Goal: Task Accomplishment & Management: Complete application form

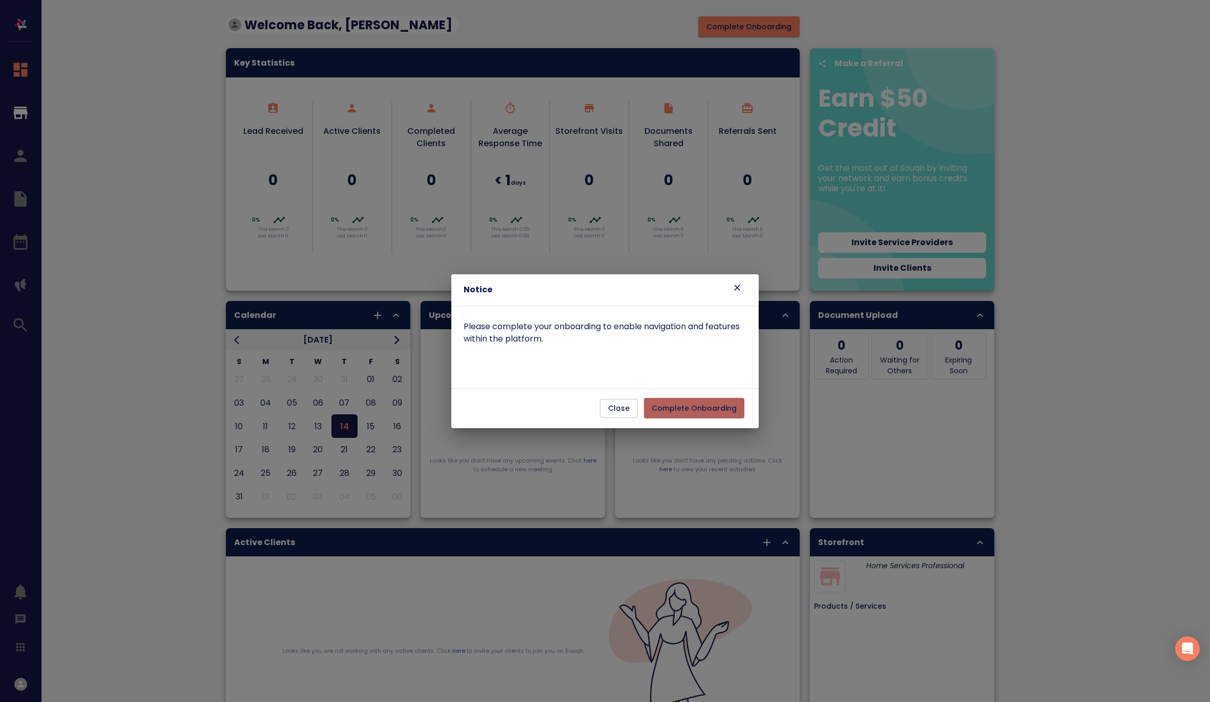
click at [713, 409] on span "Complete Onboarding" at bounding box center [694, 408] width 85 height 13
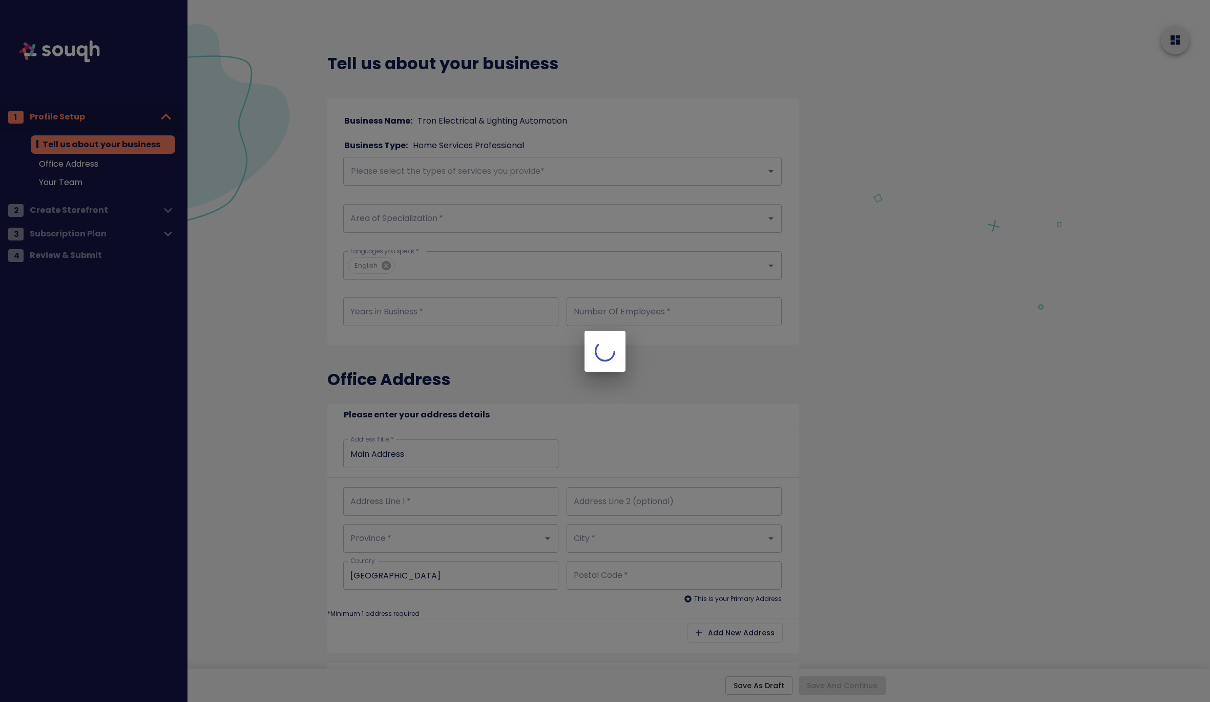
type input "50"
type input "26"
type input "71 SILTON ROAD"
type input "Ontario"
type input "Vaughan"
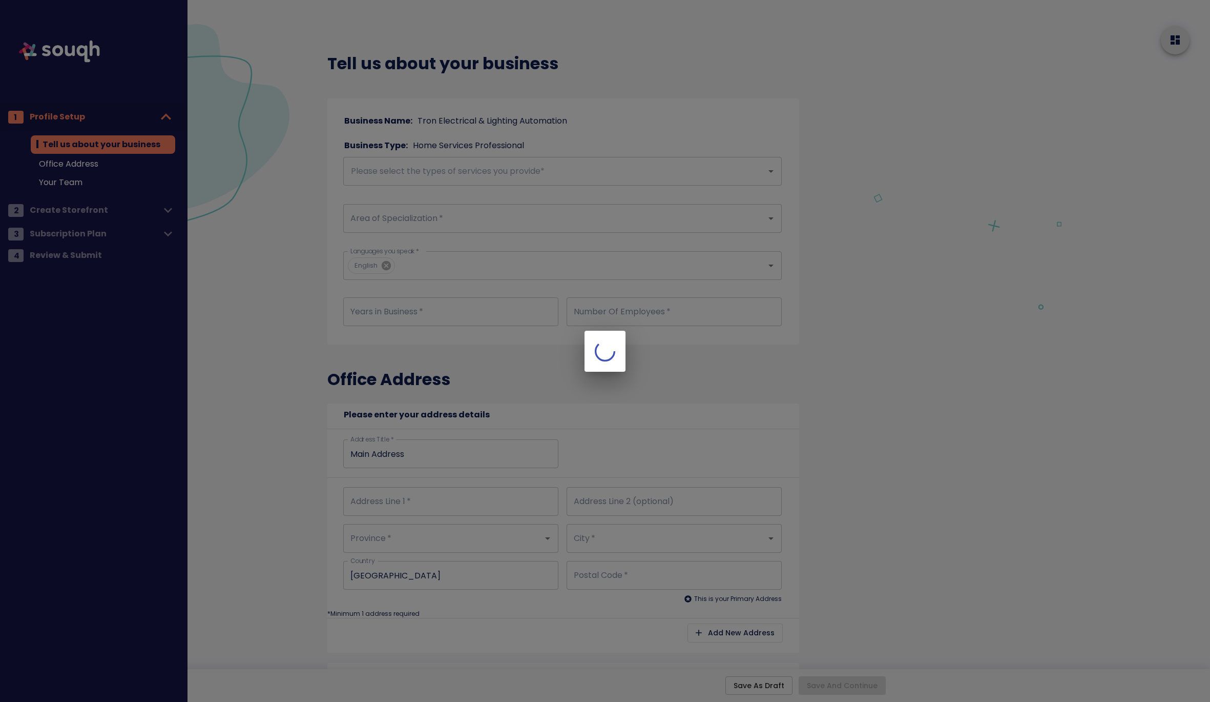
type input "L4L 7Z8"
type input "71 SILTON ROAD"
type input "Ontario"
type input "Vaughan"
type input "L4L 7Z8"
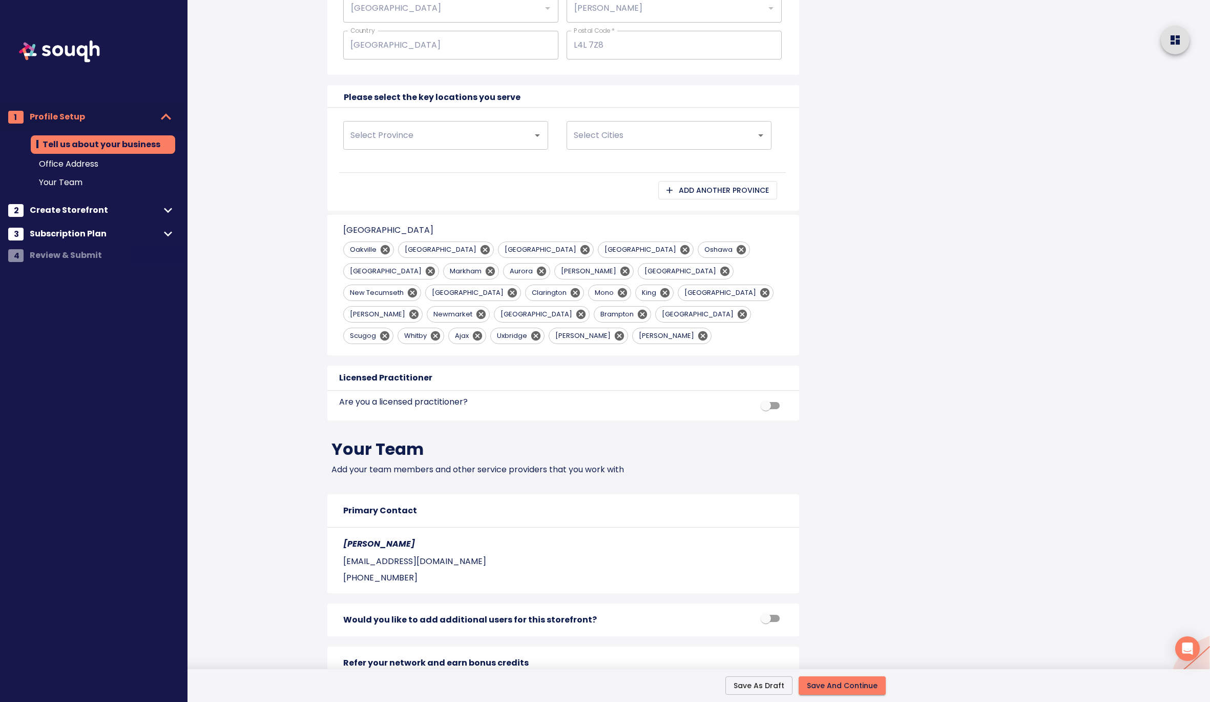
scroll to position [824, 0]
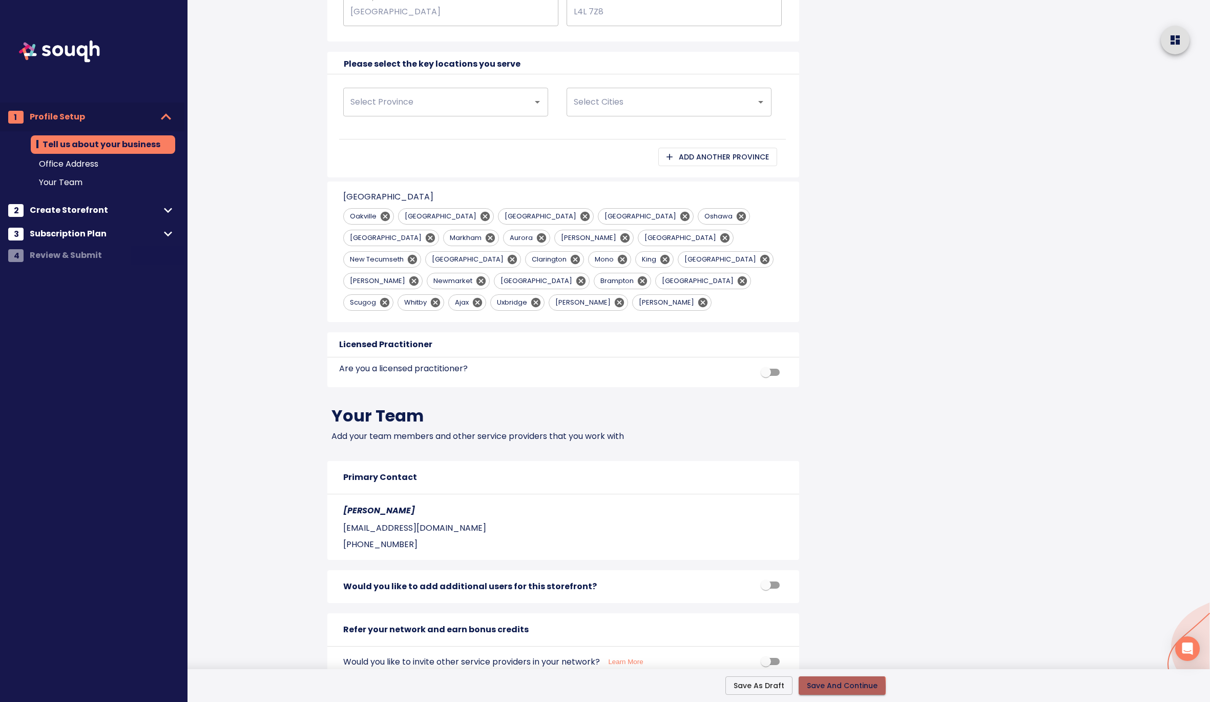
click at [837, 687] on span "Save And Continue" at bounding box center [842, 685] width 71 height 13
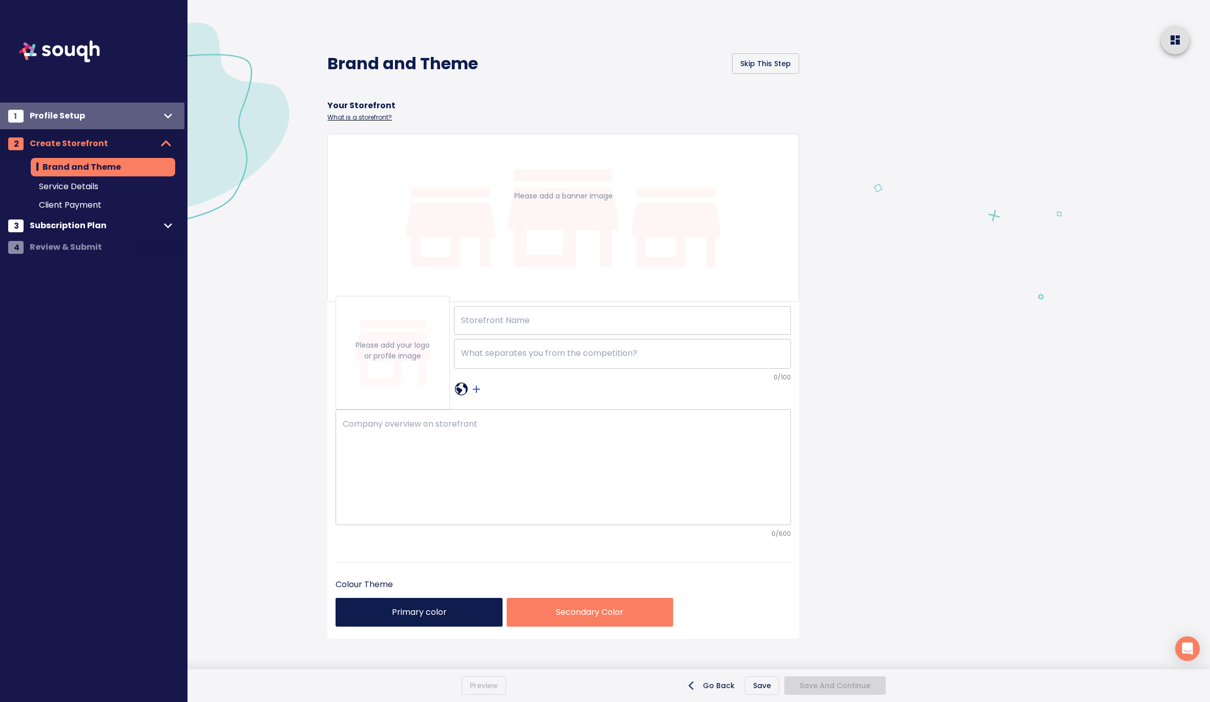
click at [171, 117] on icon at bounding box center [168, 116] width 16 height 16
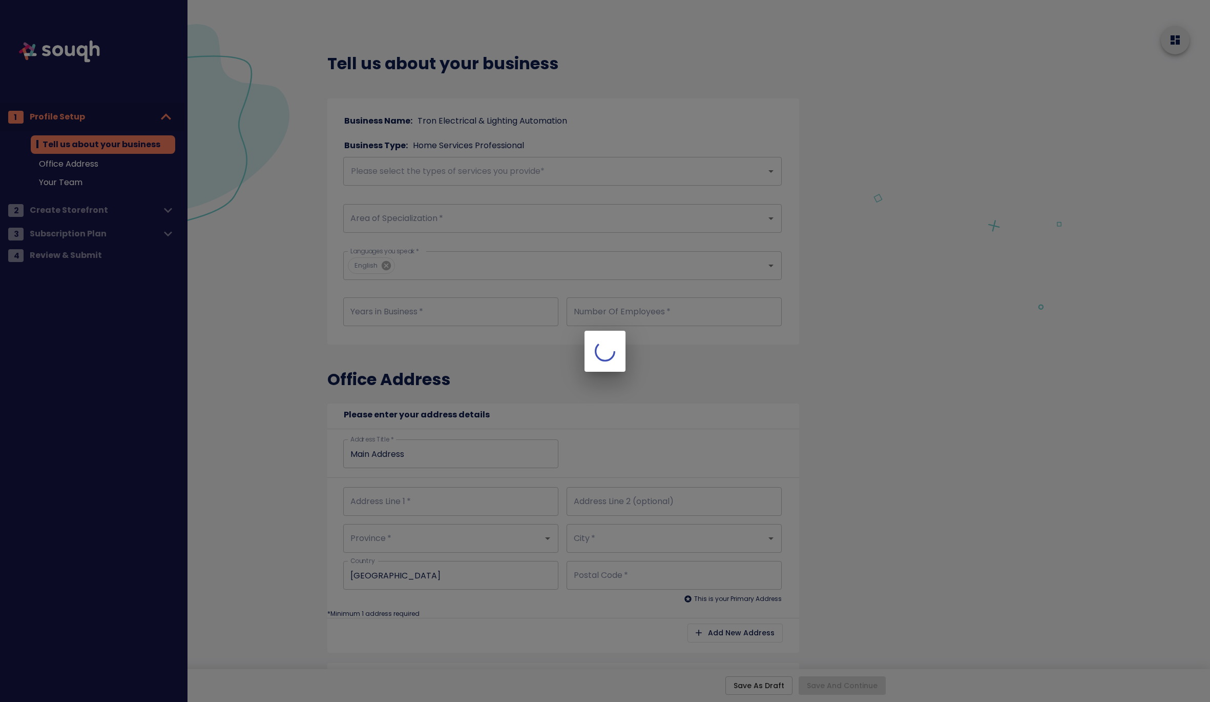
type input "50"
type input "26"
type input "71 SILTON ROAD"
type input "Ontario"
type input "[PERSON_NAME]"
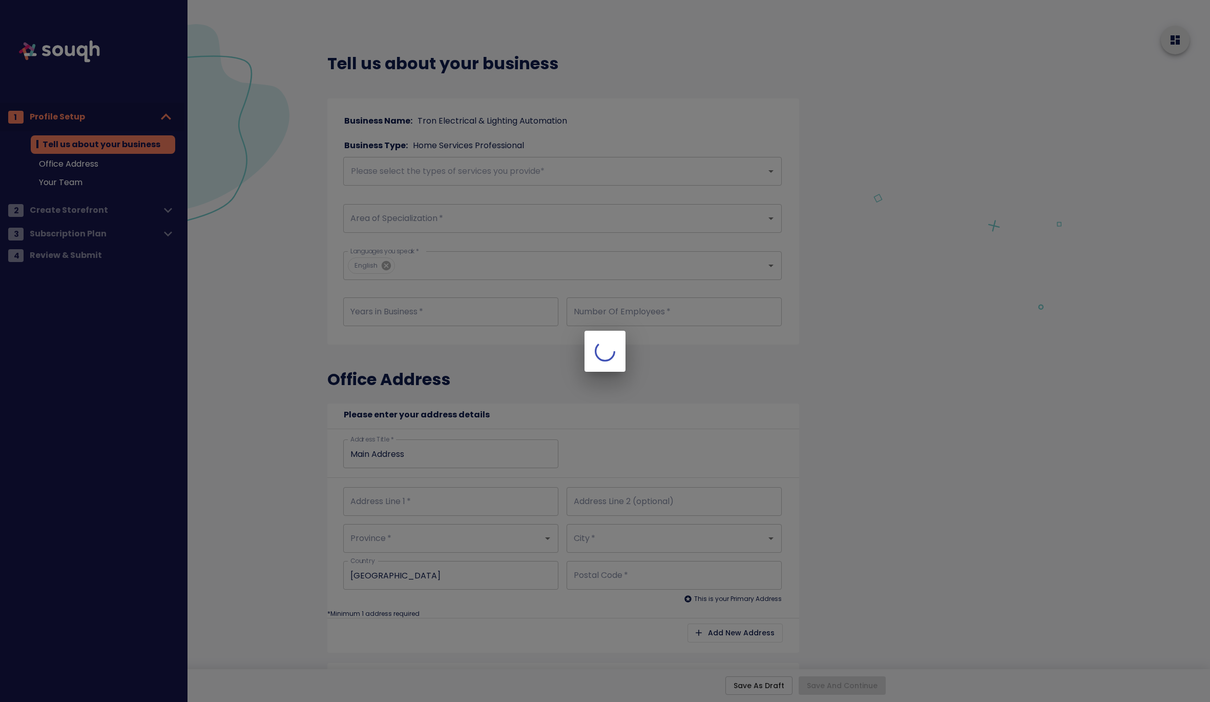
type input "L4L 7Z8"
type input "[STREET_ADDRESS][PERSON_NAME]"
type input "[GEOGRAPHIC_DATA]"
type input "[PERSON_NAME]"
type input "L4L 7Z8"
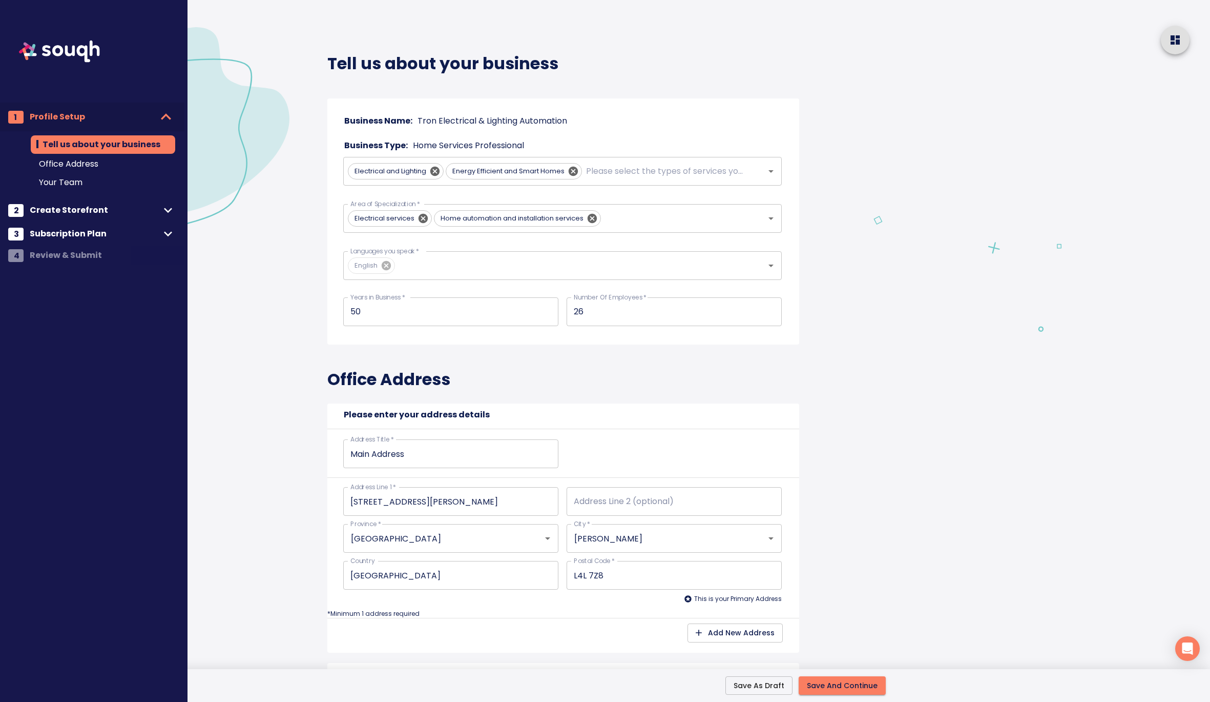
click at [852, 688] on span "Save And Continue" at bounding box center [842, 685] width 71 height 13
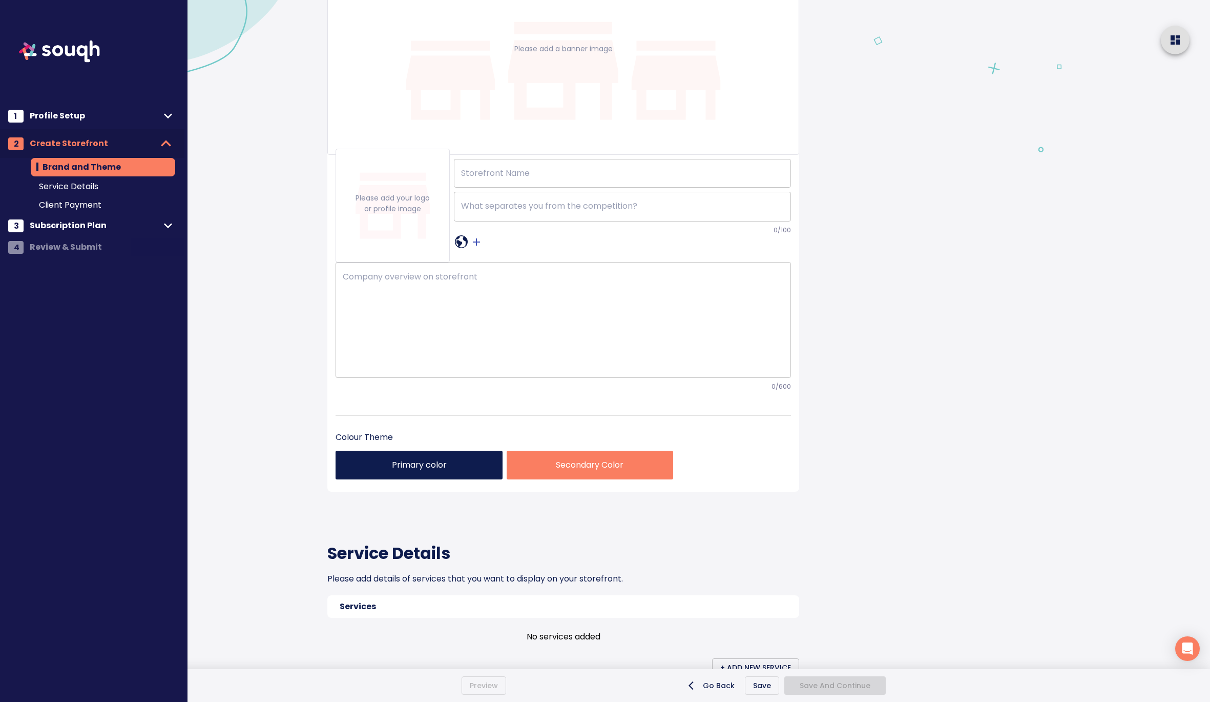
scroll to position [157, 0]
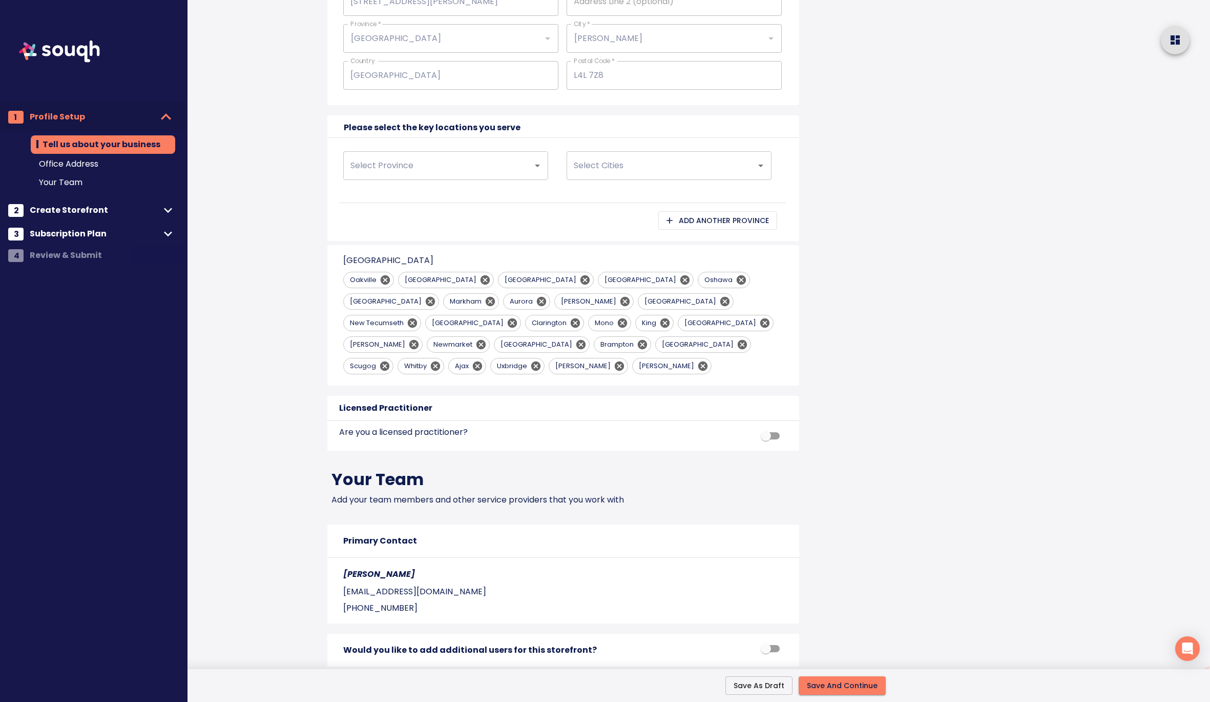
scroll to position [824, 0]
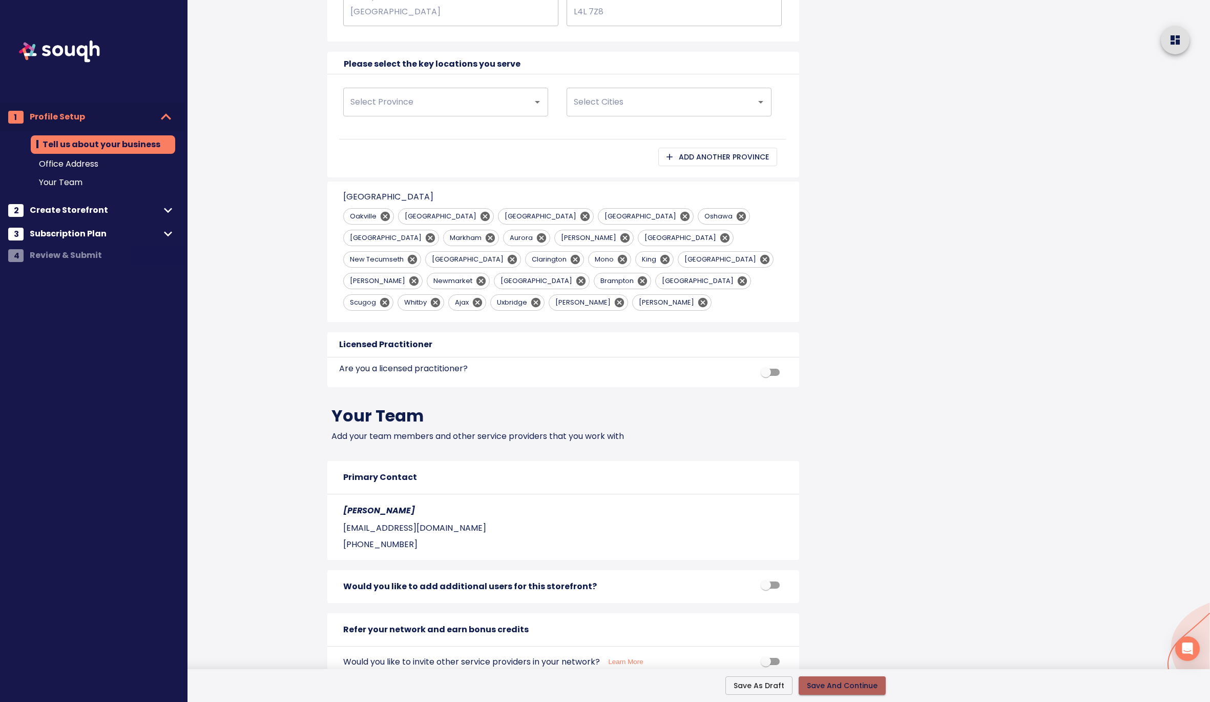
click at [842, 685] on span "Save And Continue" at bounding box center [842, 685] width 71 height 13
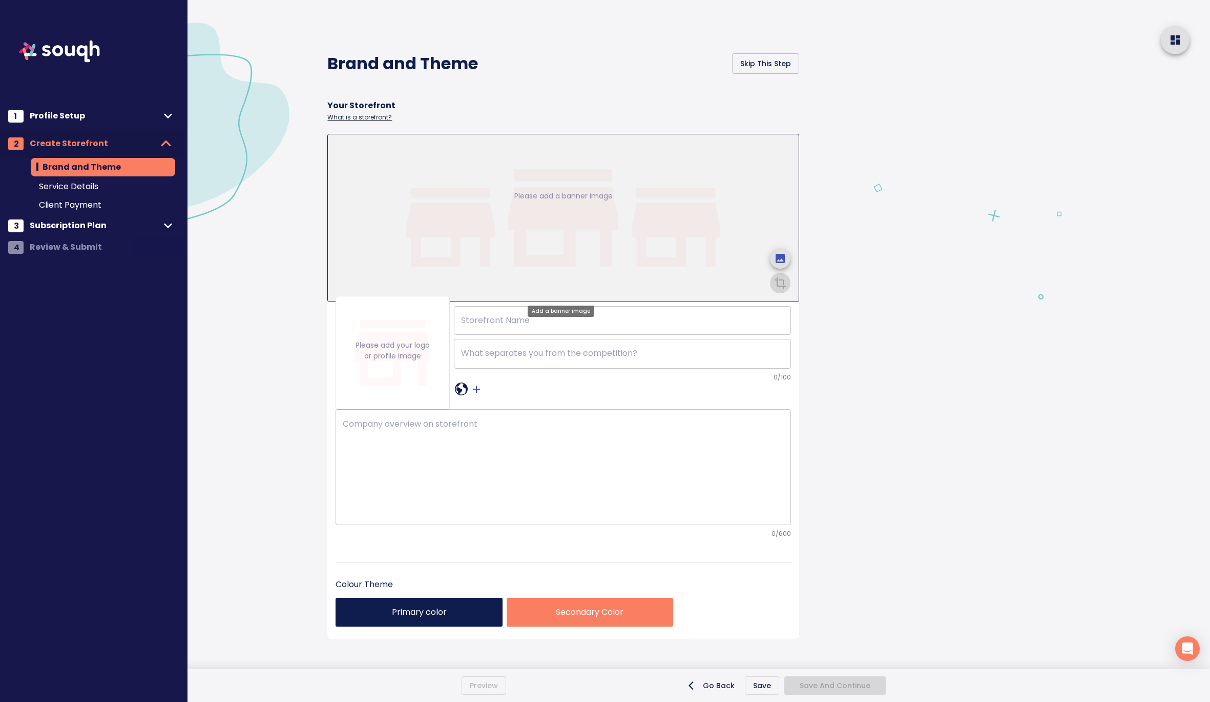
click at [559, 192] on p "Please add a banner image" at bounding box center [563, 196] width 98 height 11
click at [776, 257] on icon "upload picture" at bounding box center [780, 258] width 9 height 9
click at [0, 0] on input "file" at bounding box center [0, 0] width 0 height 0
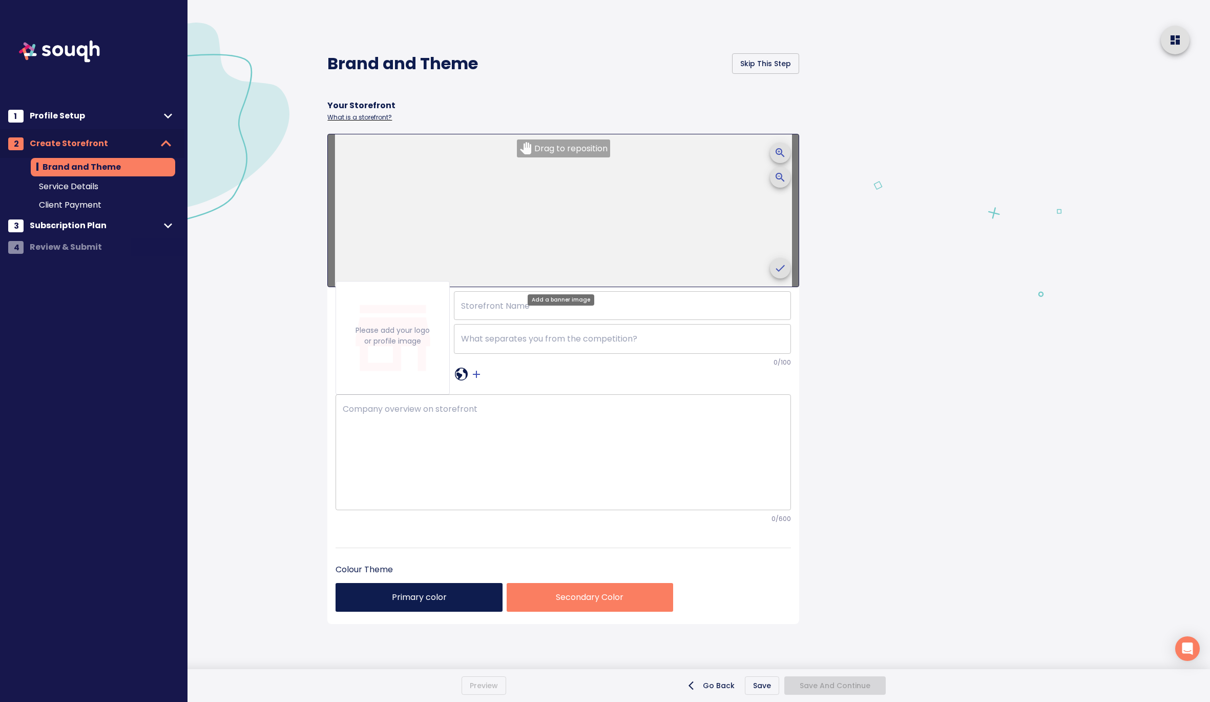
click at [774, 272] on icon "crop picture" at bounding box center [780, 268] width 12 height 12
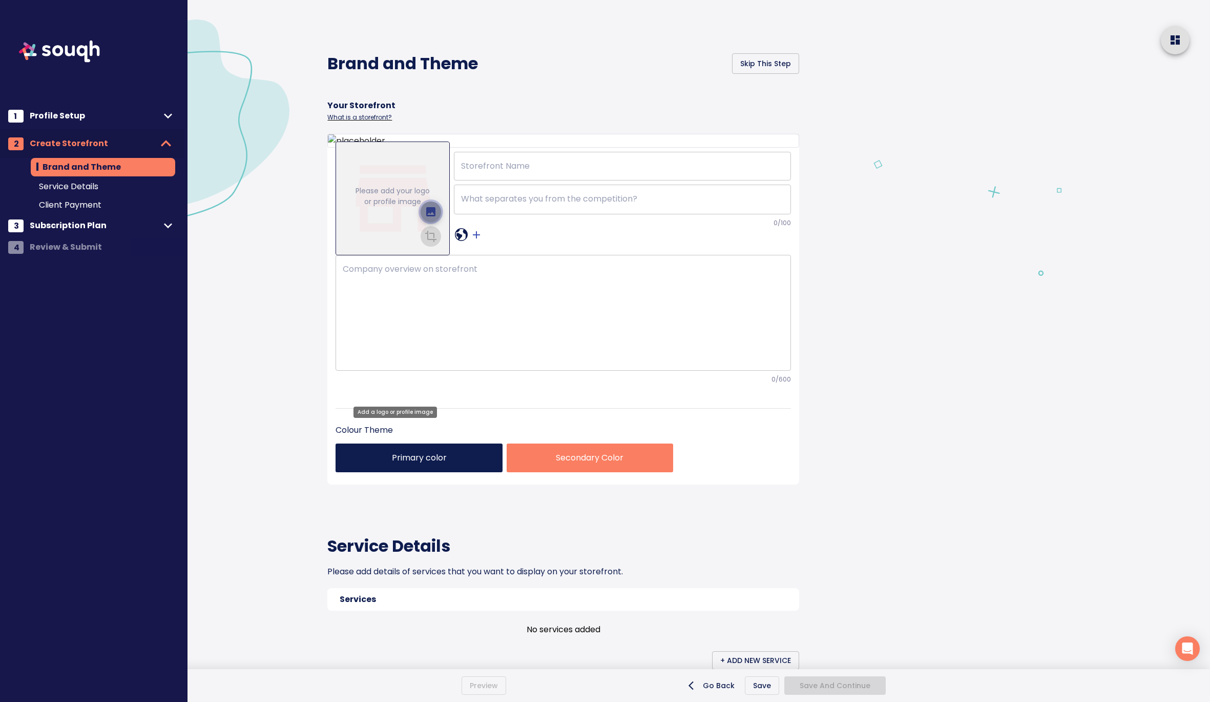
click at [427, 218] on icon "upload picture" at bounding box center [431, 211] width 12 height 12
click at [0, 0] on input "file" at bounding box center [0, 0] width 0 height 0
click at [434, 241] on icon "crop picture" at bounding box center [431, 235] width 12 height 12
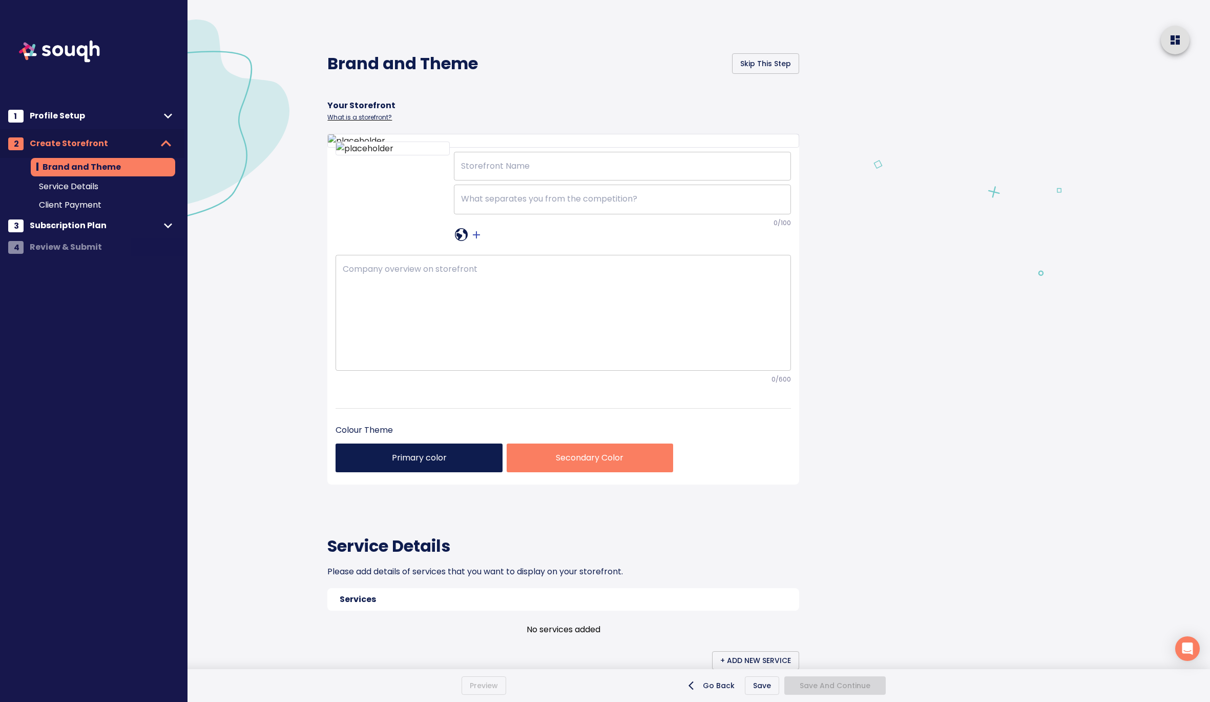
click at [847, 364] on div "Brand and Theme Skip This Step Your Storefront What is a storefront? ​ x ​ 0 /1…" at bounding box center [586, 589] width 542 height 1178
click at [514, 180] on input "text" at bounding box center [623, 166] width 338 height 29
paste input "Tron Electrical & Automation"
type input "Tron Electrical & Automation"
click at [573, 204] on textarea at bounding box center [622, 199] width 323 height 11
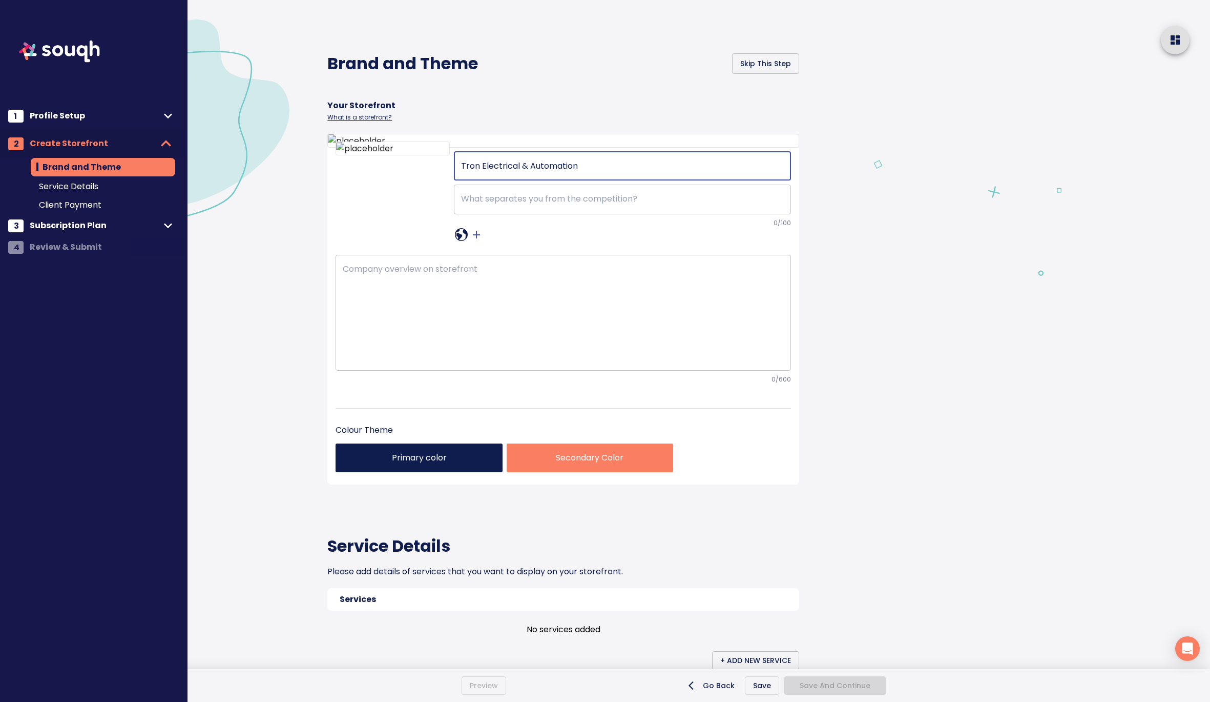
click at [573, 204] on textarea at bounding box center [622, 199] width 323 height 11
paste textarea "Tron Electrical & Lighting Automation Your Home Is Our Passion"
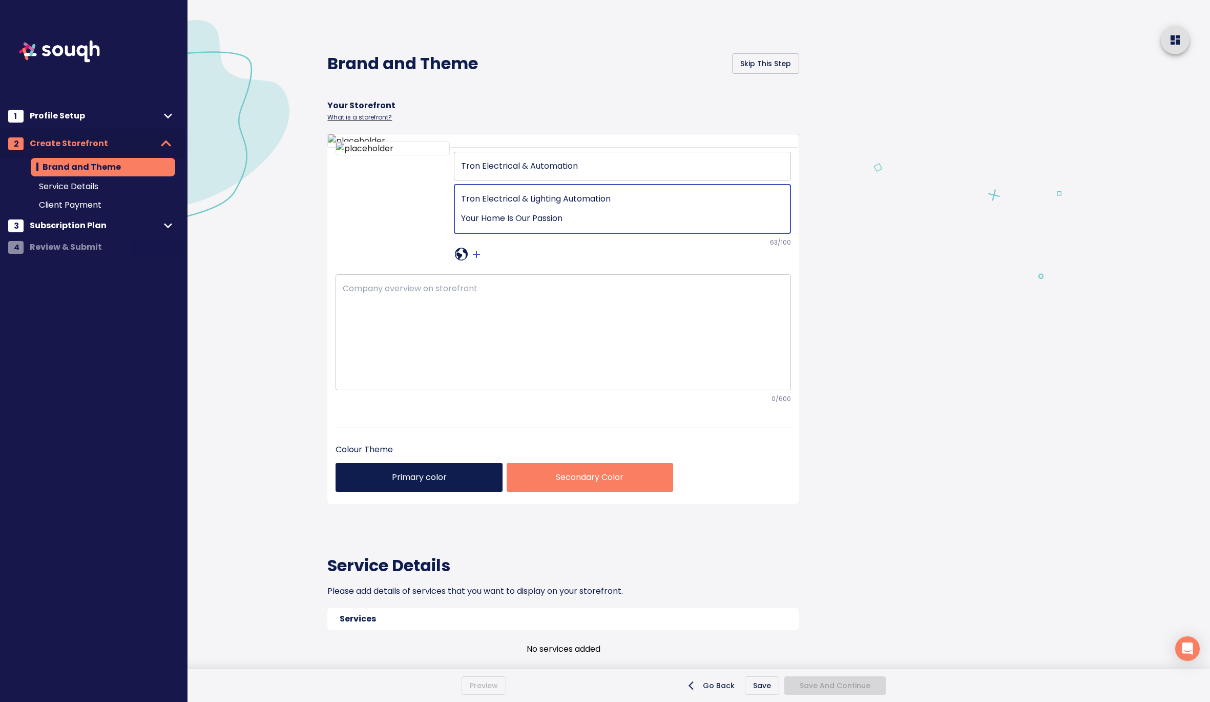
click at [461, 224] on textarea "Tron Electrical & Lighting Automation Your Home Is Our Passion" at bounding box center [622, 209] width 323 height 30
type textarea "Tron Electrical & Lighting Automation Your Home Is Our Passion"
click at [374, 380] on textarea at bounding box center [563, 331] width 441 height 97
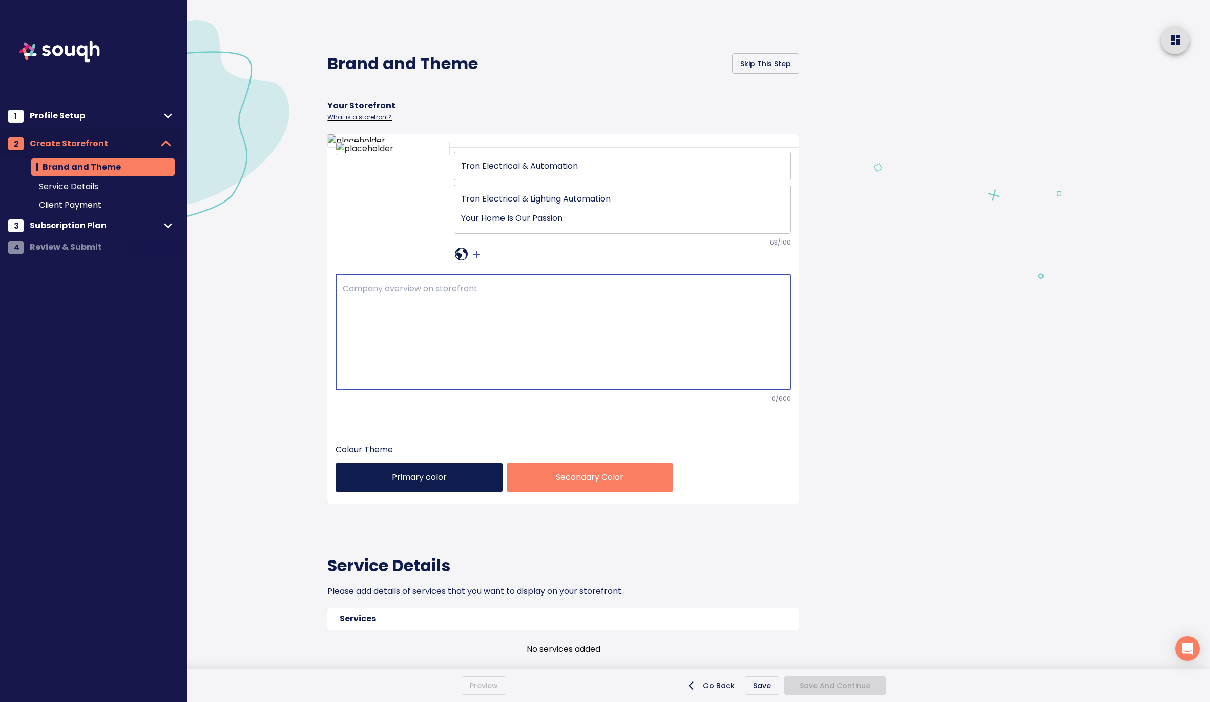
paste textarea "Your Home Is Our Passion At Tron Electrical, we've been providing the highest l…"
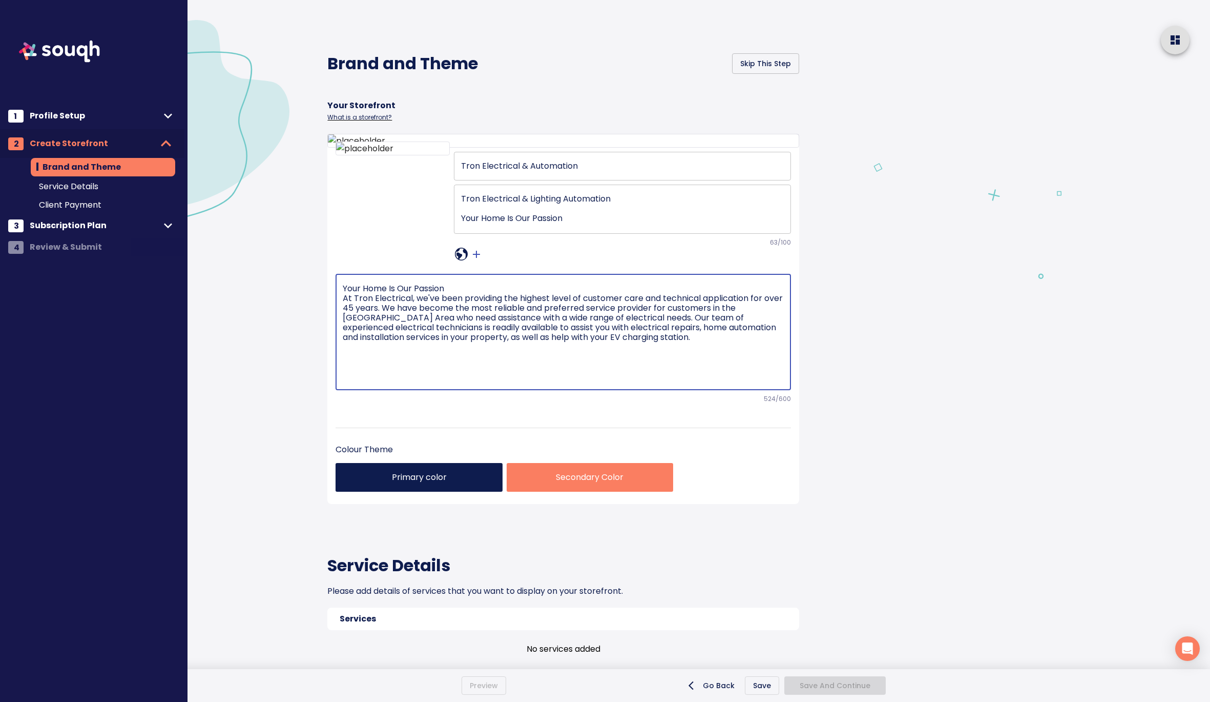
click at [458, 380] on textarea "Your Home Is Our Passion At Tron Electrical, we've been providing the highest l…" at bounding box center [563, 331] width 441 height 97
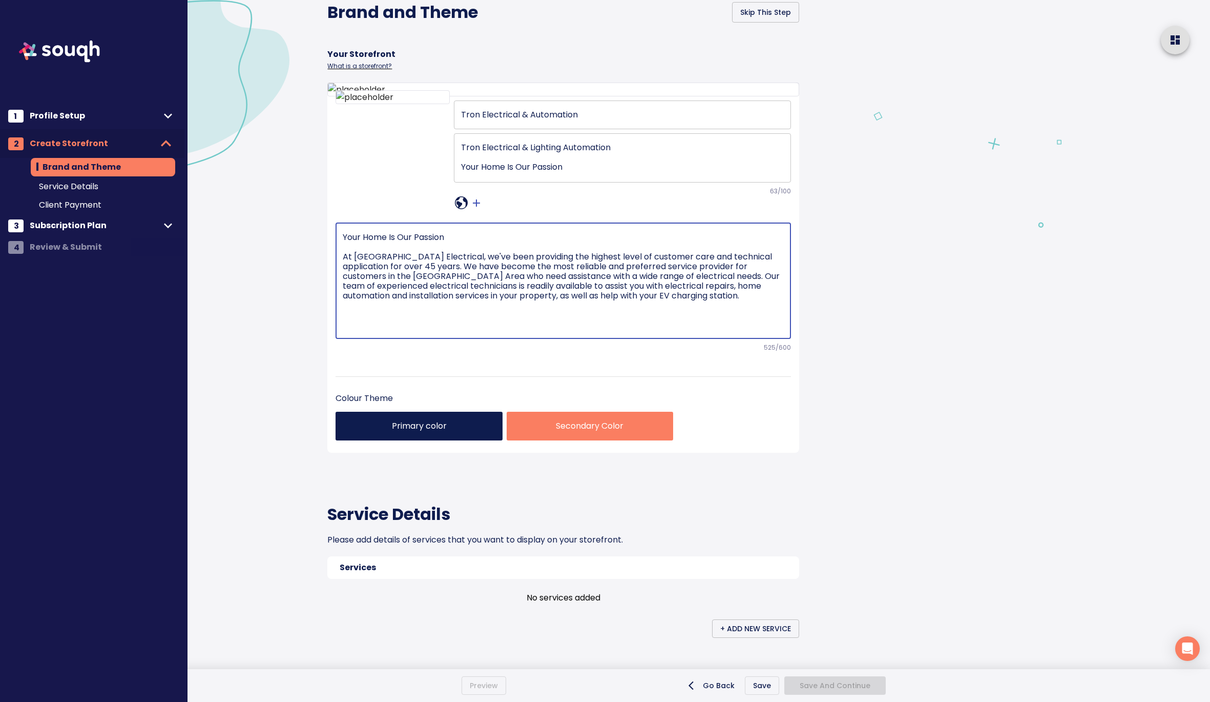
scroll to position [6, 0]
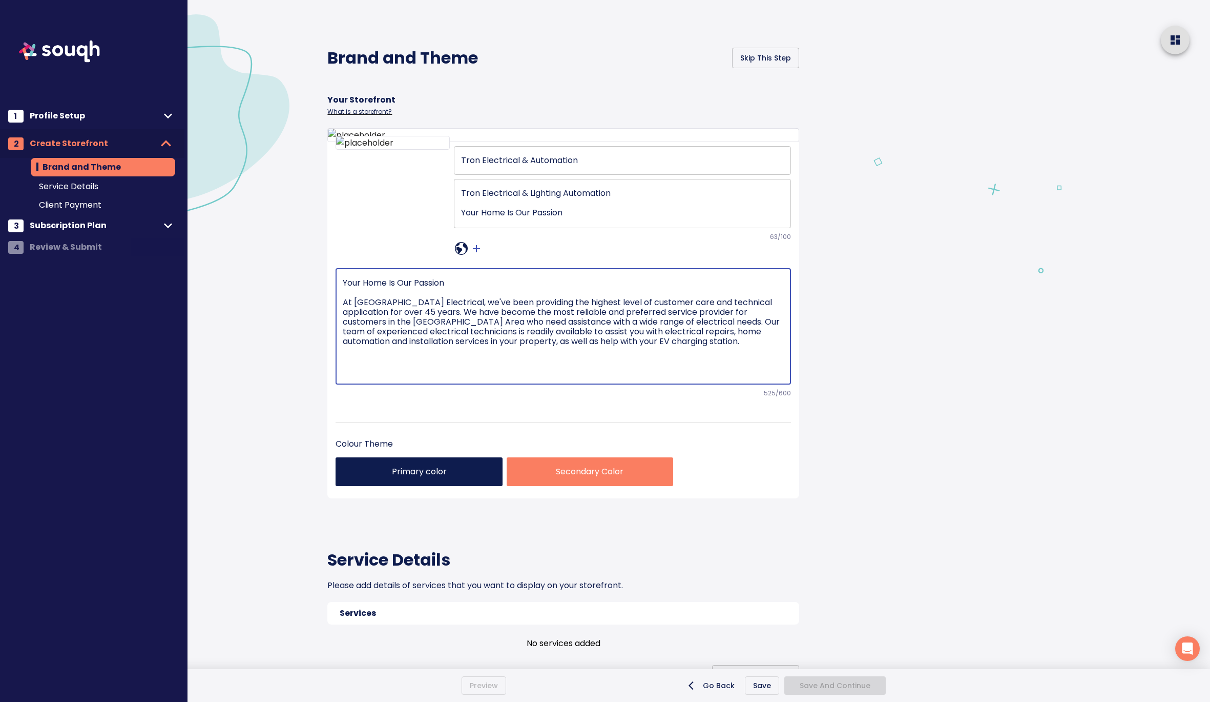
type textarea "Your Home Is Our Passion At [GEOGRAPHIC_DATA] Electrical, we've been providing …"
click at [458, 255] on icon at bounding box center [461, 248] width 13 height 13
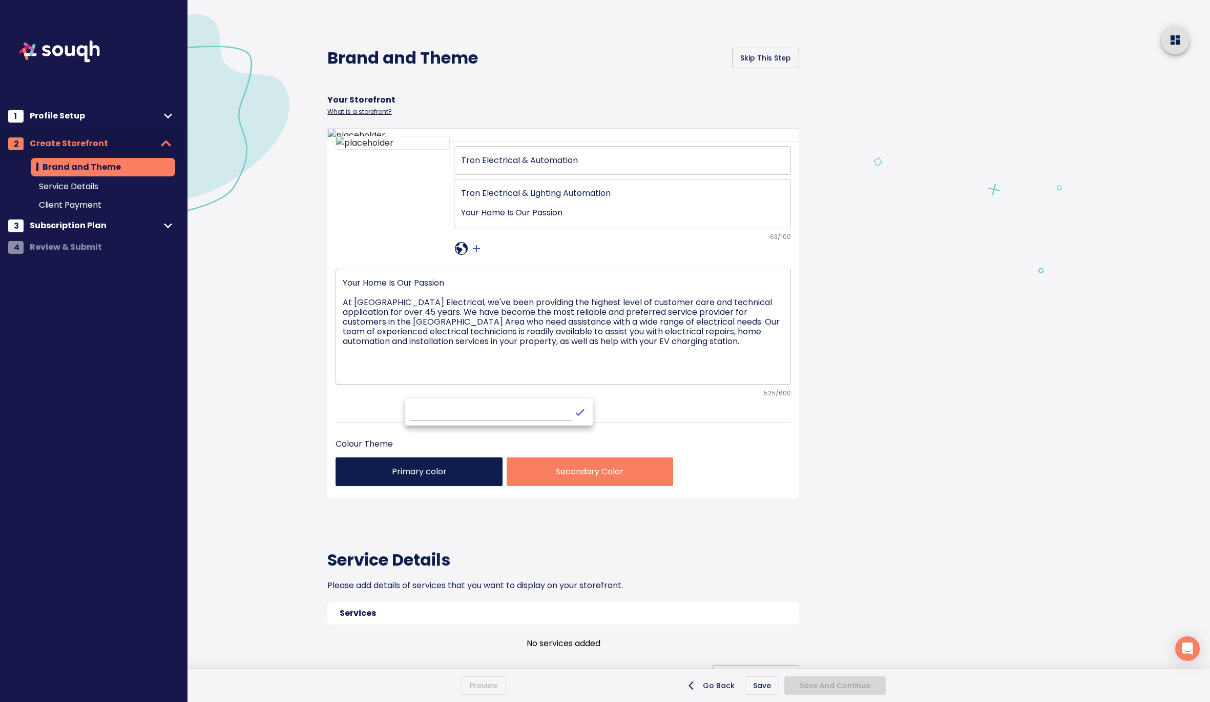
click at [448, 410] on input "text" at bounding box center [491, 412] width 162 height 16
paste input "[URL][DOMAIN_NAME]"
type input "[URL][DOMAIN_NAME]"
click at [575, 414] on icon "crop picture" at bounding box center [579, 412] width 9 height 7
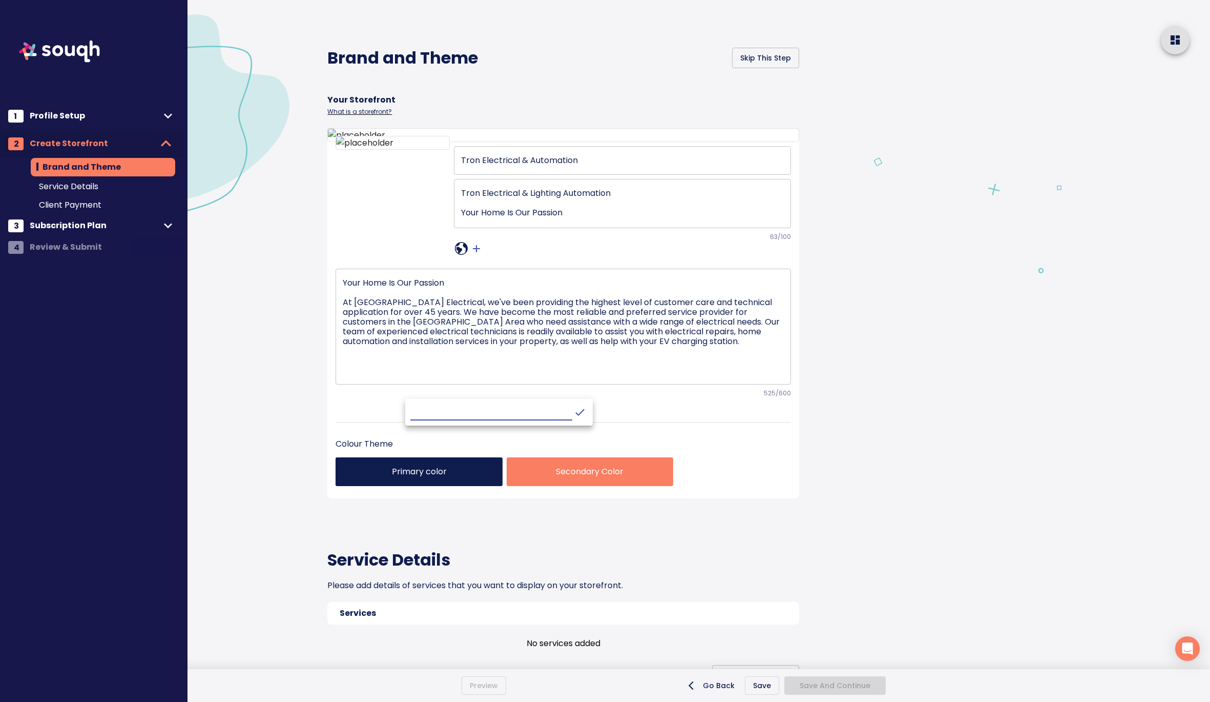
scroll to position [0, 0]
click at [477, 252] on icon "crop picture" at bounding box center [476, 248] width 7 height 7
click at [476, 255] on icon "sharethis" at bounding box center [476, 248] width 13 height 13
click at [488, 413] on input "text" at bounding box center [499, 412] width 162 height 16
paste input "[URL][DOMAIN_NAME]"
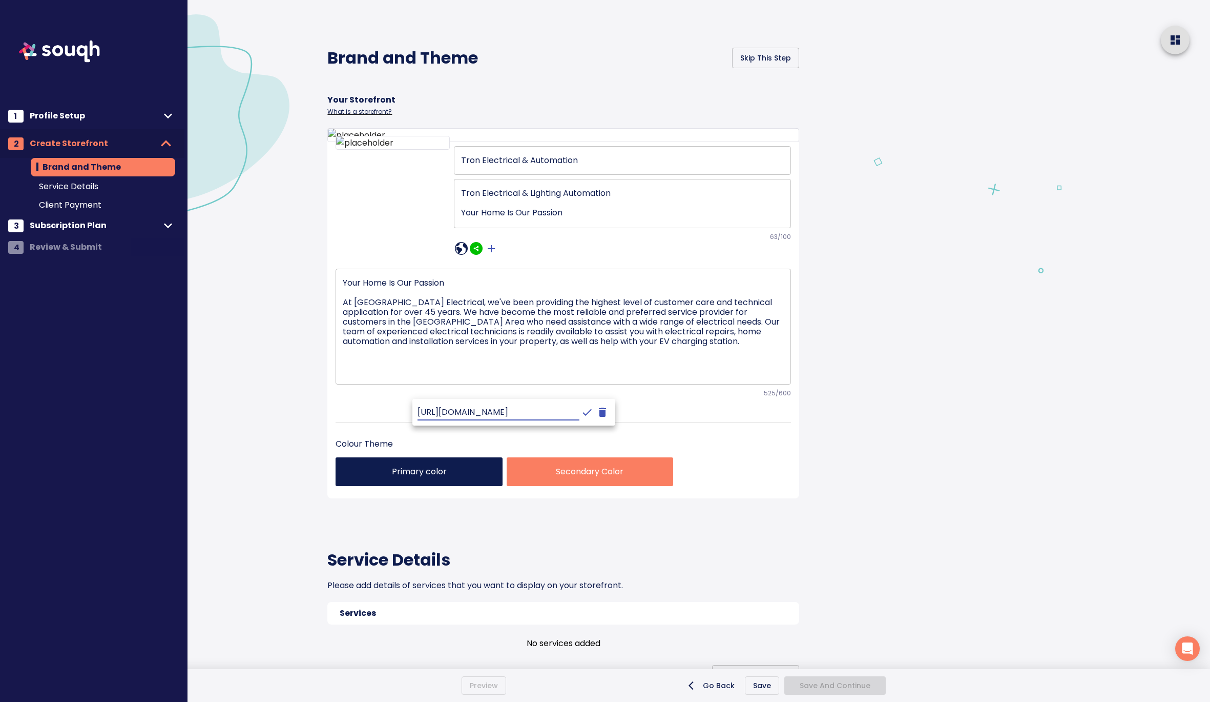
scroll to position [0, 132]
type input "[URL][DOMAIN_NAME]"
click at [581, 412] on icon "crop picture" at bounding box center [587, 412] width 12 height 12
click at [492, 255] on icon "crop picture" at bounding box center [491, 248] width 12 height 12
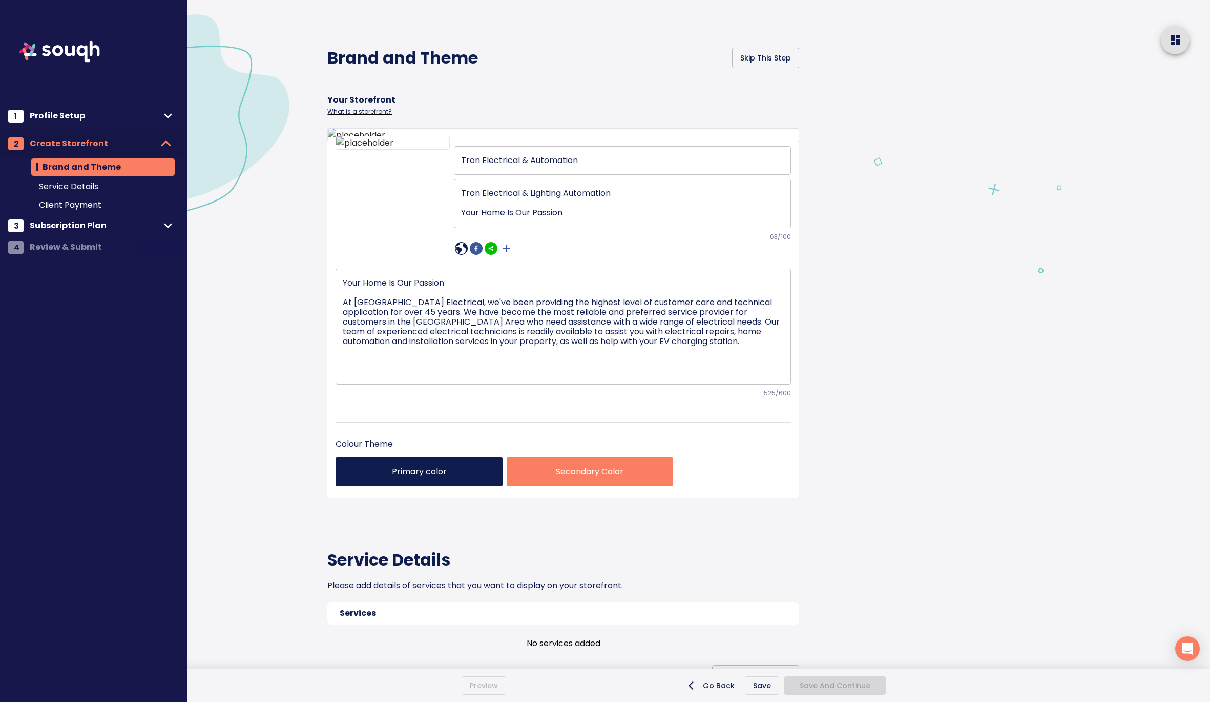
click at [493, 255] on icon "sharethis" at bounding box center [491, 248] width 13 height 13
click at [497, 405] on input "text" at bounding box center [513, 412] width 162 height 16
paste input "[URL][DOMAIN_NAME]"
type input "[URL][DOMAIN_NAME]"
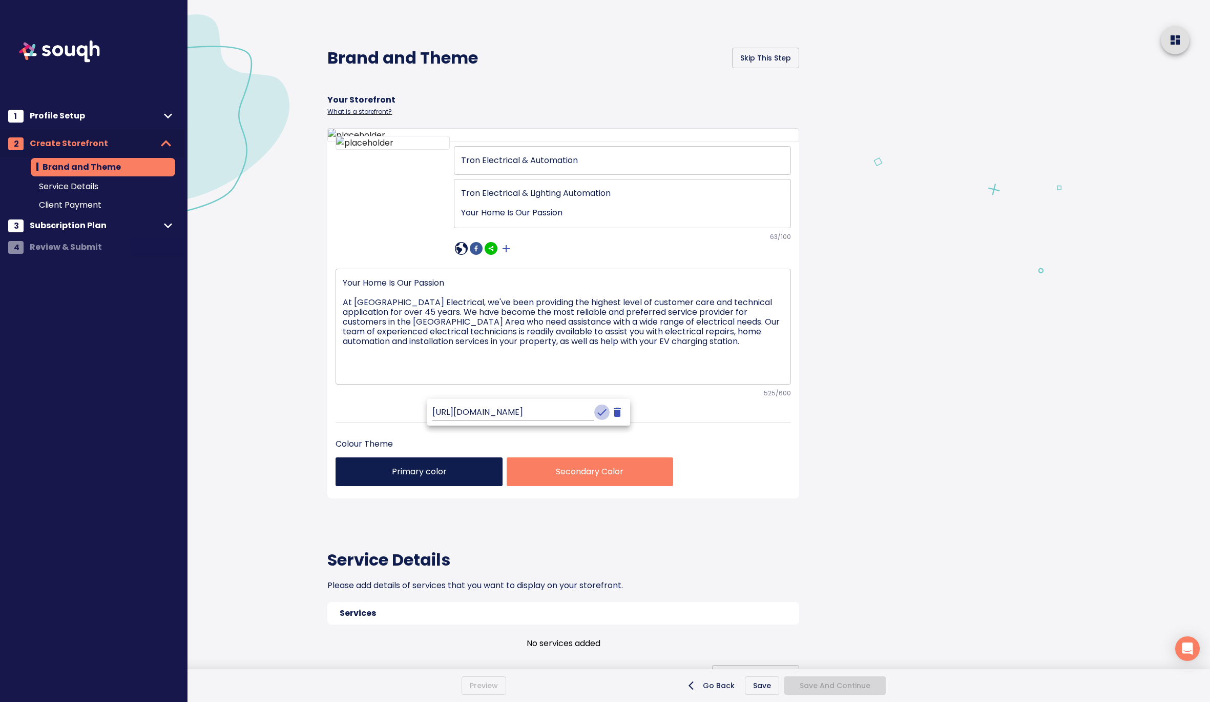
click at [596, 414] on icon "crop picture" at bounding box center [602, 412] width 12 height 12
click at [506, 252] on icon "crop picture" at bounding box center [506, 248] width 7 height 7
click at [506, 255] on icon "sharethis" at bounding box center [506, 248] width 13 height 13
click at [514, 410] on input "text" at bounding box center [528, 412] width 162 height 16
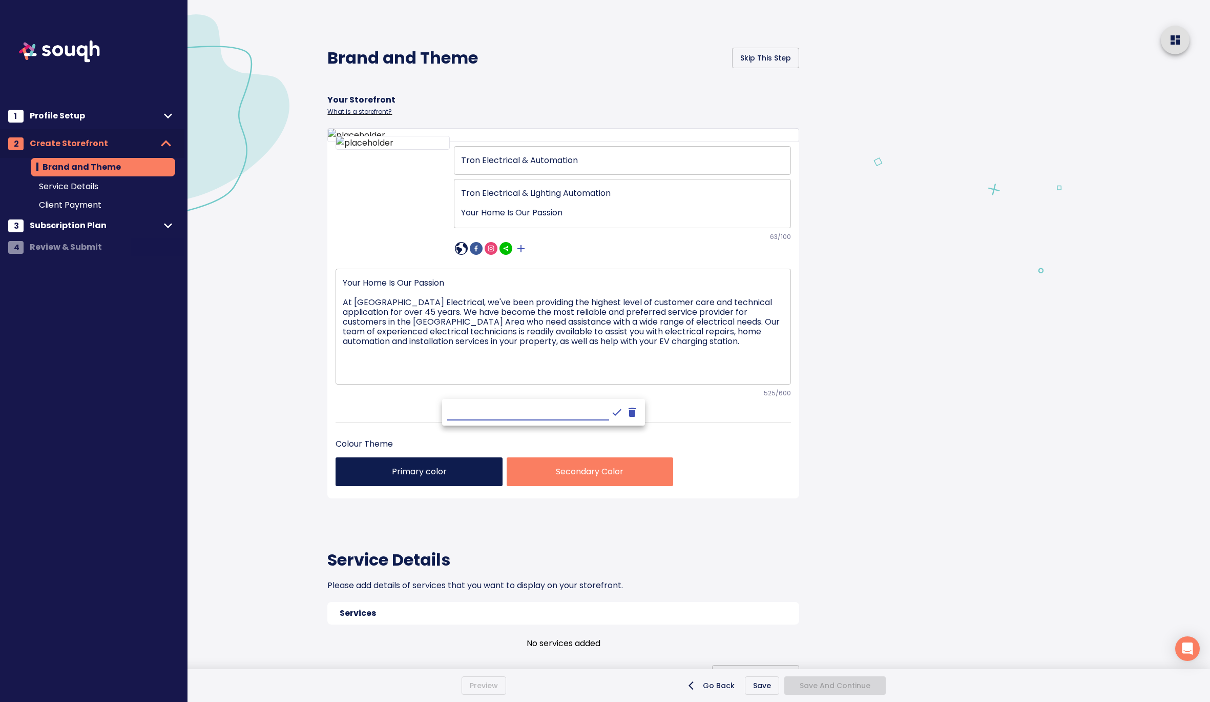
paste input "[URL][DOMAIN_NAME]"
type input "[URL][DOMAIN_NAME]"
click at [612, 414] on icon "crop picture" at bounding box center [616, 412] width 9 height 7
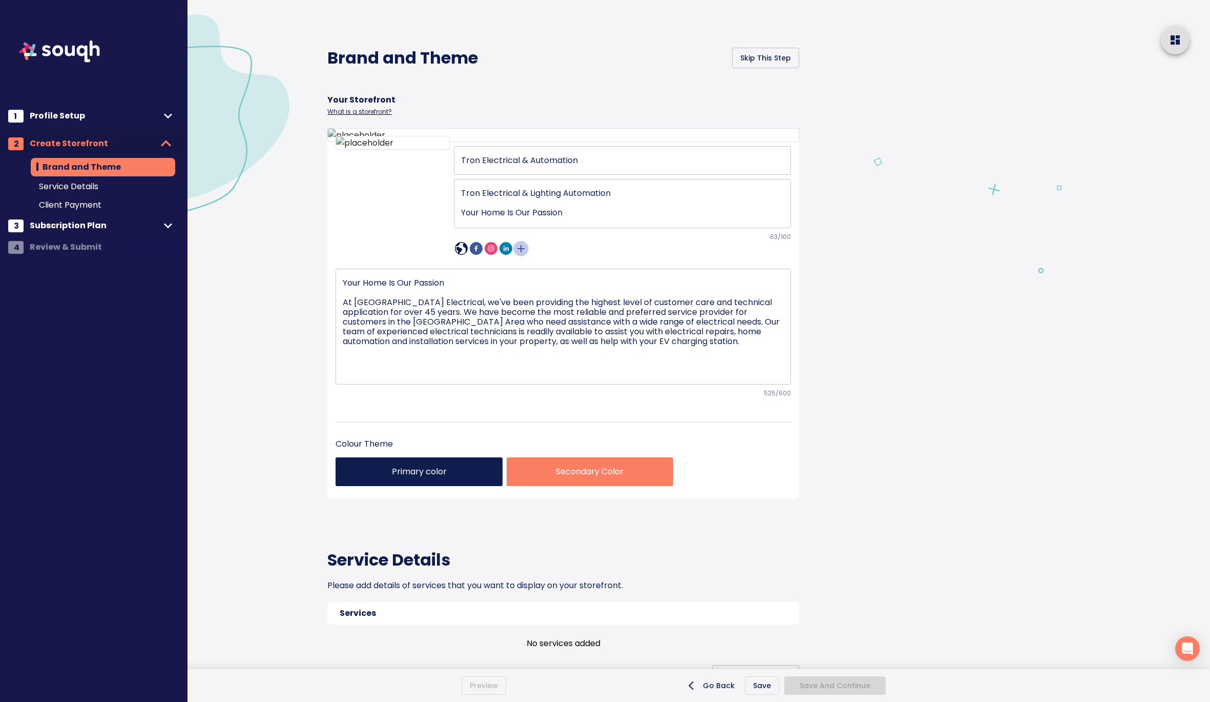
click at [522, 255] on icon "crop picture" at bounding box center [521, 248] width 12 height 12
click at [520, 255] on icon "sharethis" at bounding box center [520, 248] width 13 height 13
click at [527, 416] on input "text" at bounding box center [543, 412] width 162 height 16
paste input "[URL][DOMAIN_NAME]"
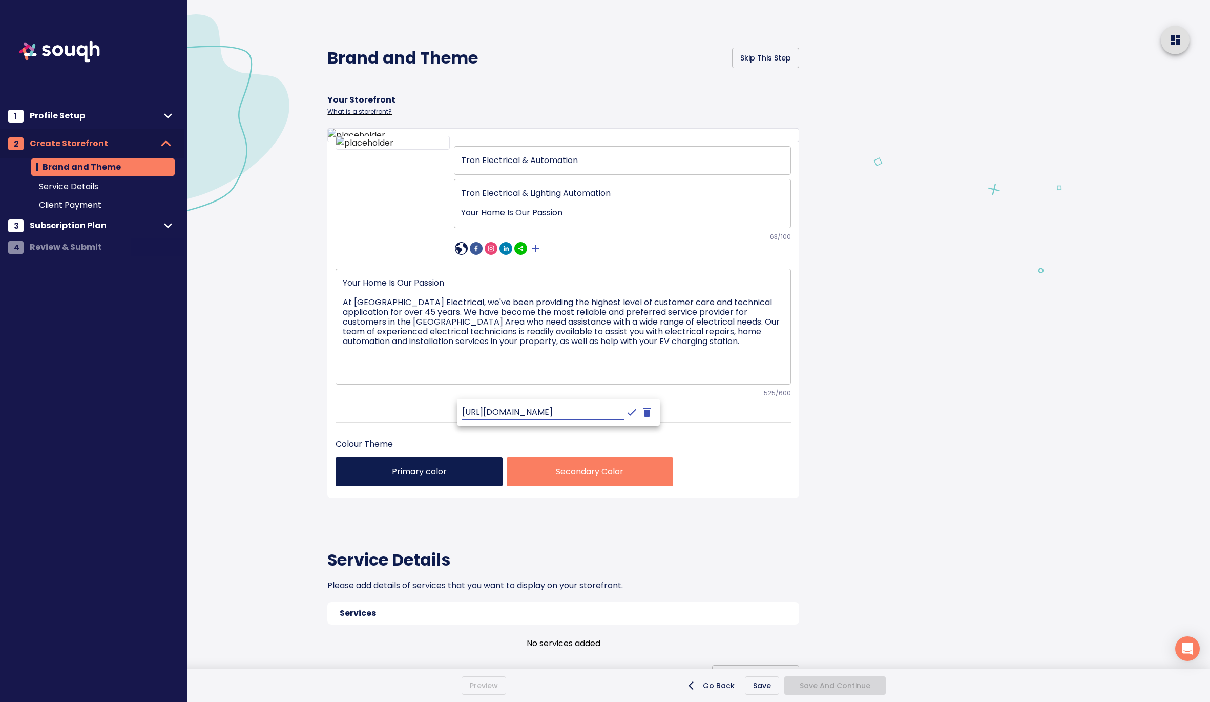
type input "[URL][DOMAIN_NAME]"
click at [626, 413] on icon "crop picture" at bounding box center [632, 412] width 12 height 12
click at [535, 252] on icon "crop picture" at bounding box center [535, 248] width 7 height 7
click at [535, 255] on icon "sharethis" at bounding box center [535, 248] width 13 height 13
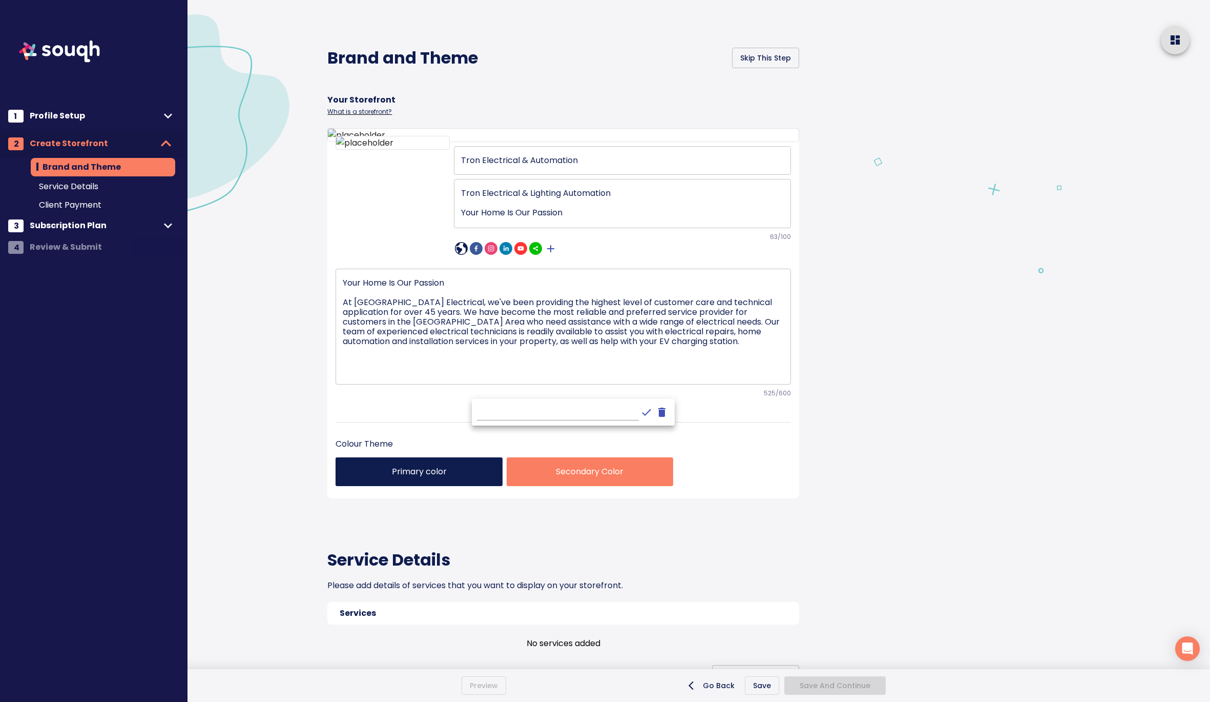
click at [527, 408] on input "text" at bounding box center [558, 412] width 162 height 16
paste input "[URL][DOMAIN_NAME]"
type input "[URL][DOMAIN_NAME]"
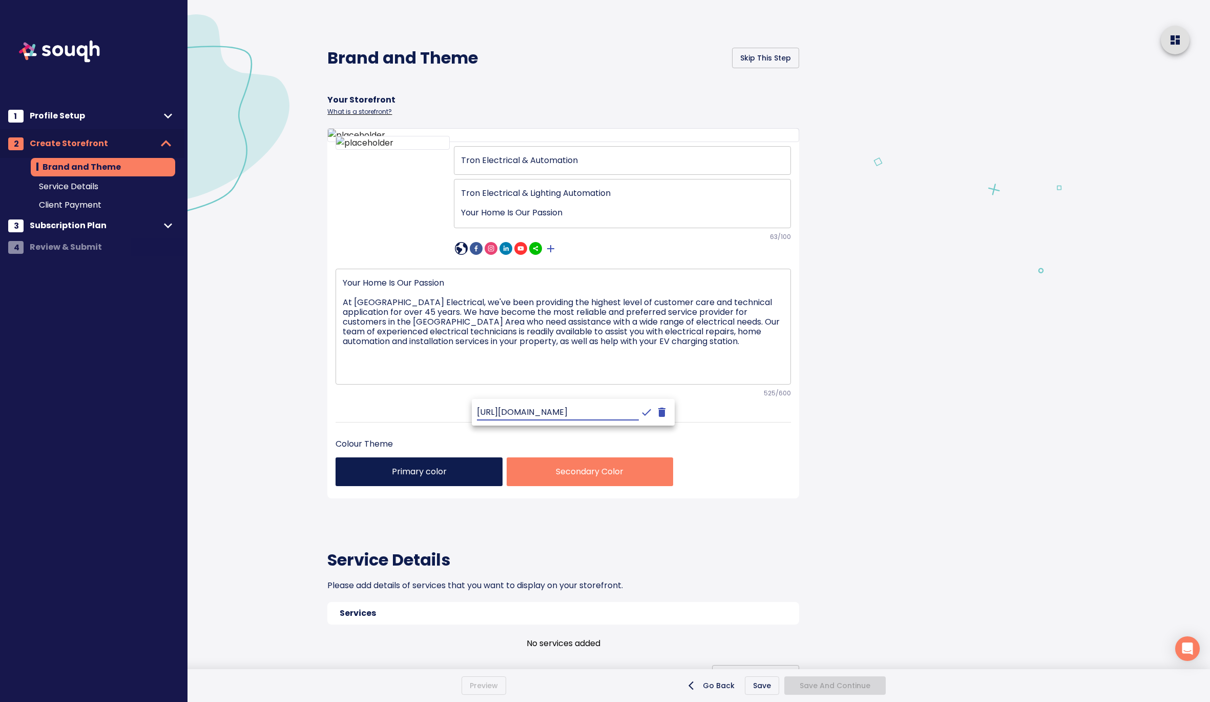
click at [641, 415] on icon "crop picture" at bounding box center [647, 412] width 12 height 12
click at [533, 255] on icon "sharethis" at bounding box center [535, 248] width 13 height 13
click at [653, 398] on div at bounding box center [605, 351] width 1210 height 702
click at [443, 478] on p "Primary color" at bounding box center [419, 471] width 150 height 12
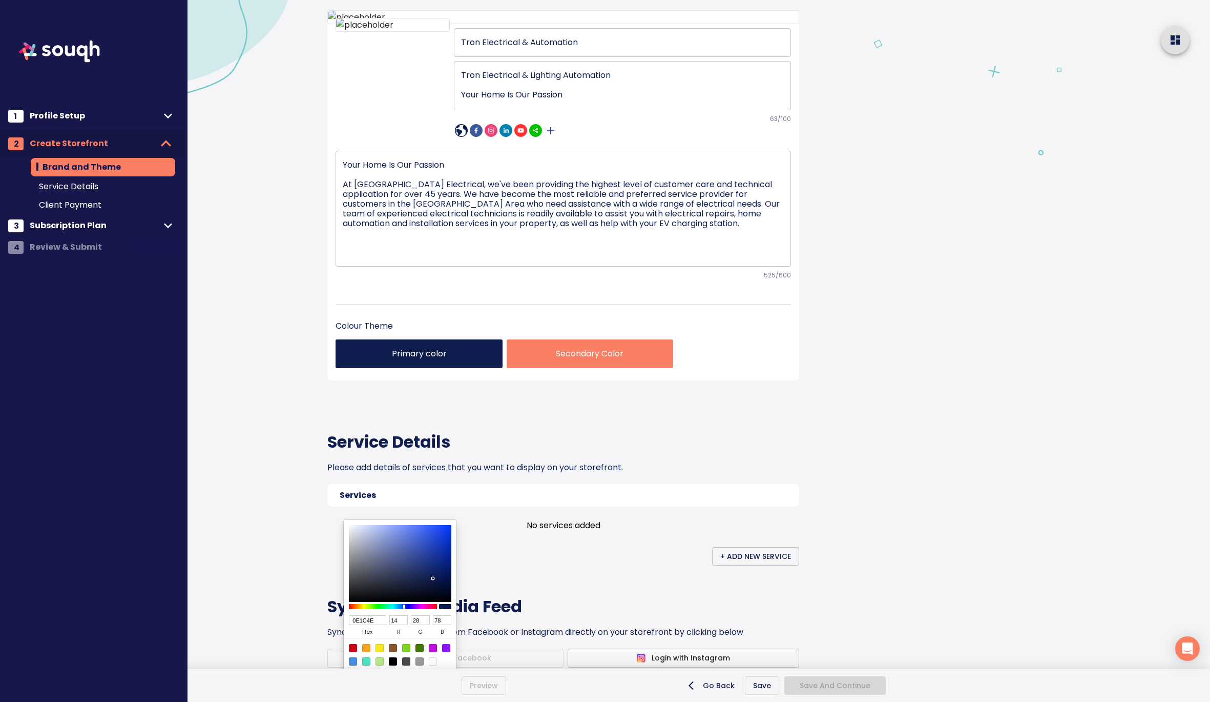
scroll to position [100, 0]
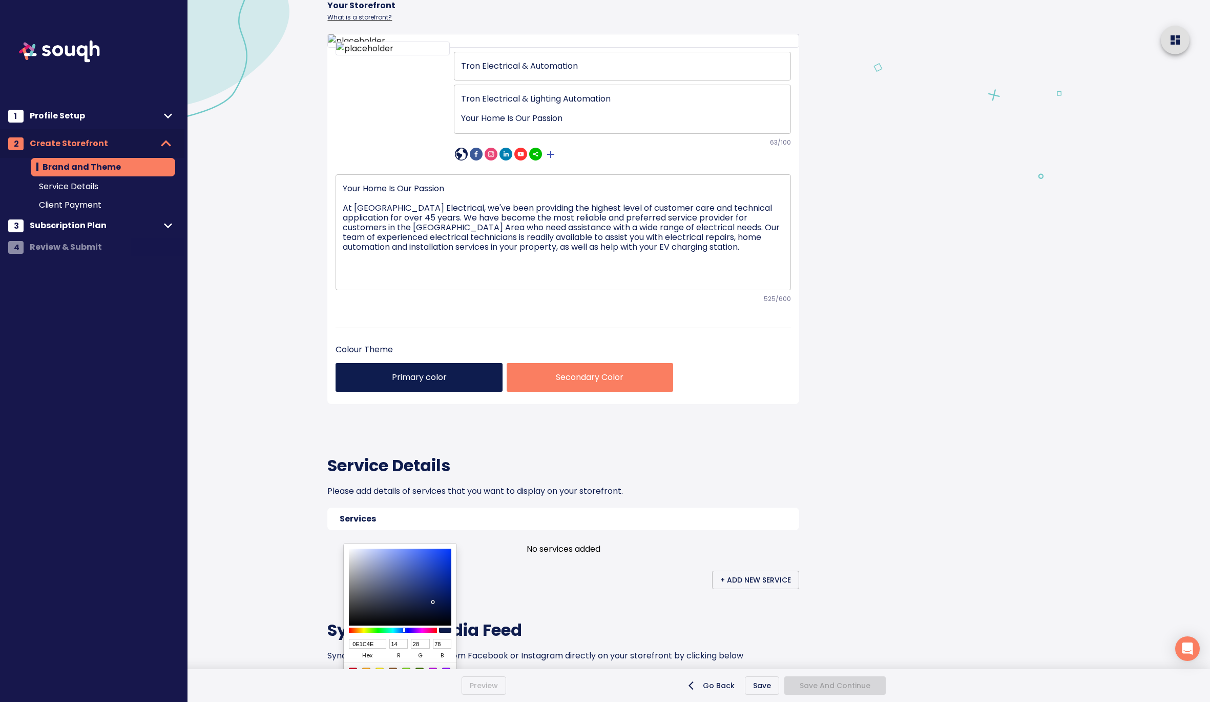
click at [419, 524] on div at bounding box center [605, 351] width 1210 height 702
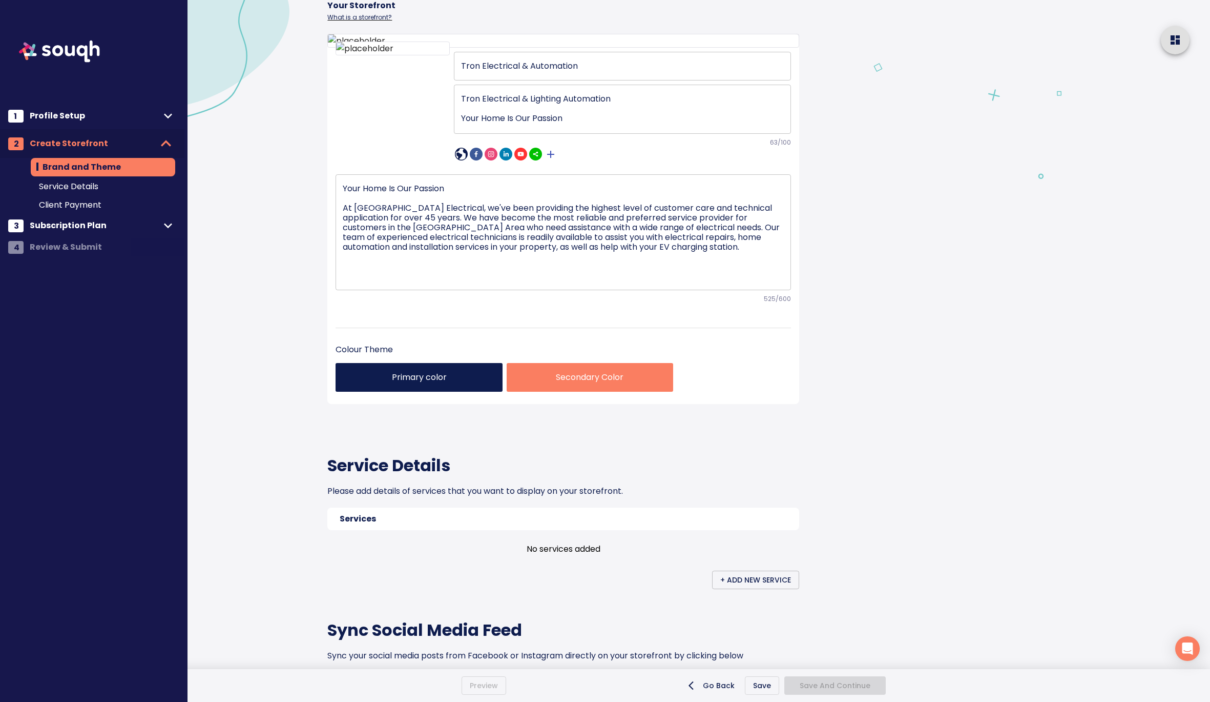
click at [419, 383] on p "Primary color" at bounding box center [419, 377] width 150 height 12
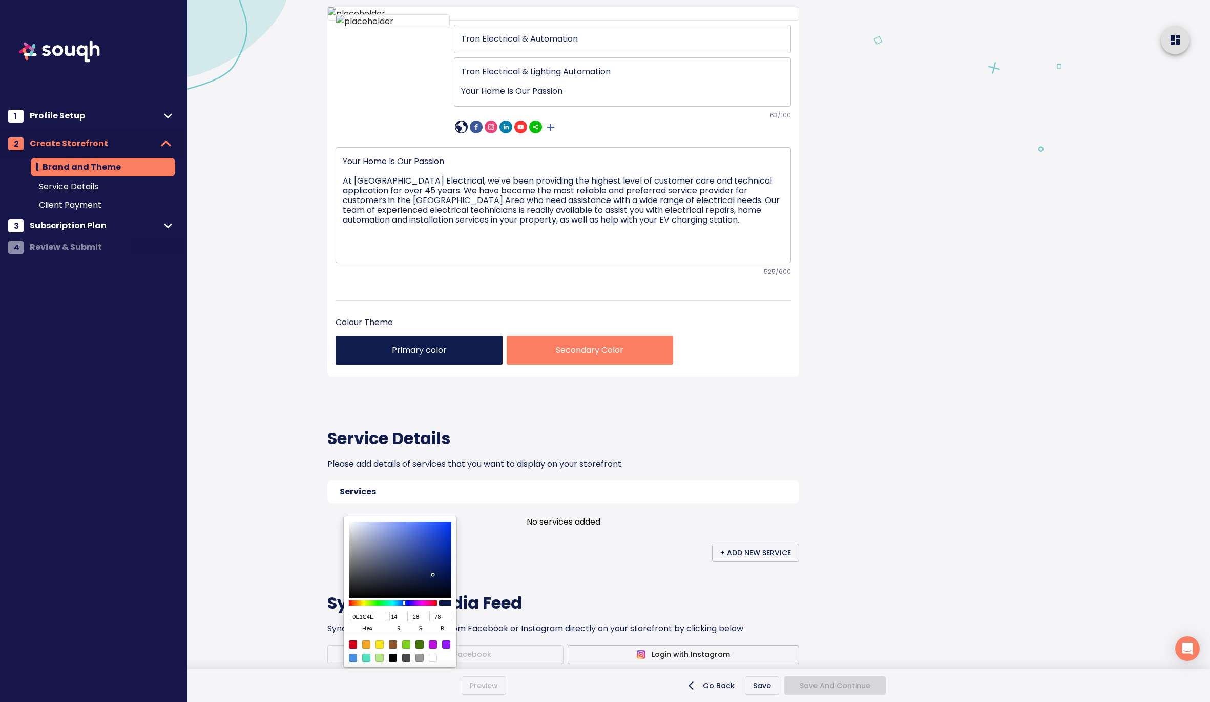
scroll to position [129, 0]
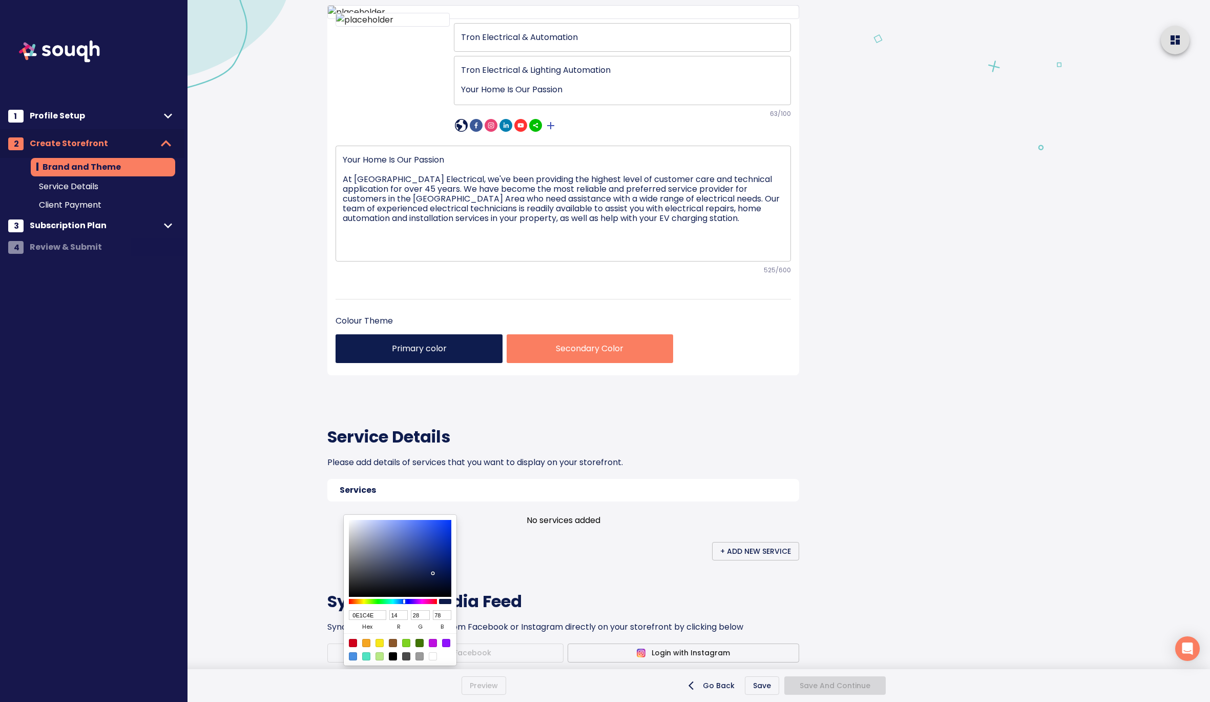
drag, startPoint x: 383, startPoint y: 615, endPoint x: 324, endPoint y: 615, distance: 58.4
click at [344, 615] on div "0E1C4E hex 14 r 28 g 78 b 100 a" at bounding box center [400, 589] width 113 height 151
paste input "ed632f"
type input "ed632f"
type input "237"
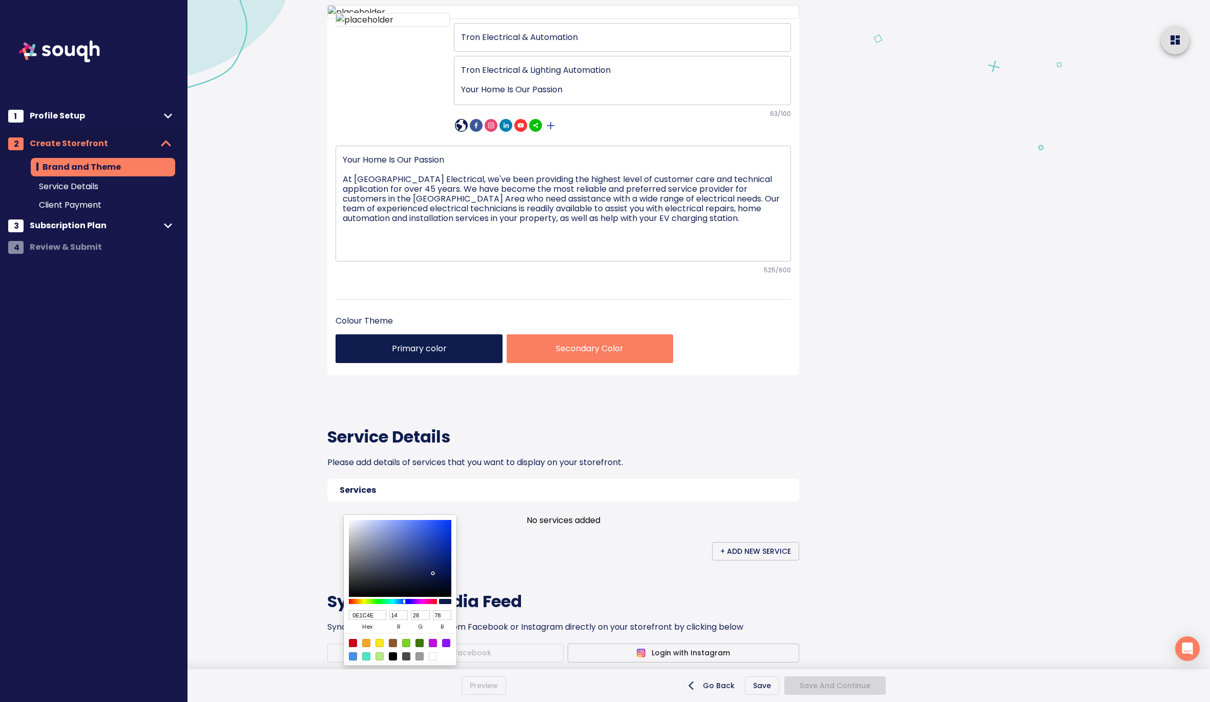
type input "99"
type input "47"
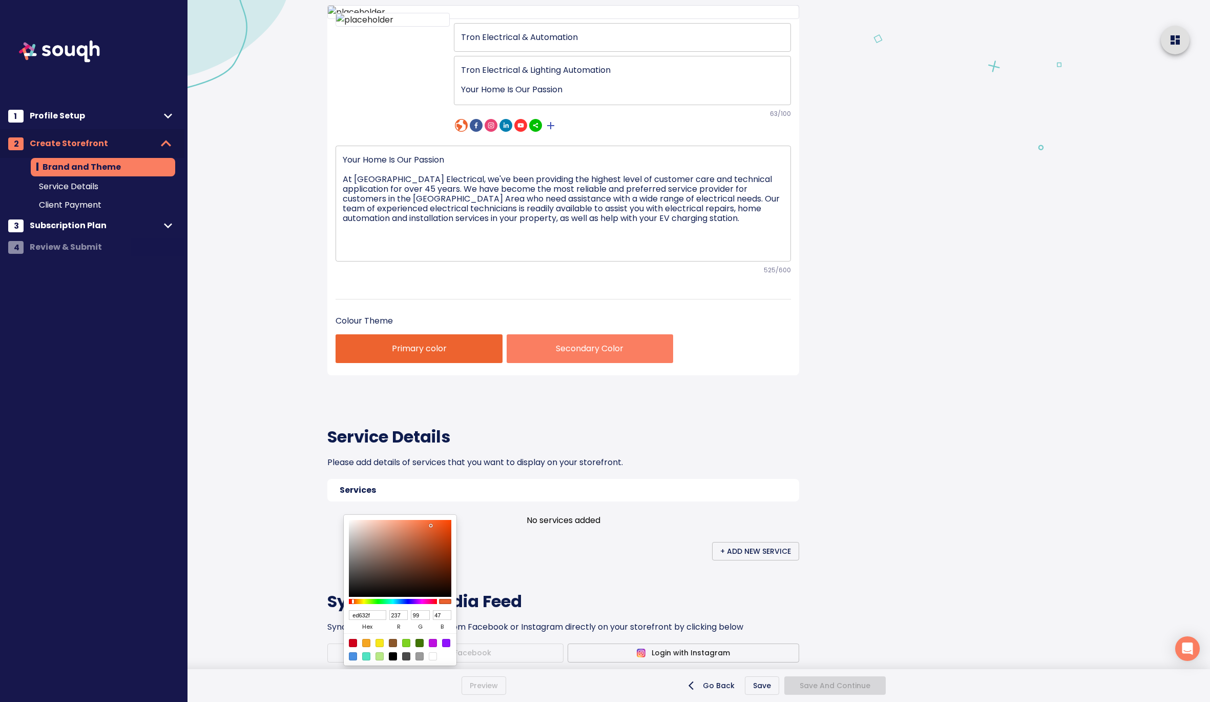
type input "ED632F"
click at [543, 573] on div at bounding box center [605, 351] width 1210 height 702
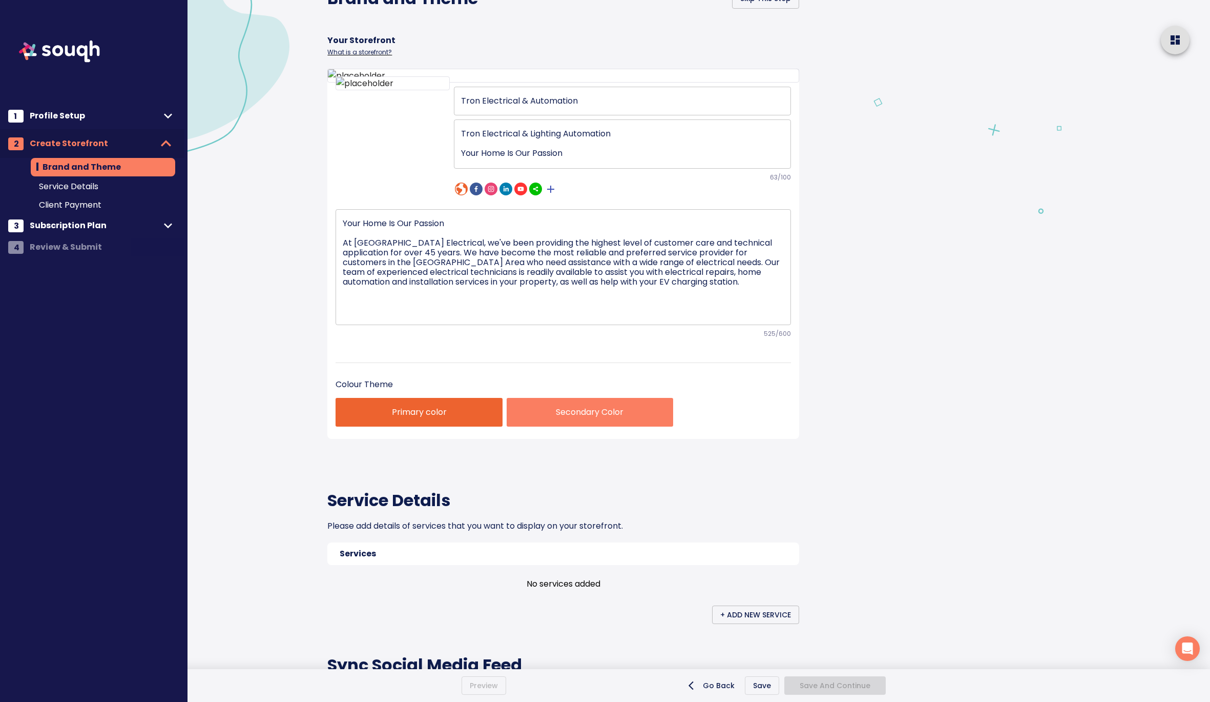
scroll to position [61, 0]
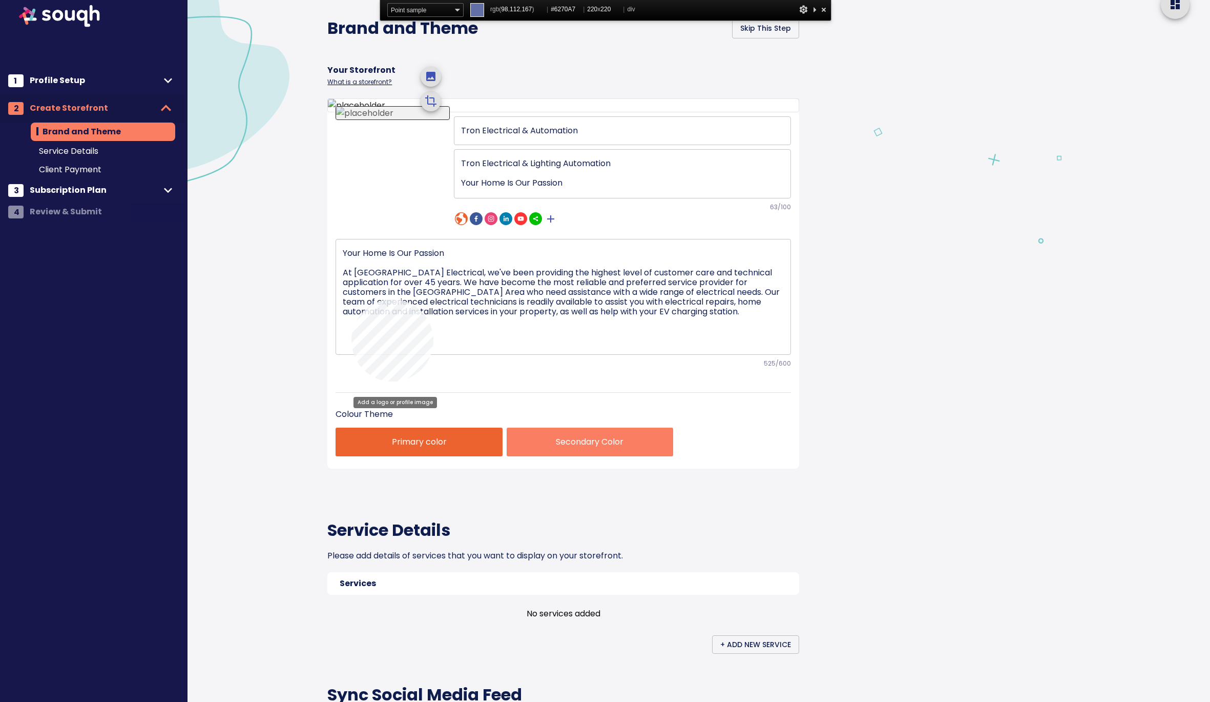
click at [352, 119] on div at bounding box center [392, 113] width 113 height 13
click at [553, 448] on p "Secondary Color" at bounding box center [590, 442] width 150 height 12
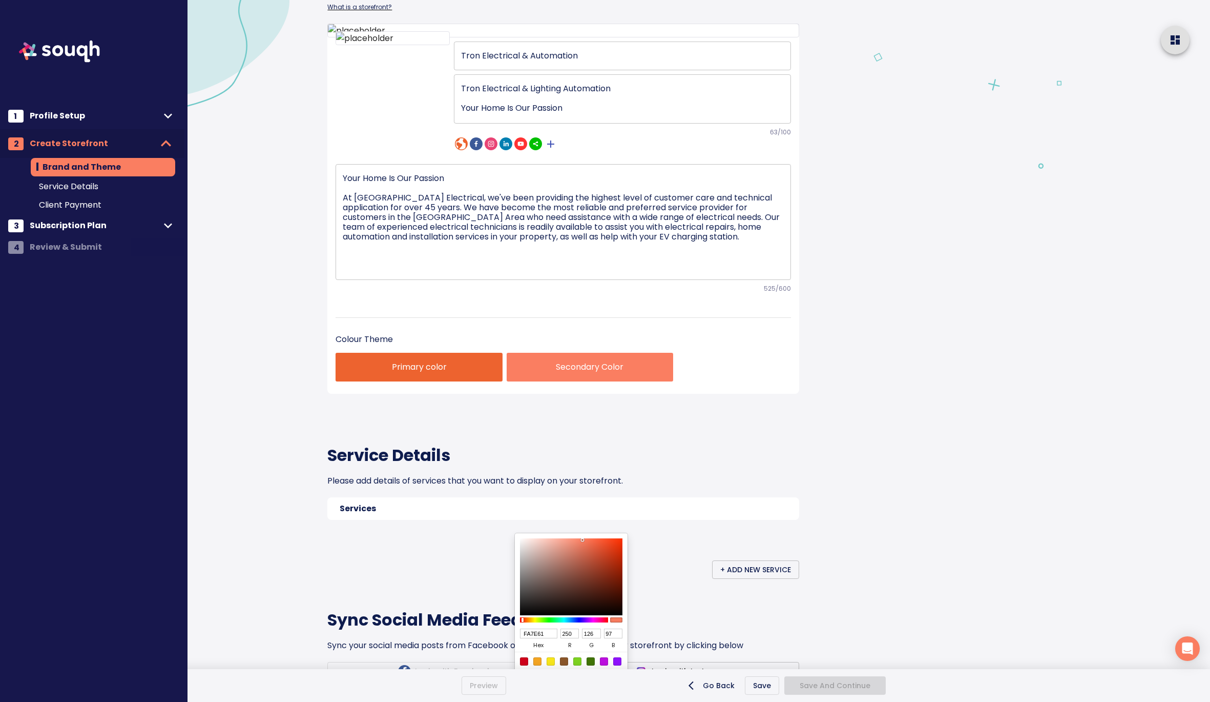
scroll to position [175, 0]
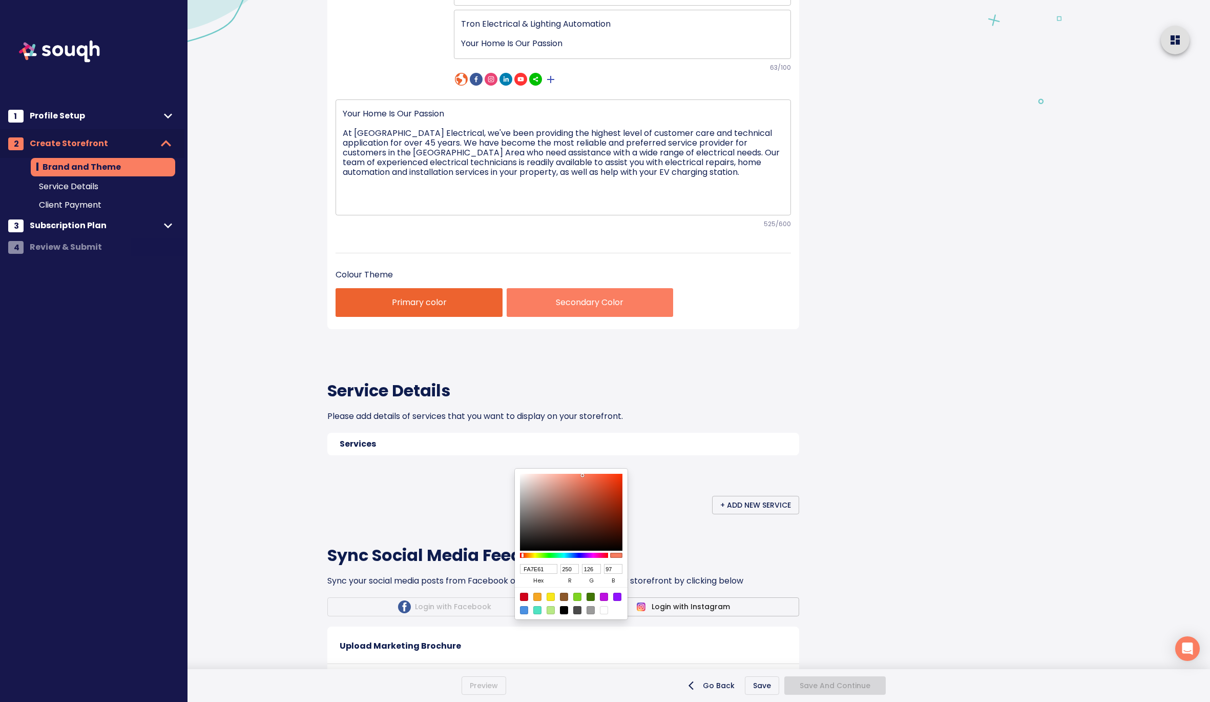
drag, startPoint x: 552, startPoint y: 571, endPoint x: 505, endPoint y: 571, distance: 47.7
click at [515, 571] on div "FA7E61 hex 250 r 126 g 97 b 100 a" at bounding box center [571, 543] width 113 height 151
paste input "#6270A7"
type input "#6270A7"
type input "98"
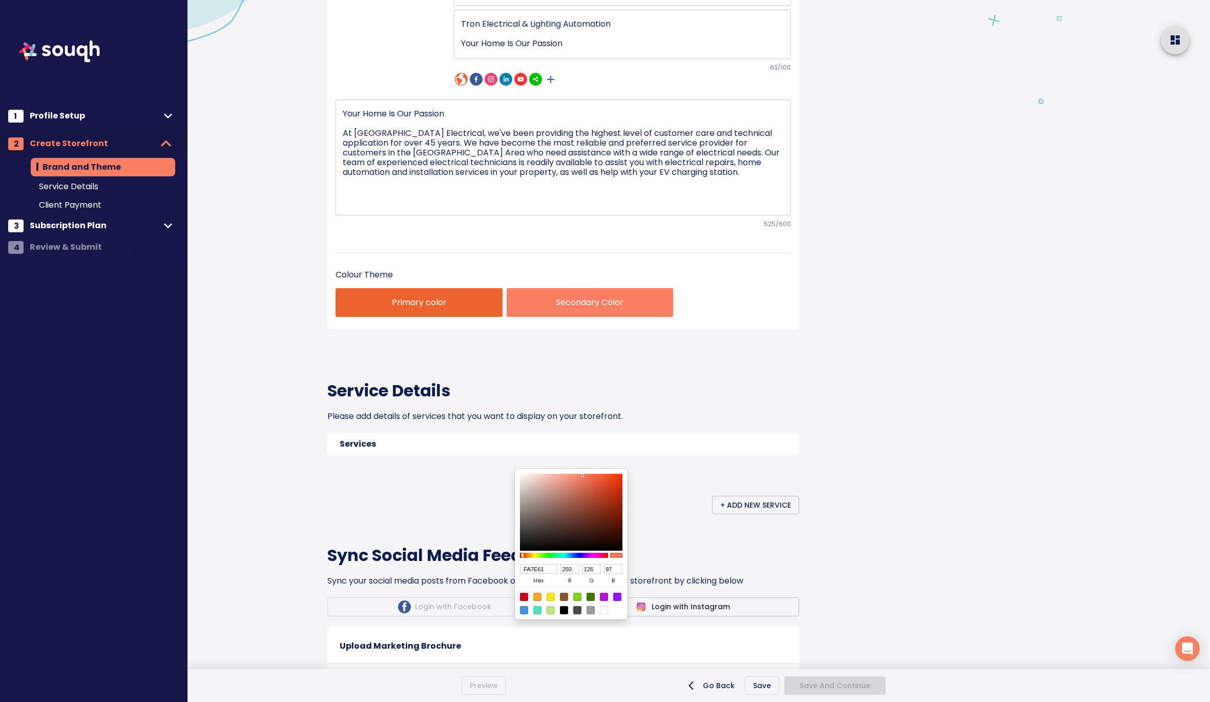
type input "112"
type input "167"
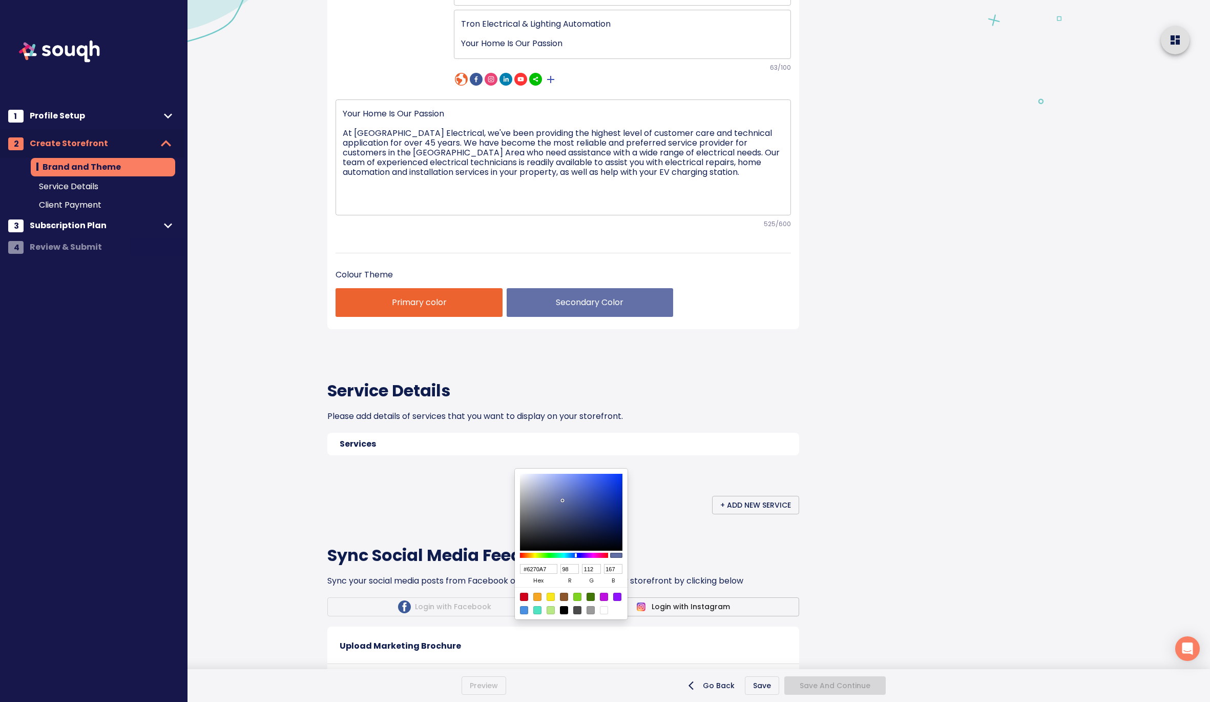
type input "6371A8"
type input "99"
type input "113"
type input "168"
type input "6270A7"
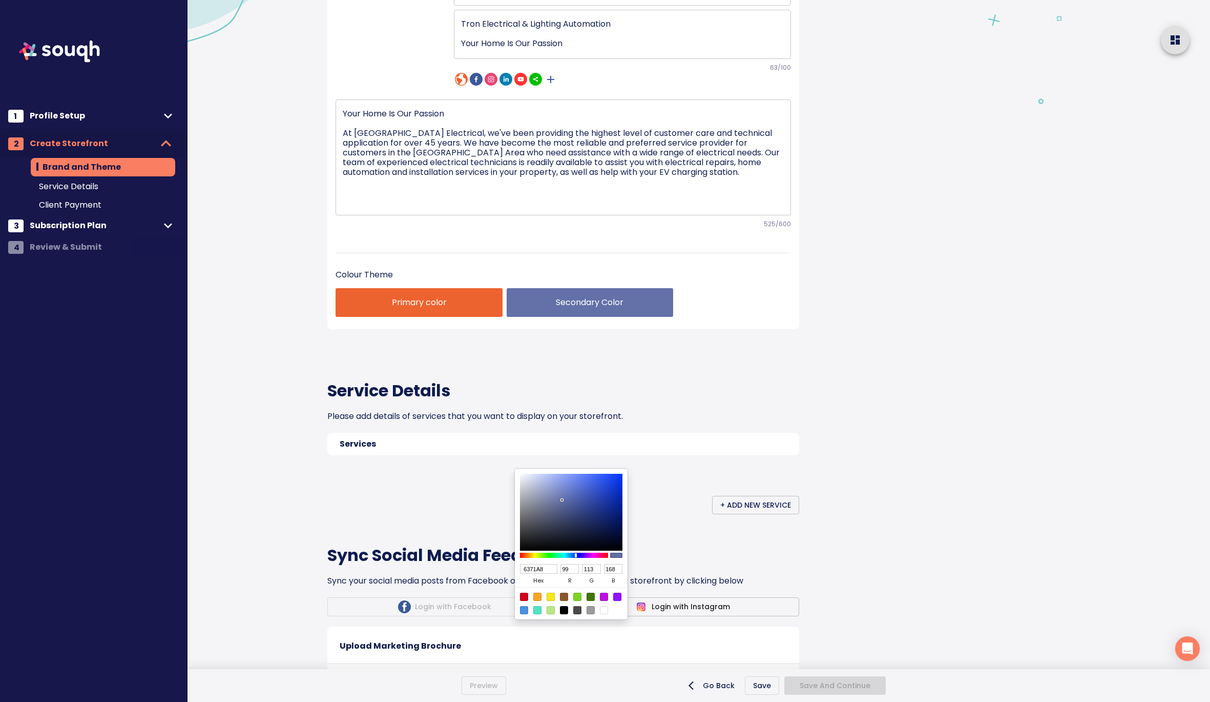
type input "98"
type input "112"
type input "167"
type input "606EA5"
type input "96"
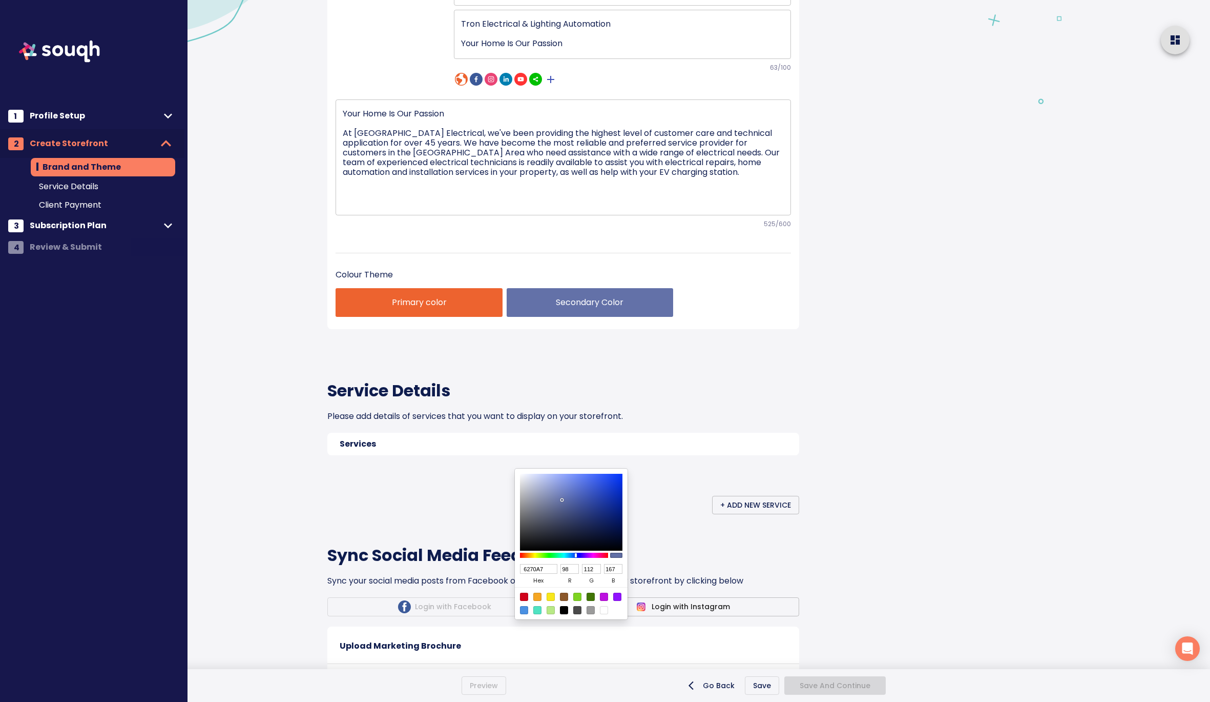
type input "110"
type input "165"
type input "5B6AA3"
type input "91"
type input "106"
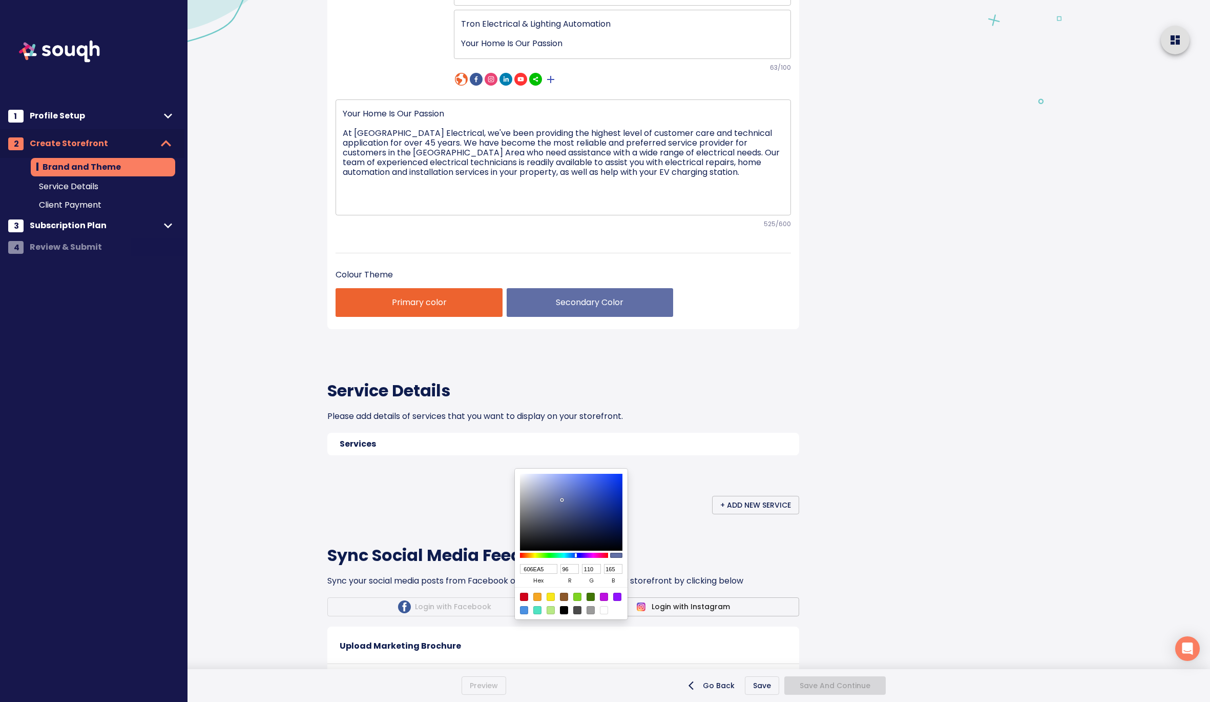
type input "163"
type input "5968A1"
type input "89"
type input "104"
type input "161"
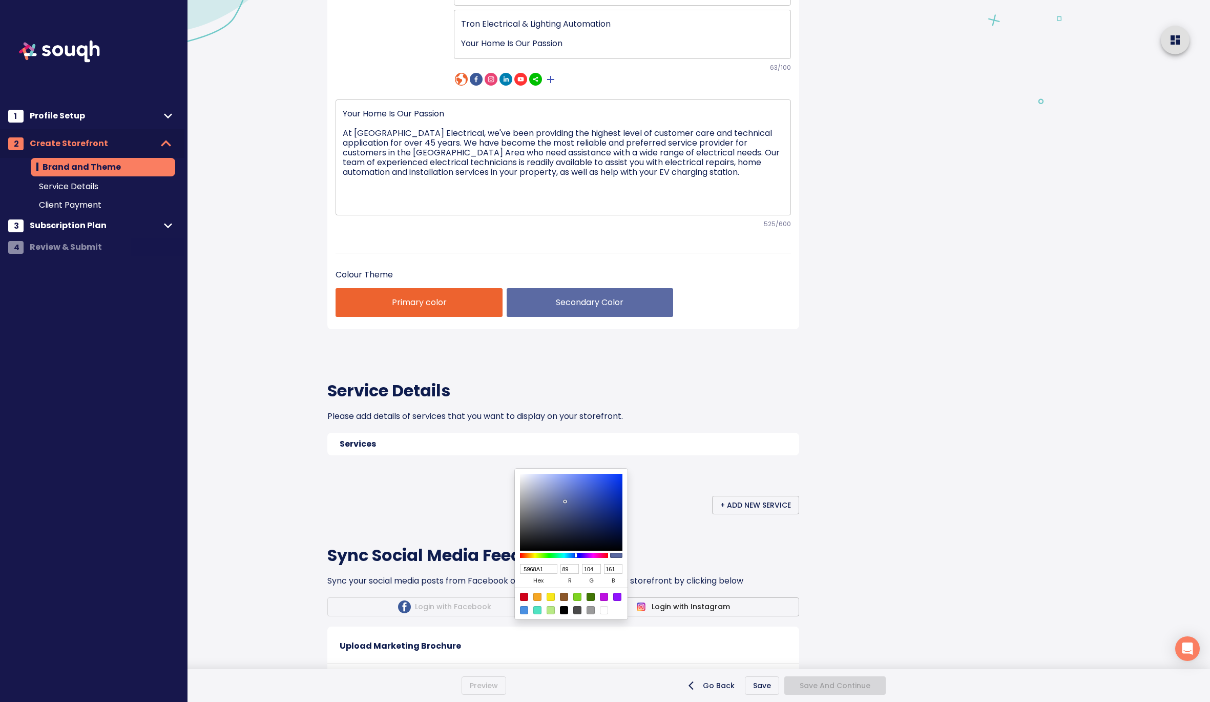
type input "55649E"
type input "85"
type input "100"
type input "158"
type input "51609B"
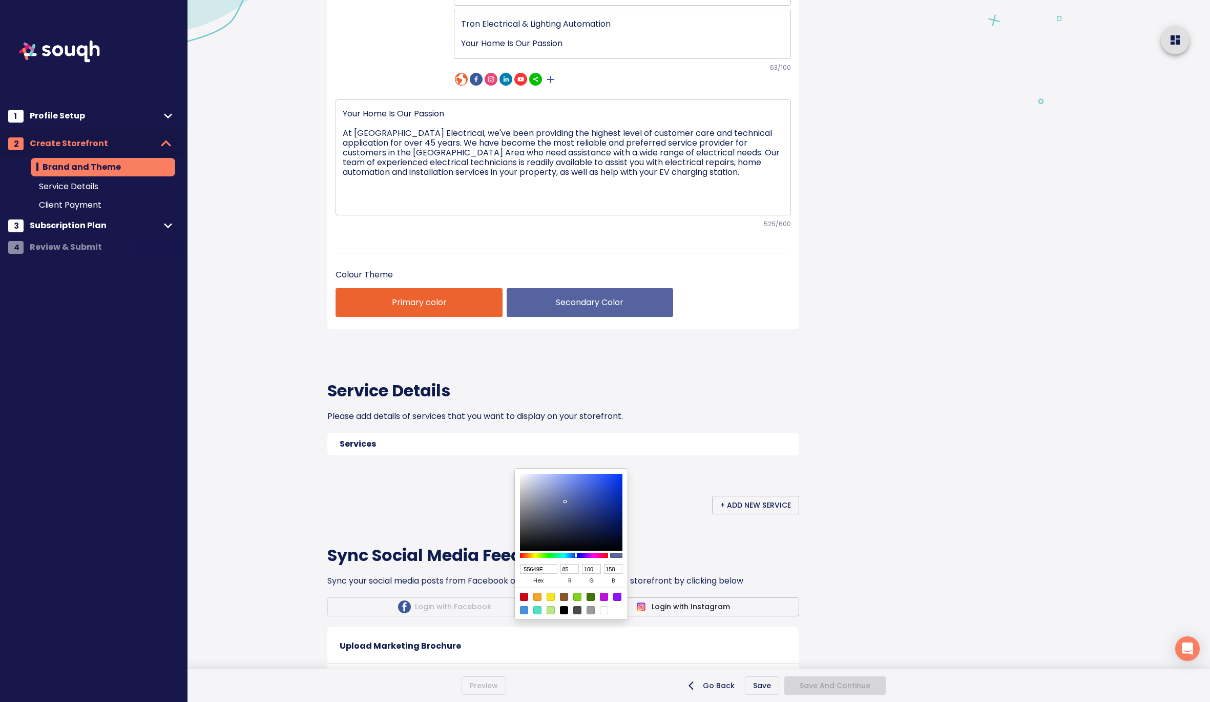
type input "81"
type input "96"
type input "155"
type input "505E99"
type input "80"
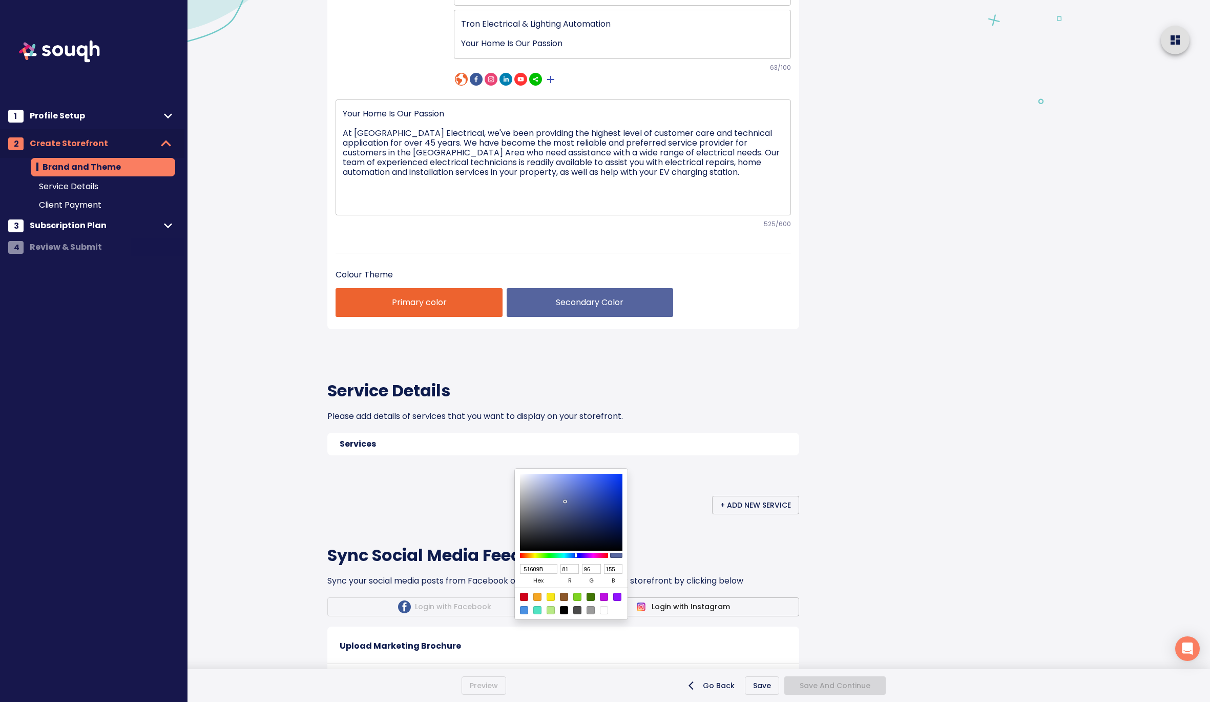
type input "94"
type input "153"
type input "4F5D99"
type input "79"
type input "93"
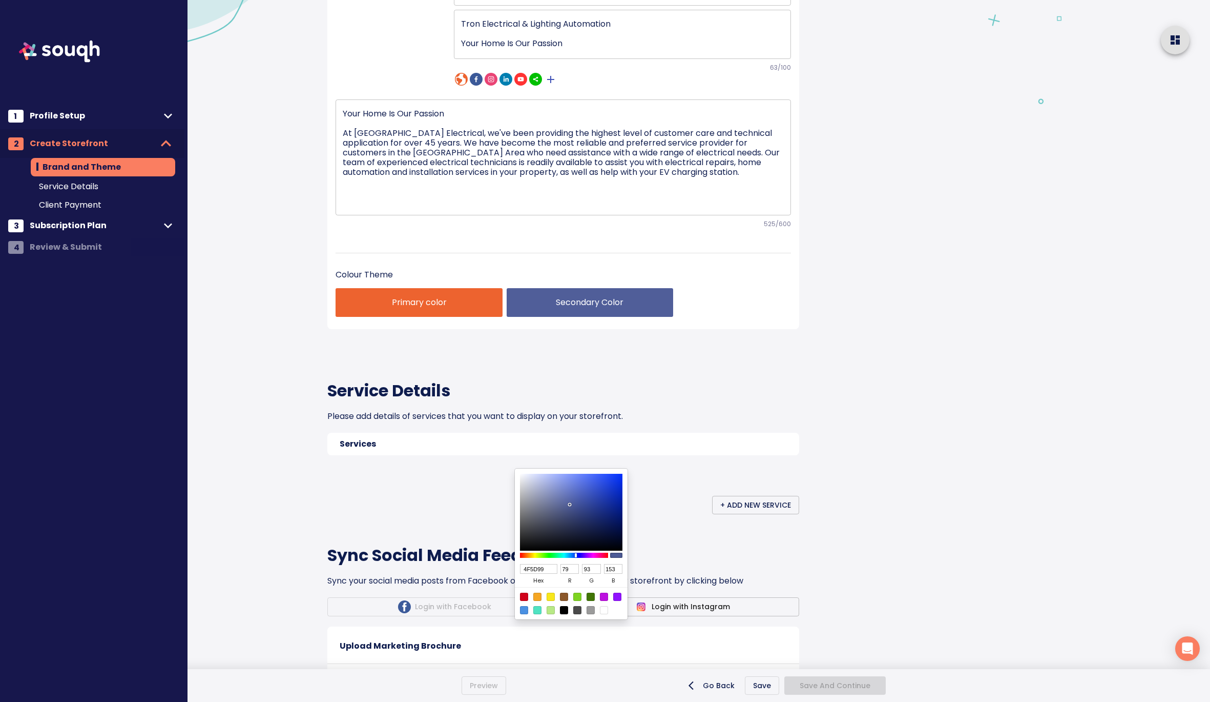
type input "4F5D9B"
type input "155"
type input "4E5EA5"
type input "78"
type input "94"
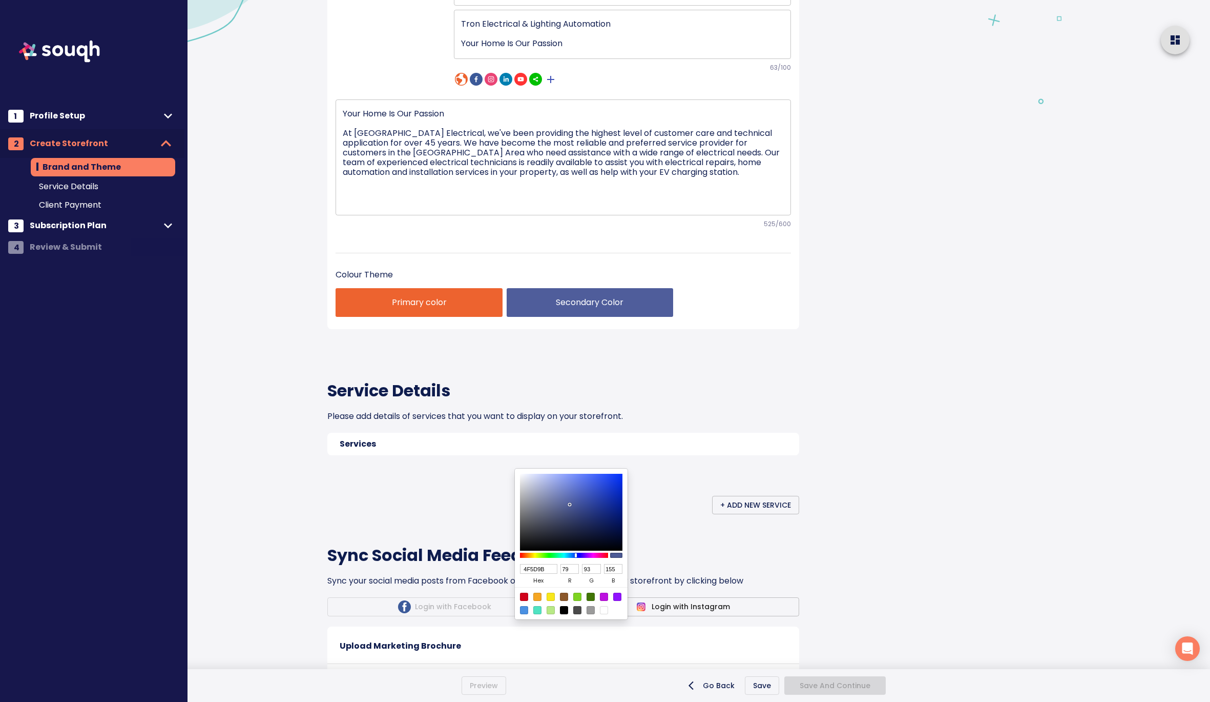
type input "165"
type input "4F62B3"
type input "79"
type input "98"
type input "179"
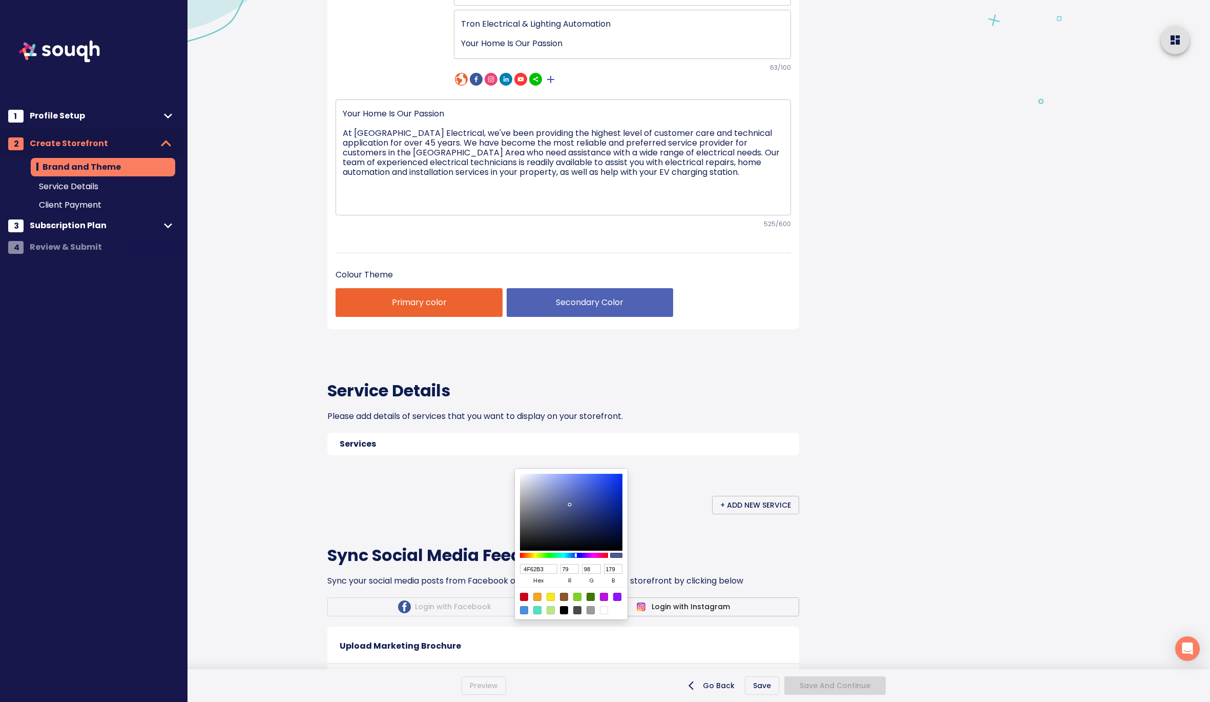
type input "4F62B4"
type input "180"
type input "5063B6"
type input "80"
type input "99"
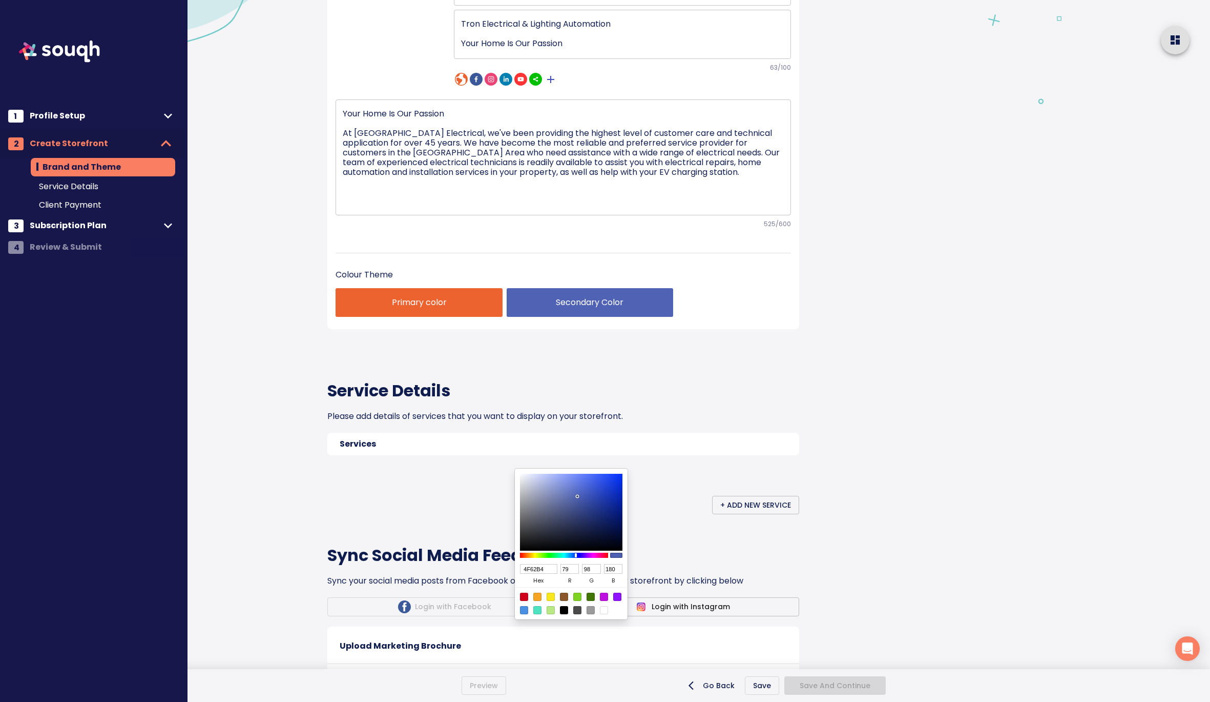
type input "182"
type input "4C5EAD"
type input "76"
type input "94"
type input "173"
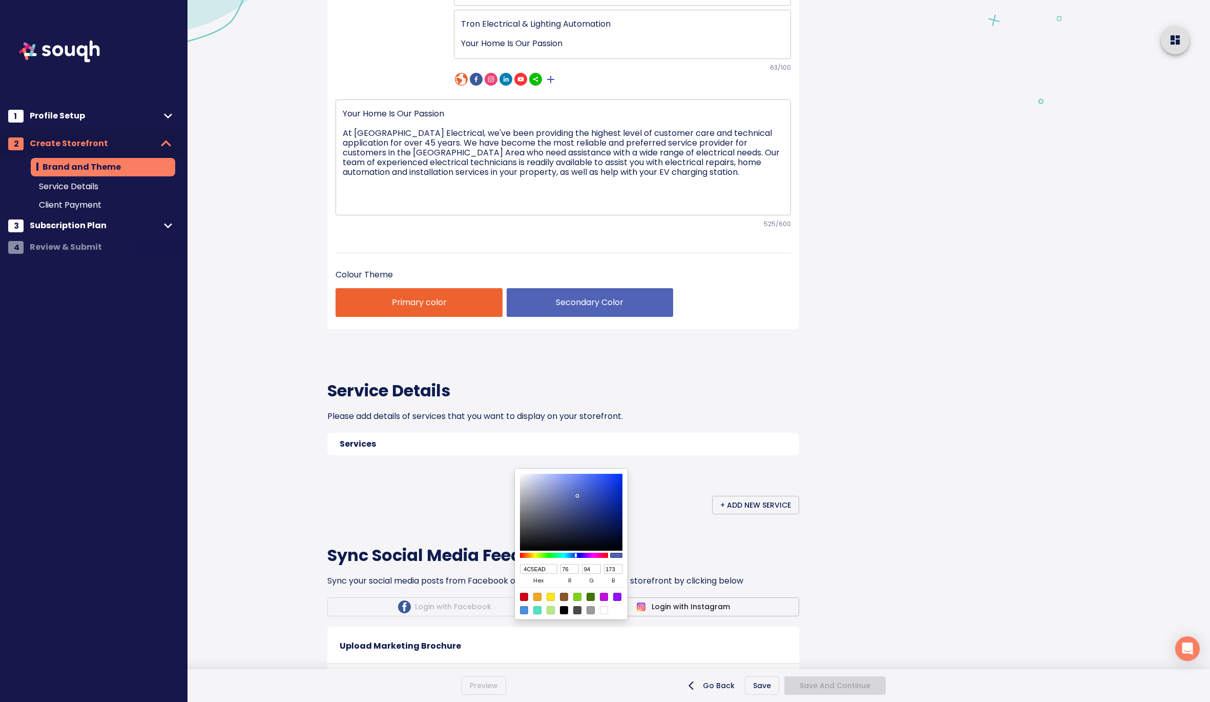
type input "4657A0"
type input "70"
type input "87"
type input "160"
type input "46569E"
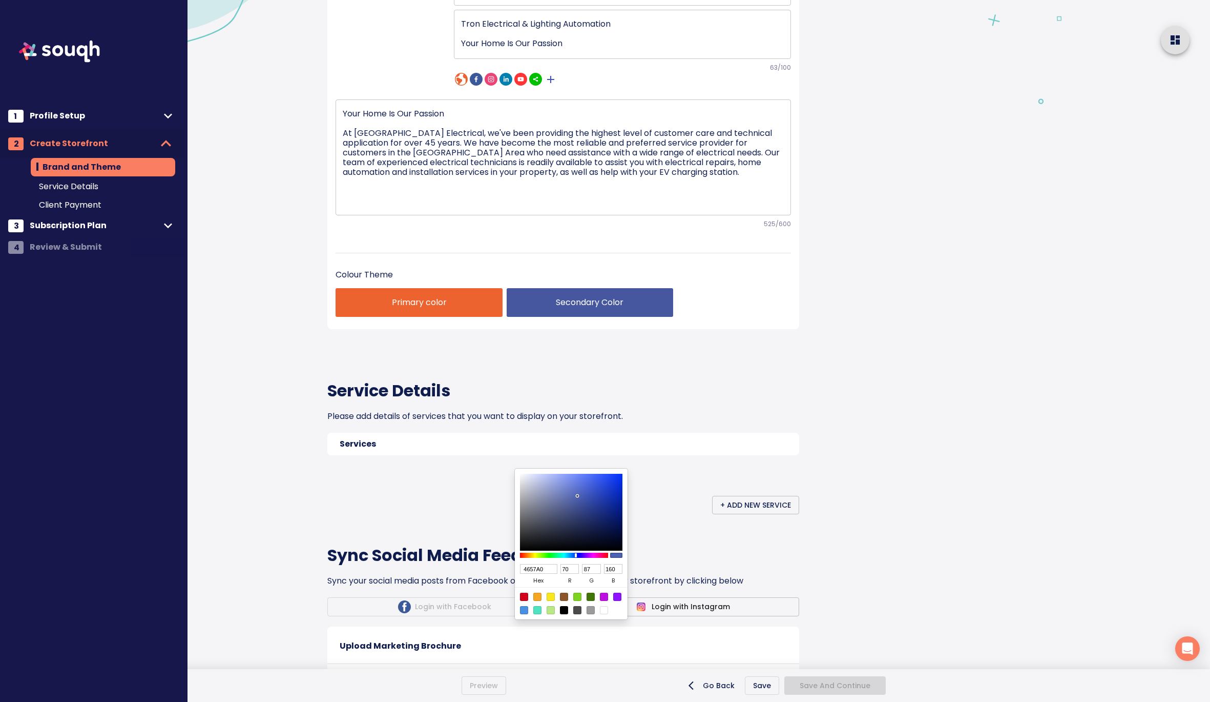
type input "86"
type input "158"
type input "45559C"
type input "69"
type input "85"
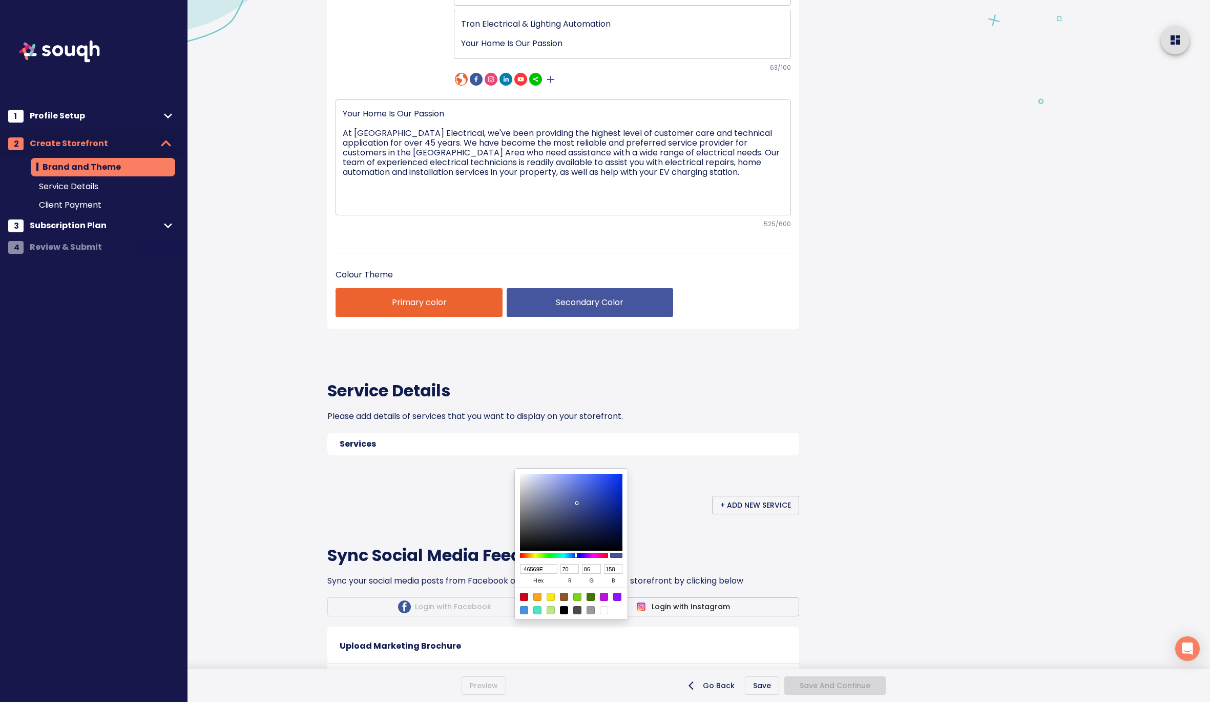
type input "156"
type input "425196"
type input "66"
type input "81"
type input "150"
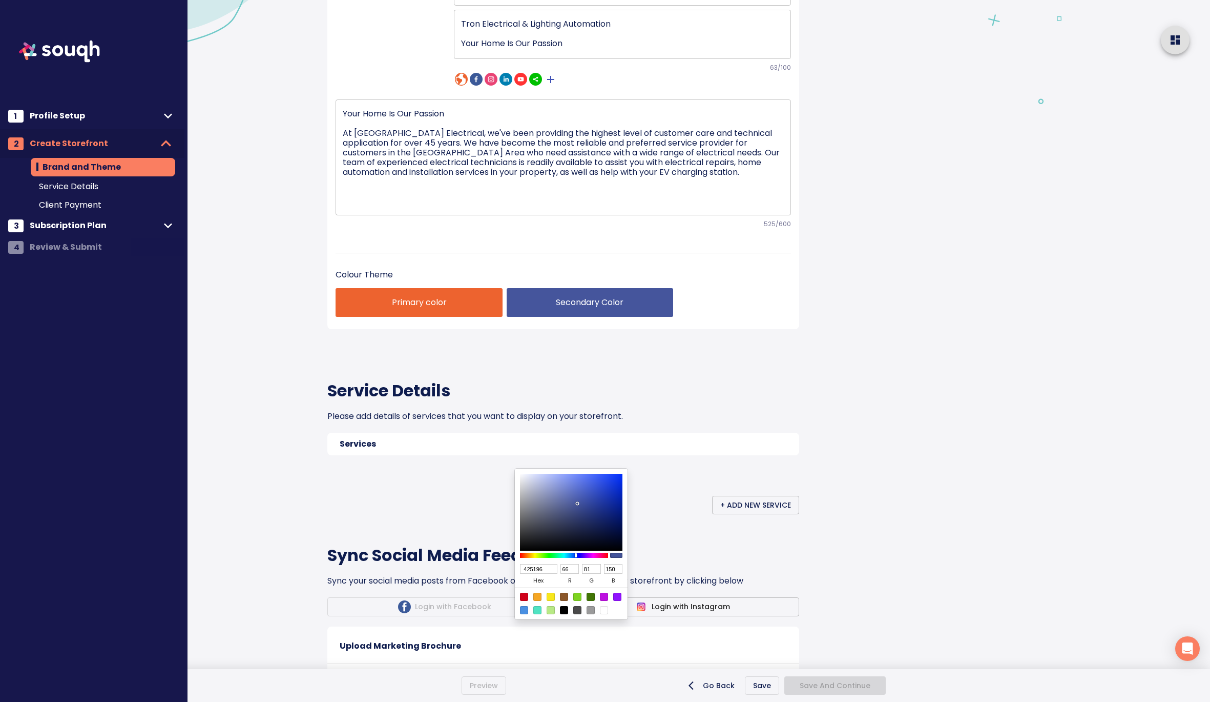
type input "3F4D8F"
type input "63"
type input "77"
type input "143"
type input "3E4C8D"
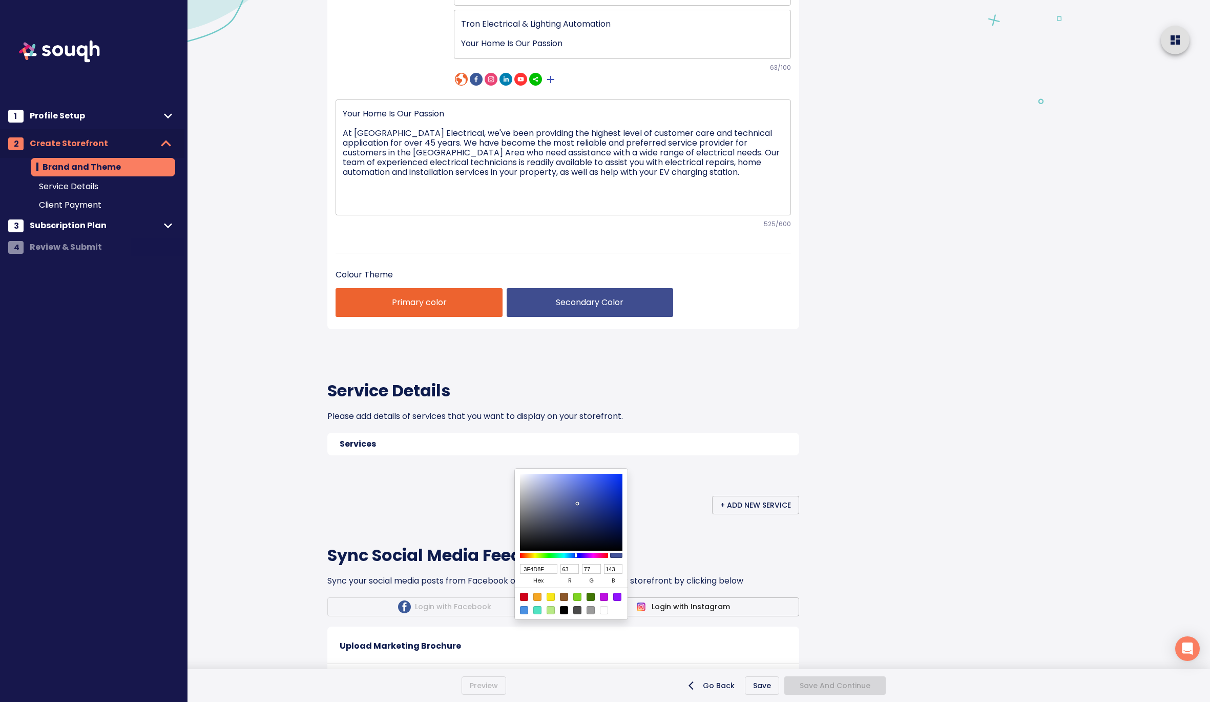
type input "62"
type input "76"
type input "141"
type input "3B4886"
type input "59"
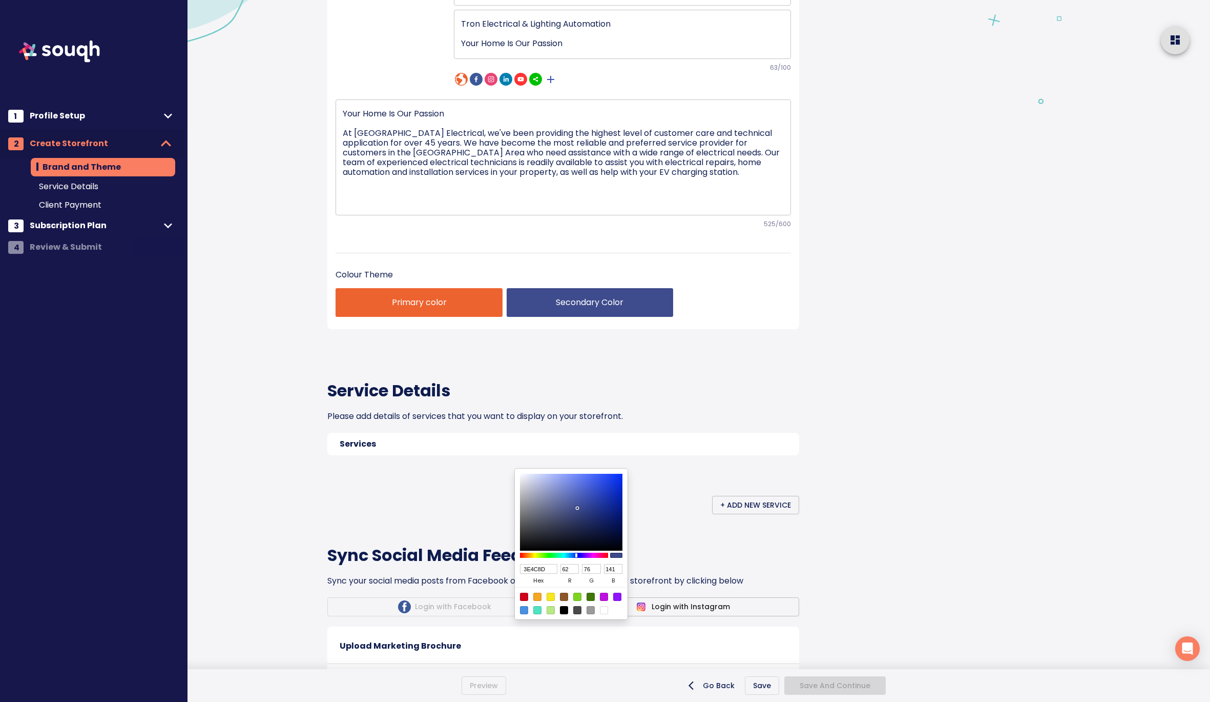
type input "72"
type input "134"
type input "384581"
type input "56"
type input "69"
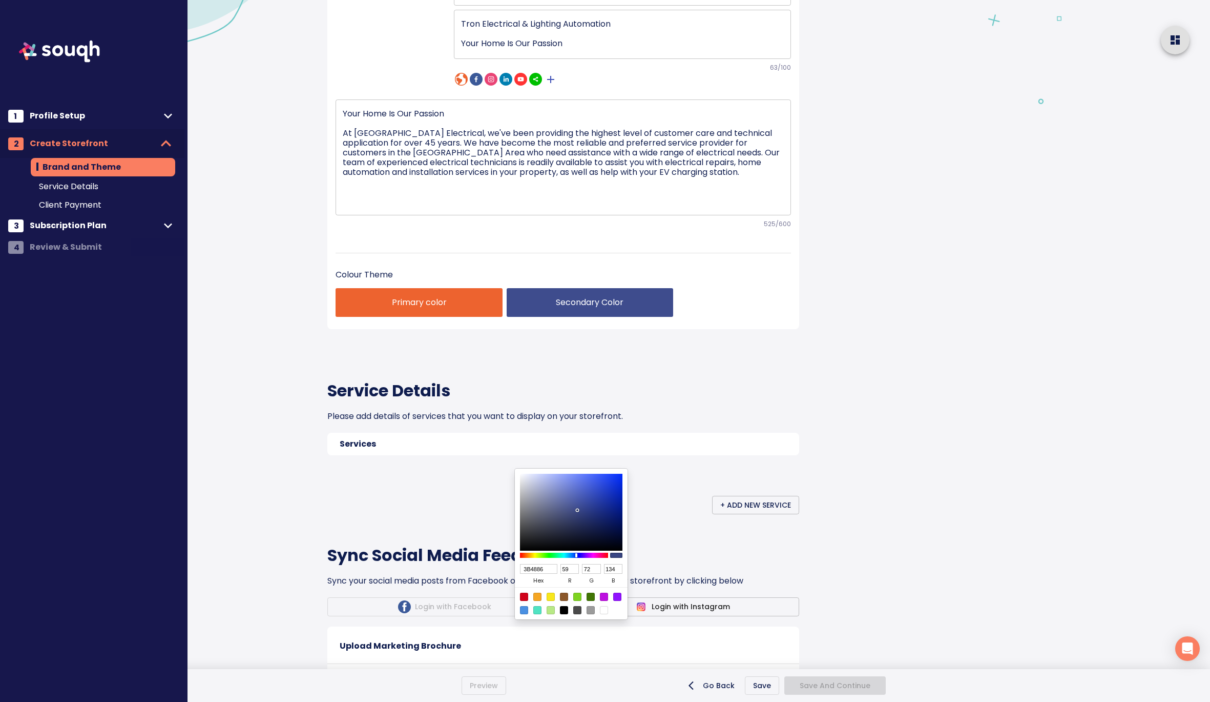
type input "129"
drag, startPoint x: 562, startPoint y: 500, endPoint x: 578, endPoint y: 511, distance: 19.8
click at [578, 511] on div at bounding box center [578, 511] width 2 height 2
click at [688, 523] on div at bounding box center [605, 351] width 1210 height 702
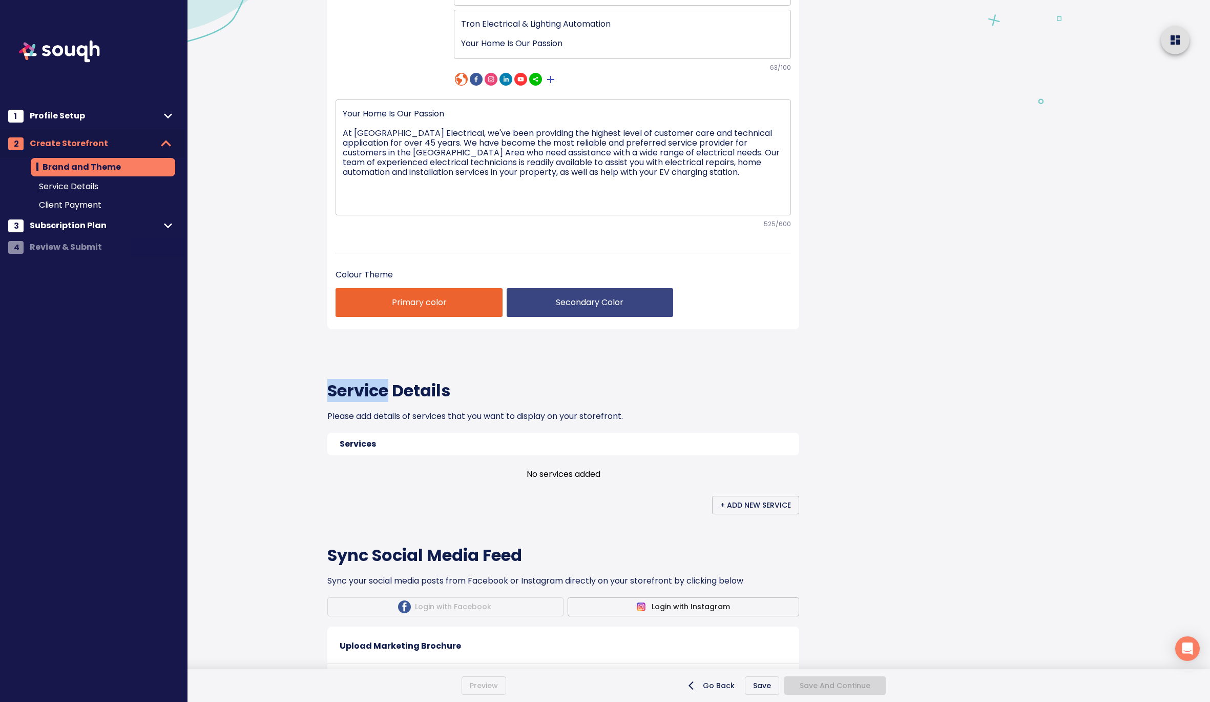
click at [688, 514] on div "Service Details Please add details of services that you want to display on your…" at bounding box center [563, 431] width 472 height 164
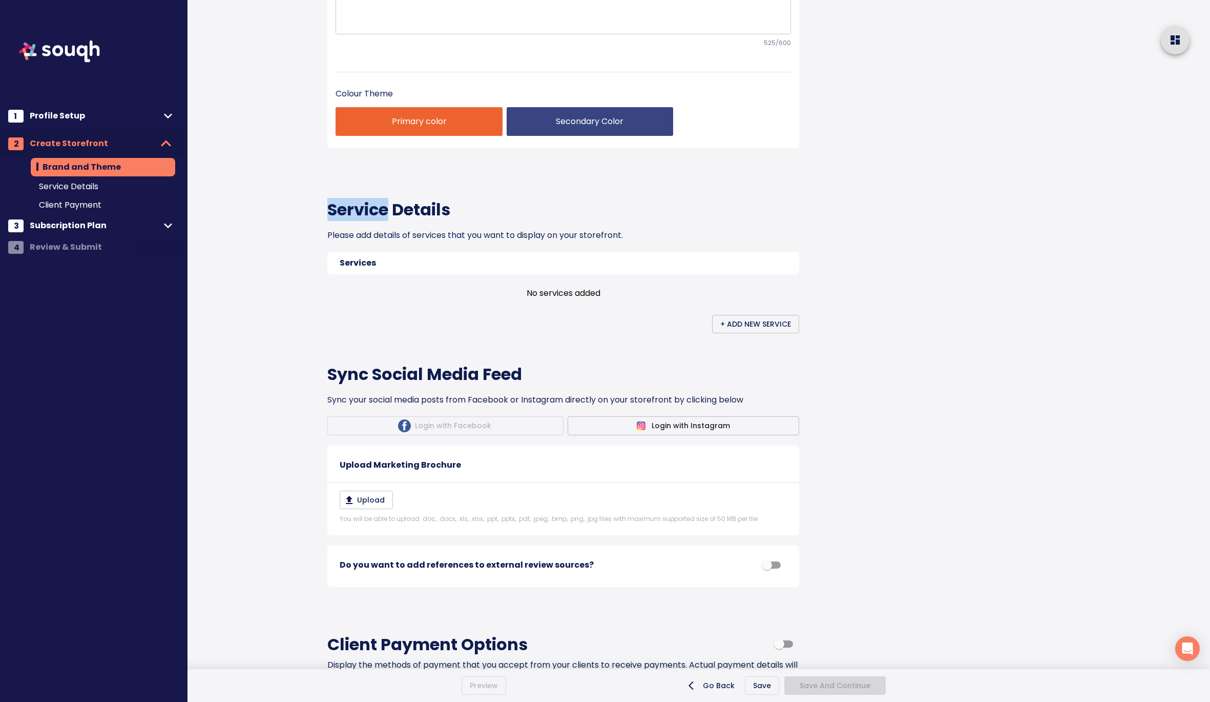
scroll to position [367, 0]
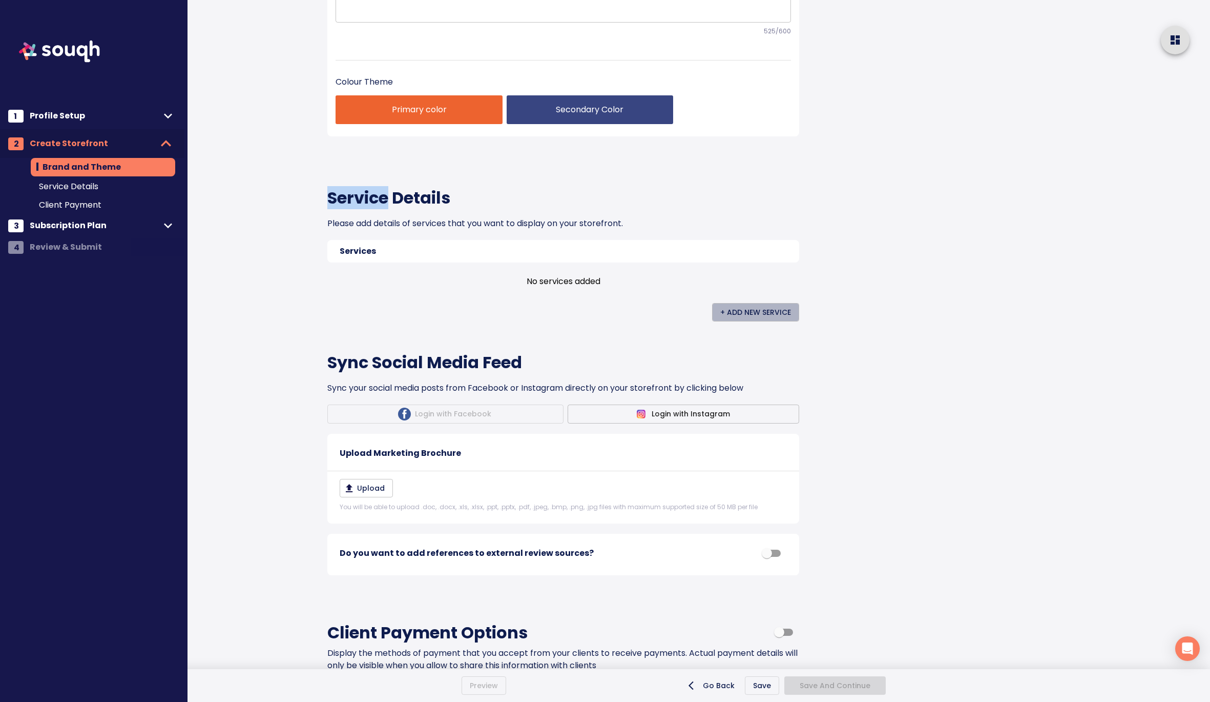
click at [727, 319] on span "+ Add New Service" at bounding box center [755, 312] width 71 height 13
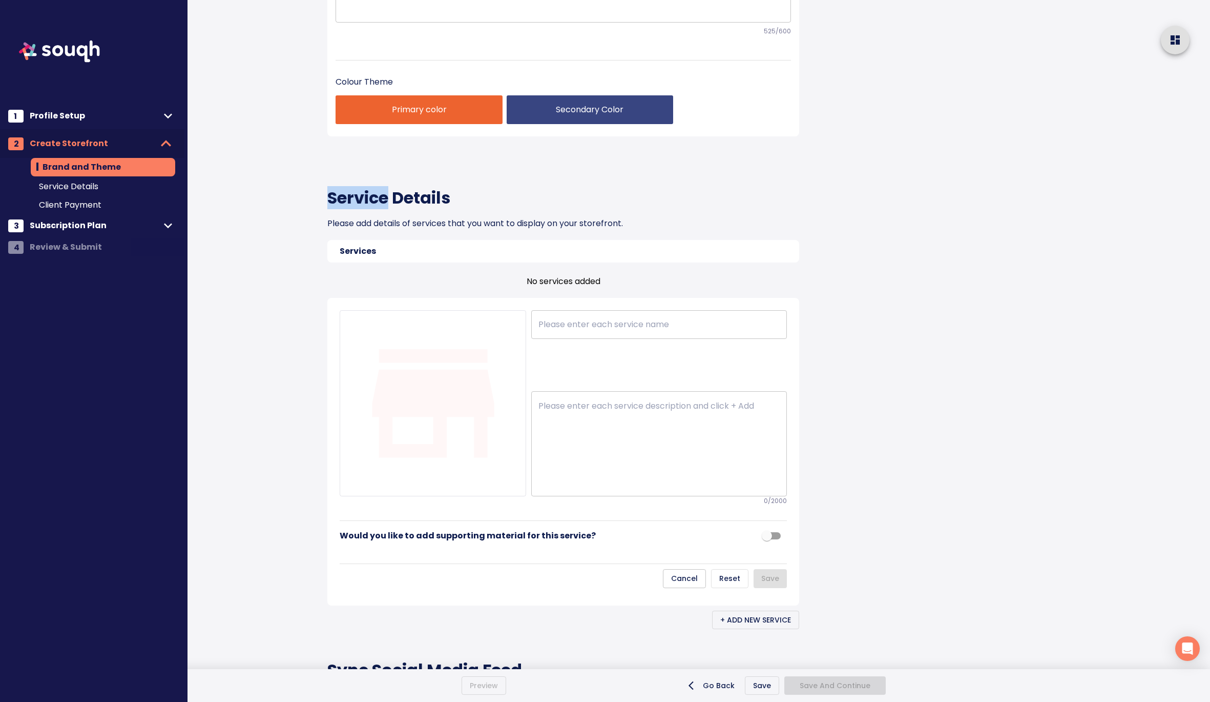
click at [597, 339] on input "text" at bounding box center [659, 324] width 256 height 29
paste input "ELECTRICAL REPAIRS"
type input "ELECTRICAL REPAIRS"
click at [562, 487] on textarea at bounding box center [659, 444] width 241 height 86
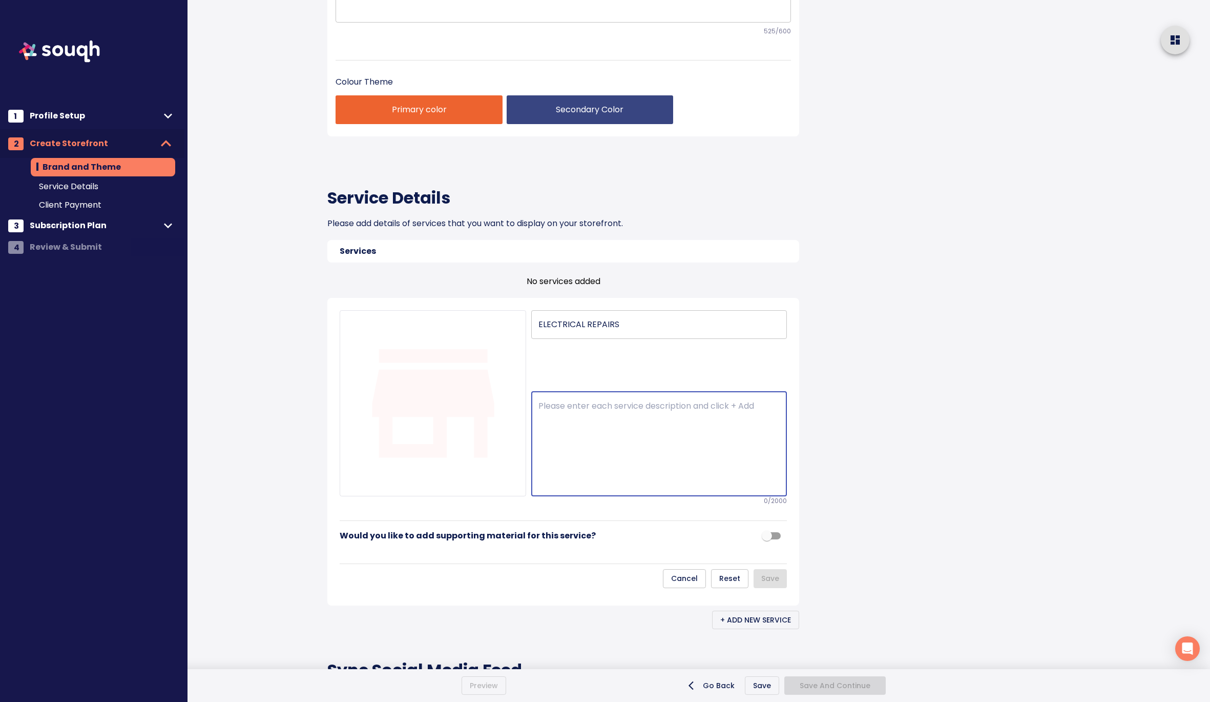
paste textarea "At Tron Electrical, we know that people rely heavily on electricity to power th…"
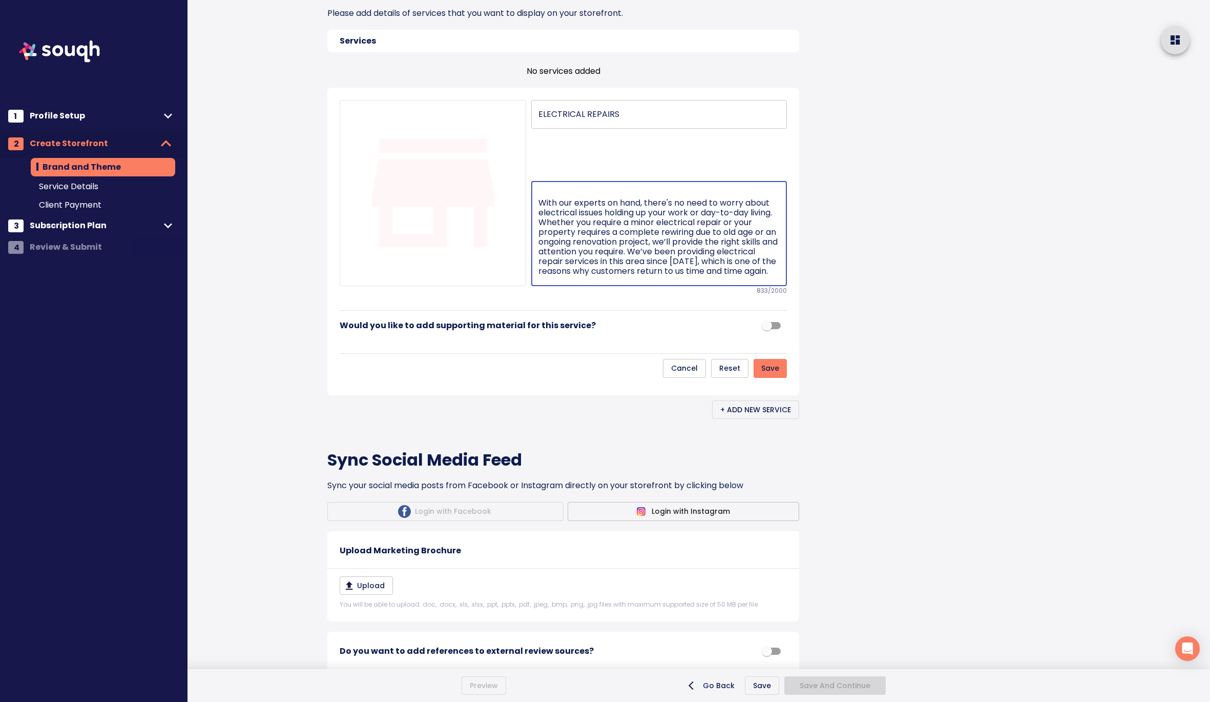
scroll to position [584, 0]
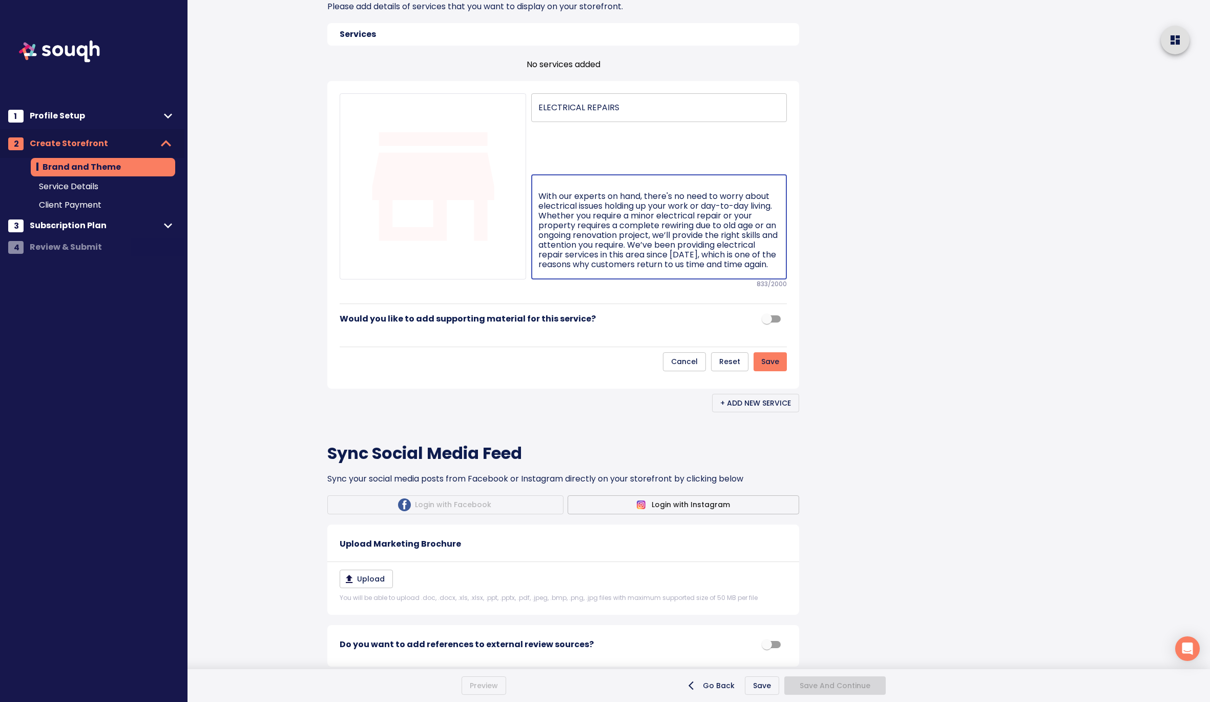
type textarea "At Tron Electrical, we know that people rely heavily on electricity to power th…"
click at [769, 328] on input "checkbox" at bounding box center [767, 318] width 58 height 19
checkbox input "true"
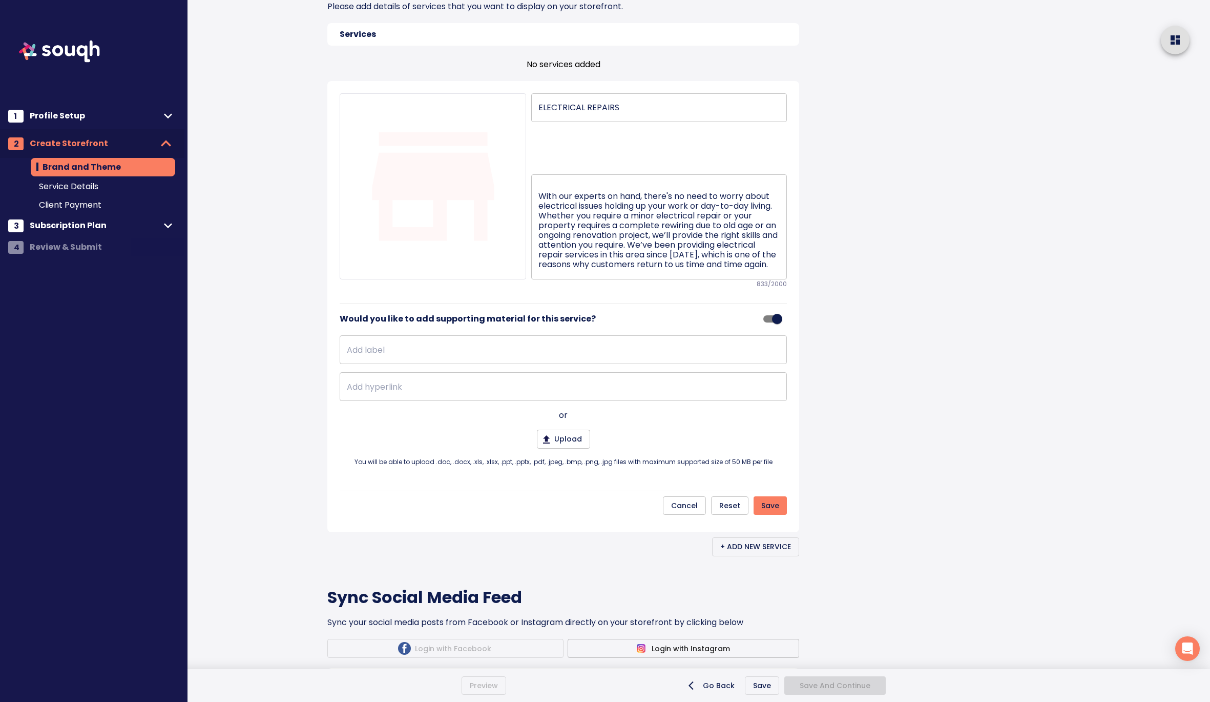
click at [531, 364] on input "text" at bounding box center [563, 349] width 447 height 29
type input "Learn more:"
click at [423, 401] on input "text" at bounding box center [563, 386] width 447 height 29
paste input "[URL][DOMAIN_NAME]"
type input "[URL][DOMAIN_NAME]"
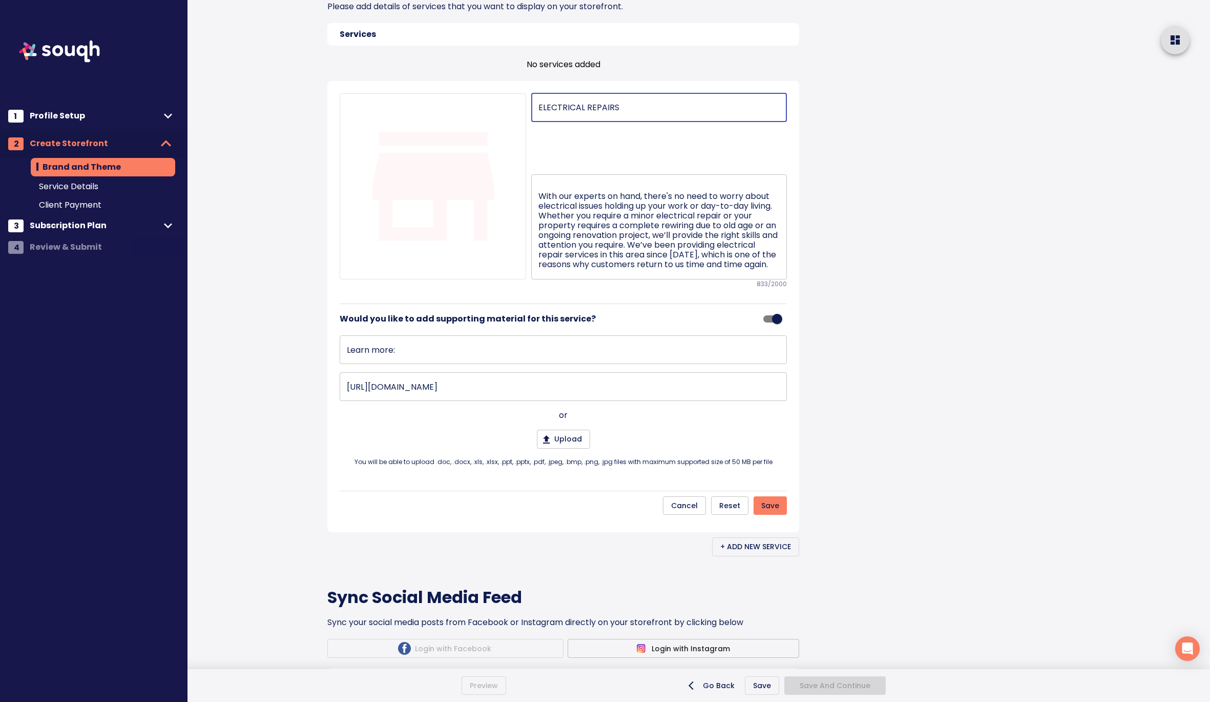
drag, startPoint x: 630, startPoint y: 249, endPoint x: 586, endPoint y: 249, distance: 44.6
click at [586, 122] on input "ELECTRICAL REPAIRS" at bounding box center [659, 107] width 256 height 29
type input "ELECTRICAL SERVICES"
click at [702, 280] on div "ELECTRICAL SERVICES ​ At [GEOGRAPHIC_DATA] Electrical, we know that people rely…" at bounding box center [656, 186] width 261 height 187
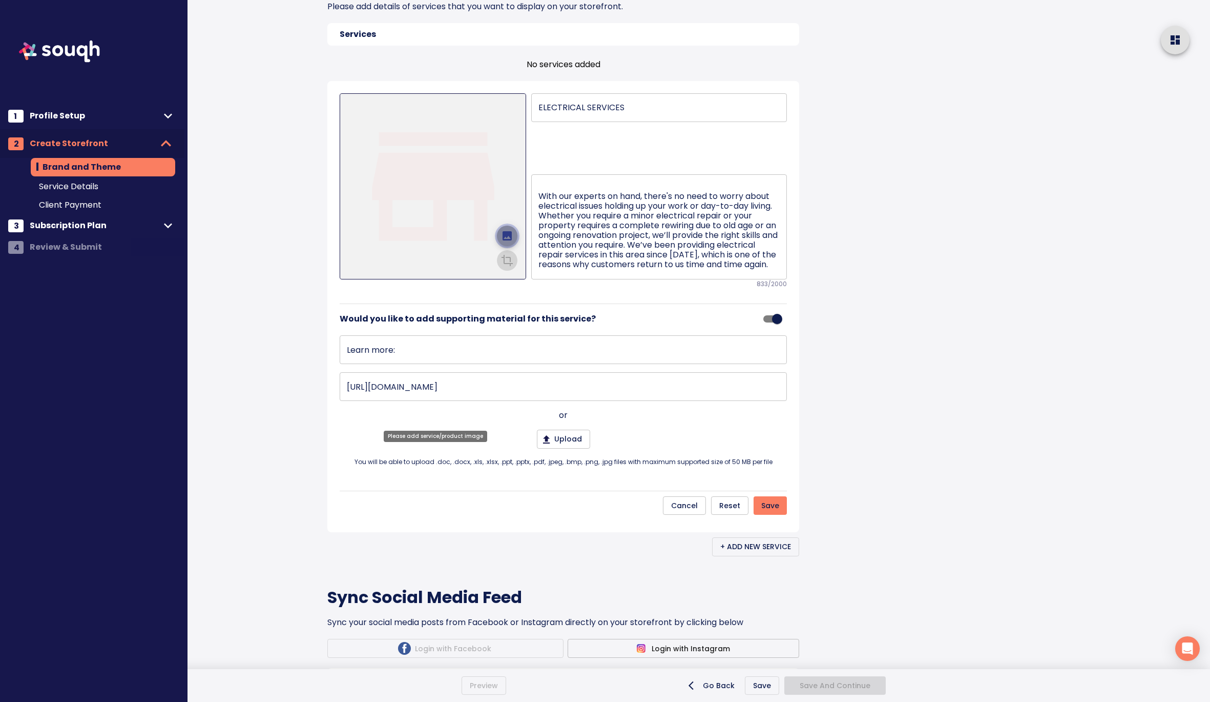
click at [510, 240] on icon "upload picture" at bounding box center [507, 235] width 9 height 9
click at [0, 0] on input "file" at bounding box center [0, 0] width 0 height 0
click at [507, 265] on icon "crop picture" at bounding box center [507, 259] width 12 height 12
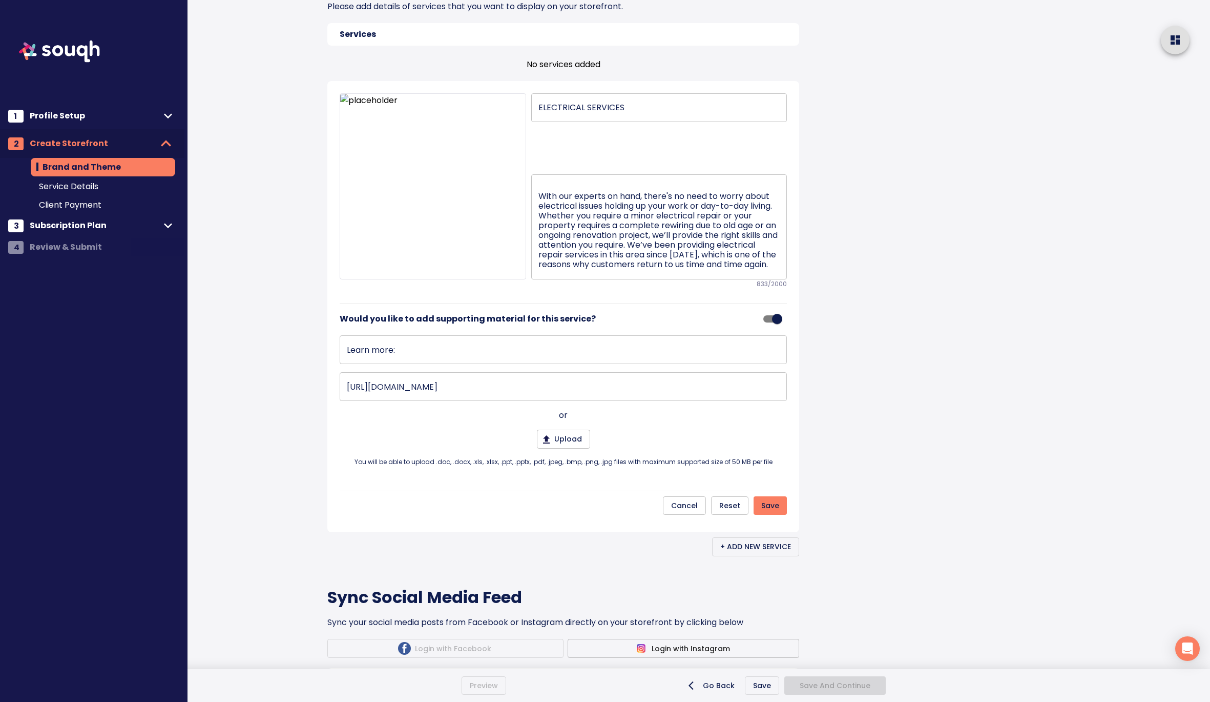
click at [841, 460] on div "Brand and Theme Skip This Step Your Storefront What is a storefront? Tron Elect…" at bounding box center [586, 240] width 542 height 1648
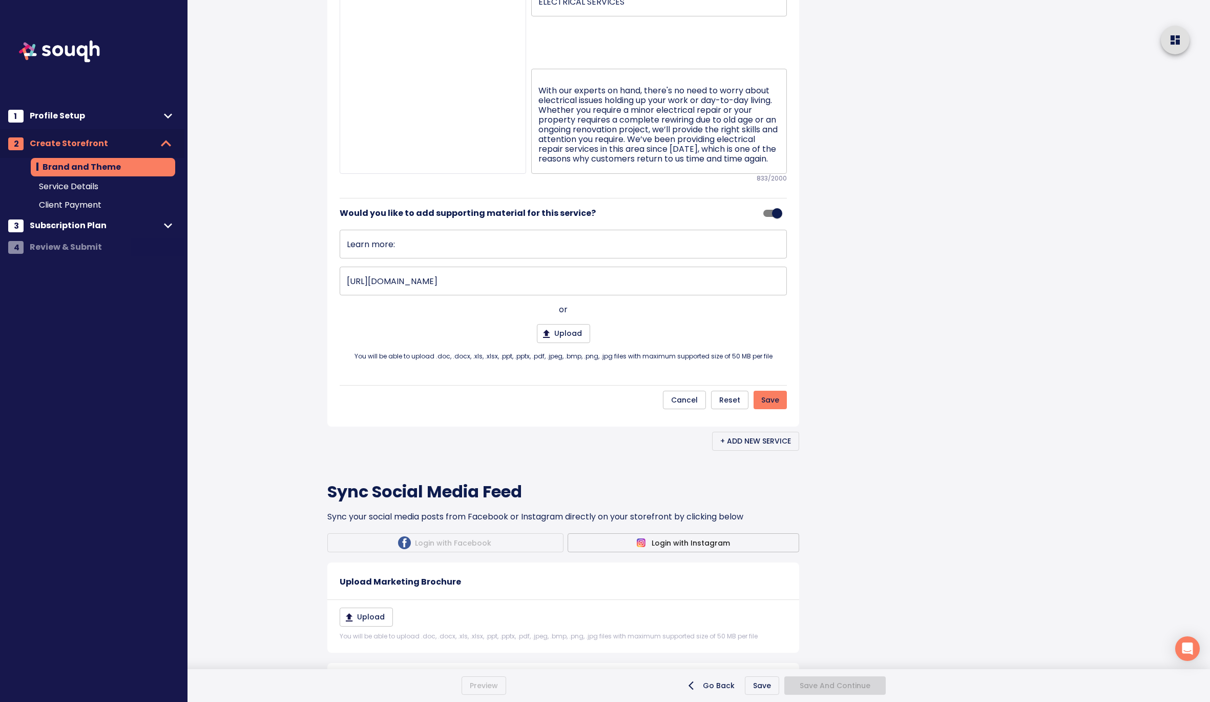
scroll to position [694, 0]
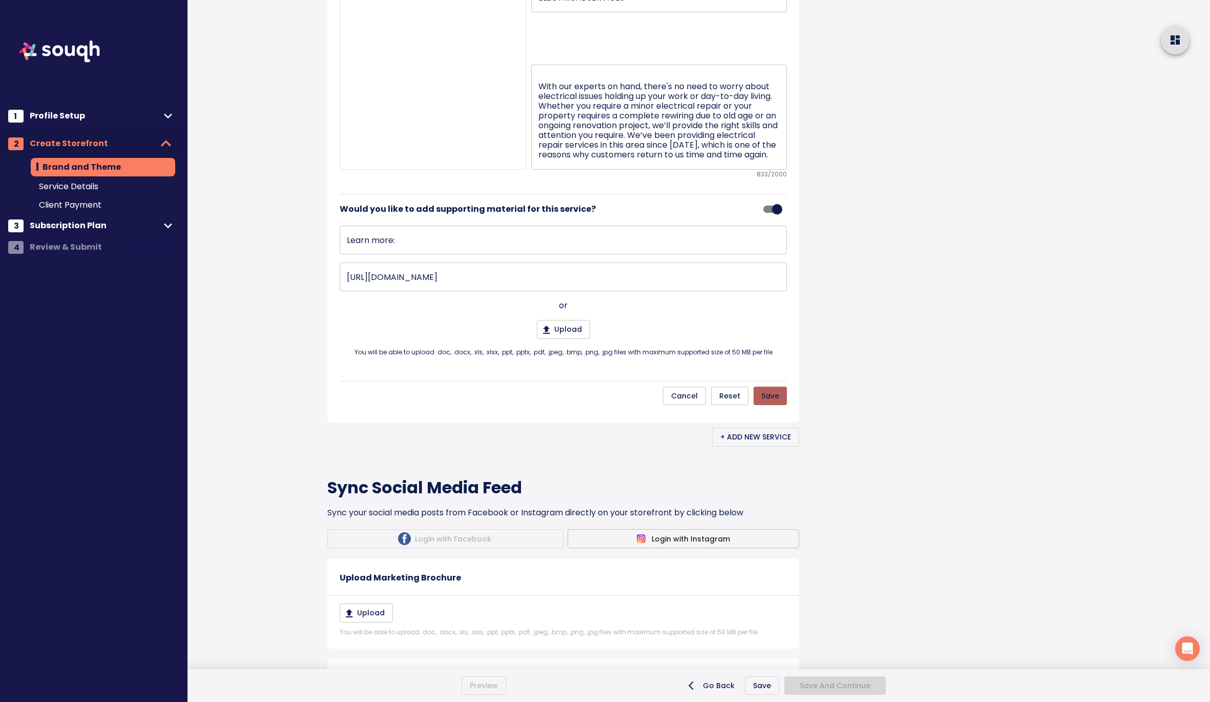
click at [769, 402] on span "Save" at bounding box center [770, 395] width 18 height 13
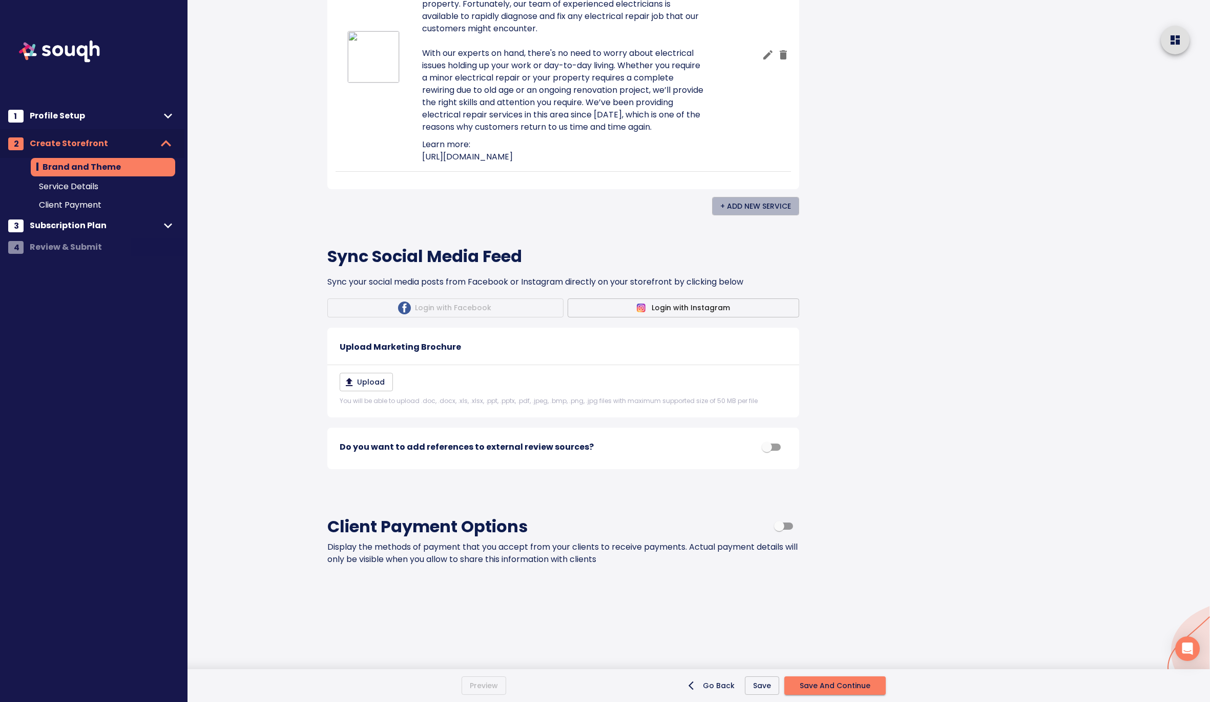
click at [784, 213] on span "+ Add New Service" at bounding box center [755, 206] width 71 height 13
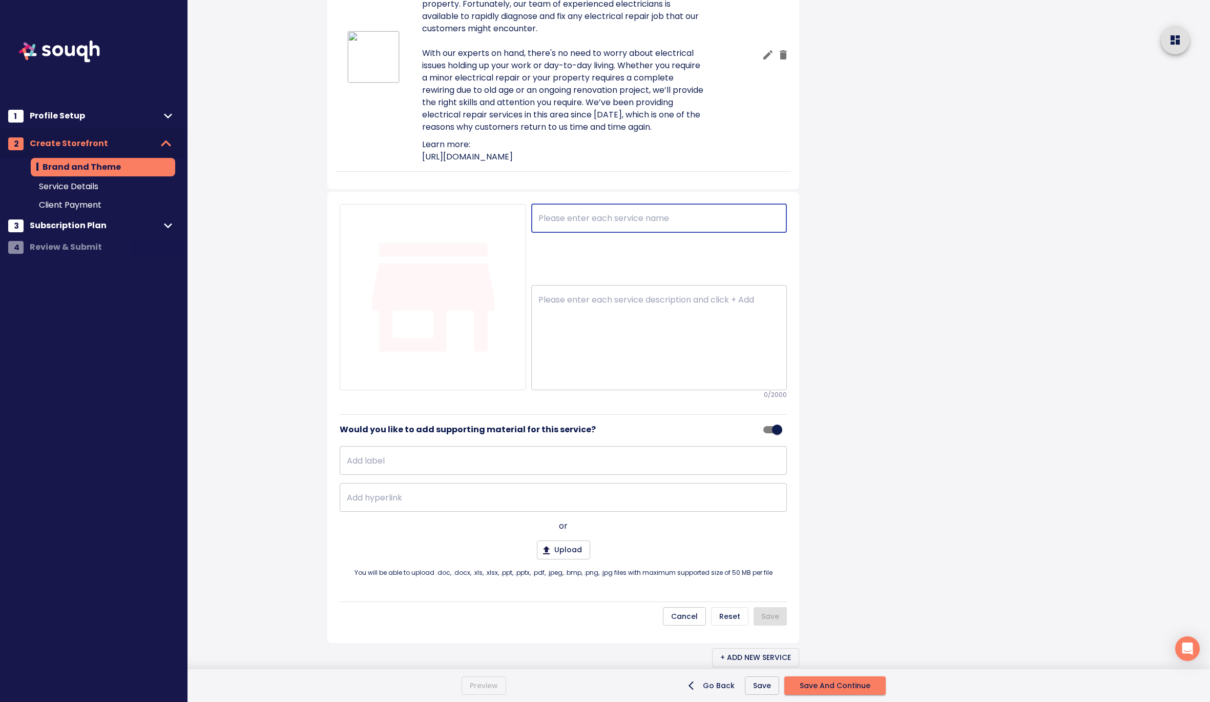
click at [605, 233] on input "text" at bounding box center [659, 218] width 256 height 29
type input "Home Automation Services"
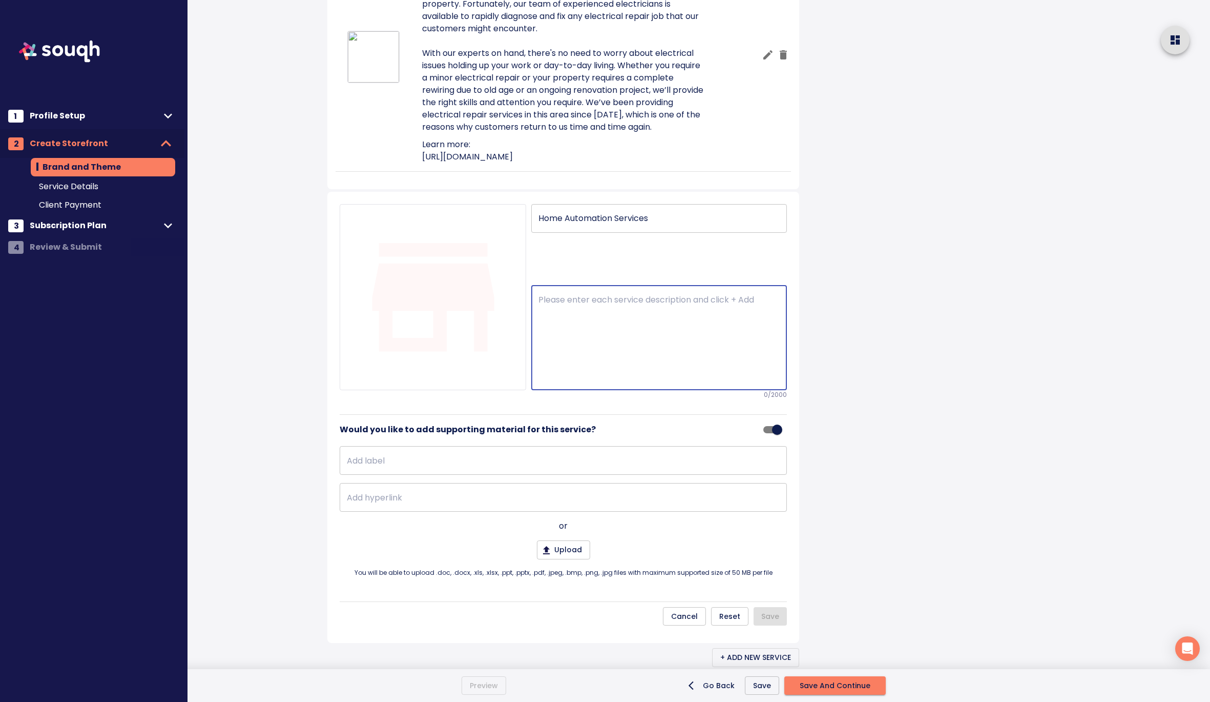
click at [672, 381] on textarea at bounding box center [659, 338] width 241 height 86
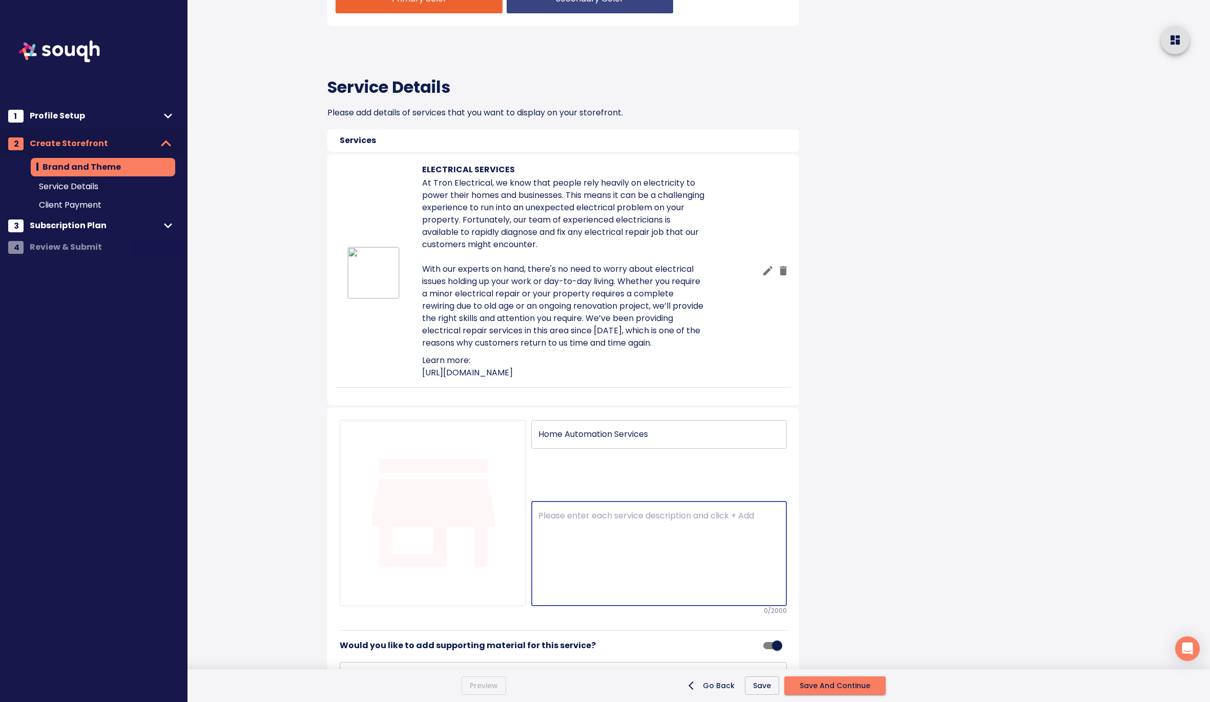
scroll to position [469, 0]
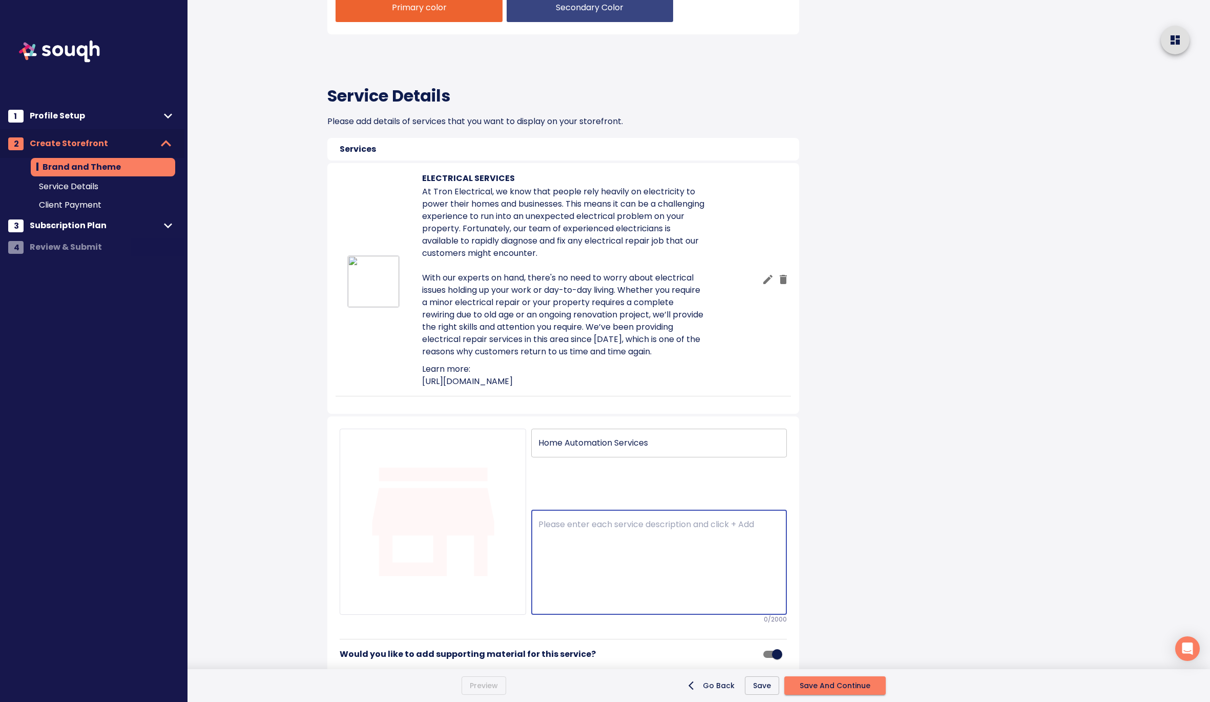
click at [768, 283] on icon "button" at bounding box center [768, 278] width 9 height 9
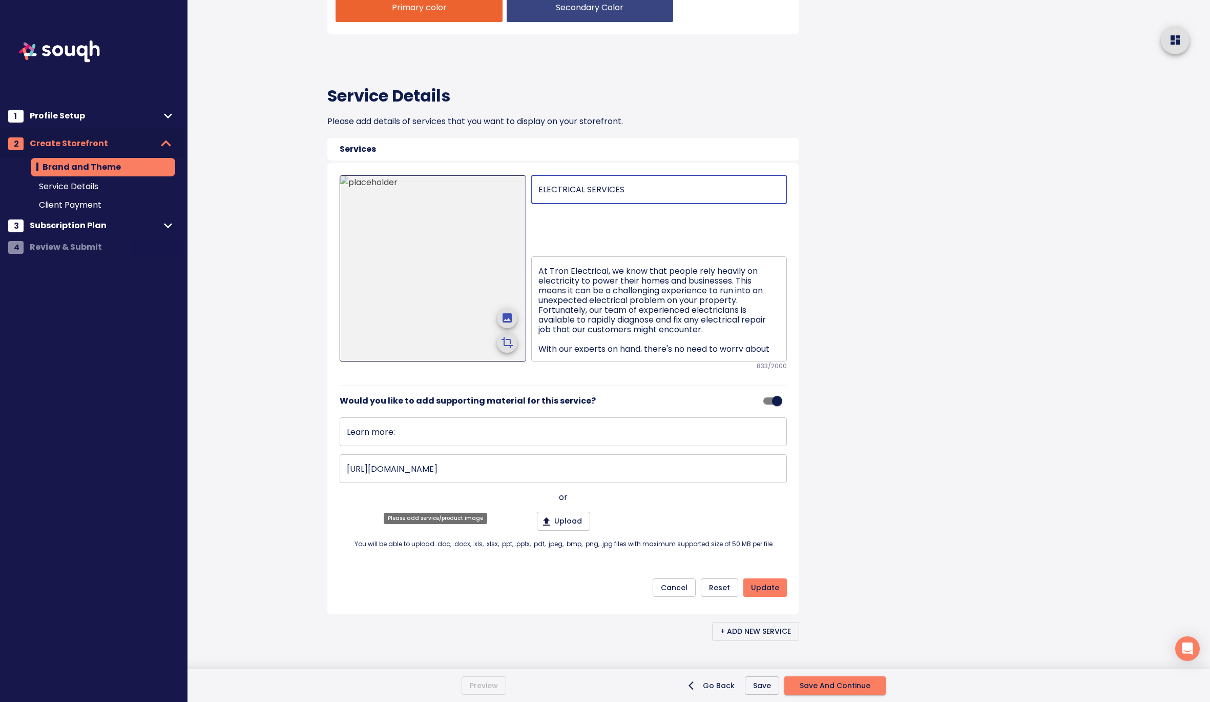
drag, startPoint x: 627, startPoint y: 331, endPoint x: 495, endPoint y: 330, distance: 131.7
click at [495, 330] on div "ELECTRICAL SERVICES ​ At [GEOGRAPHIC_DATA] Electrical, we know that people rely…" at bounding box center [563, 272] width 447 height 195
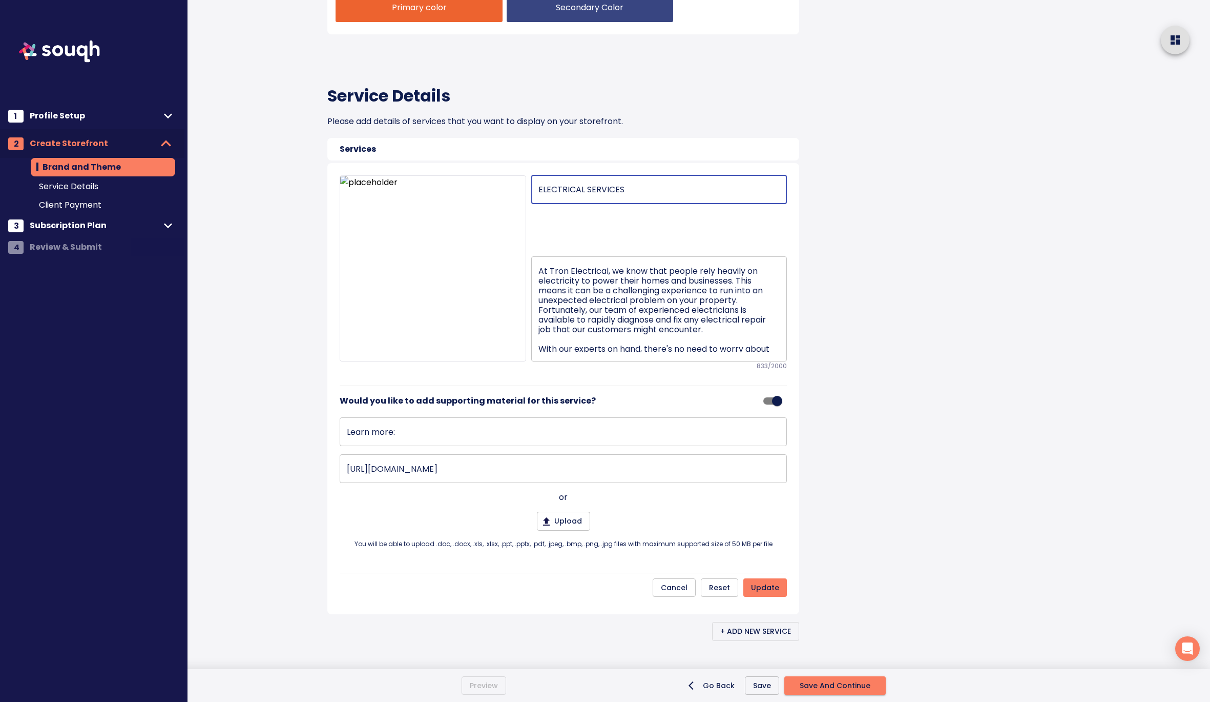
type input "Electrical Services"
click at [819, 383] on div "Brand and Theme Skip This Step Your Storefront What is a storefront? Tron Elect…" at bounding box center [586, 340] width 542 height 1618
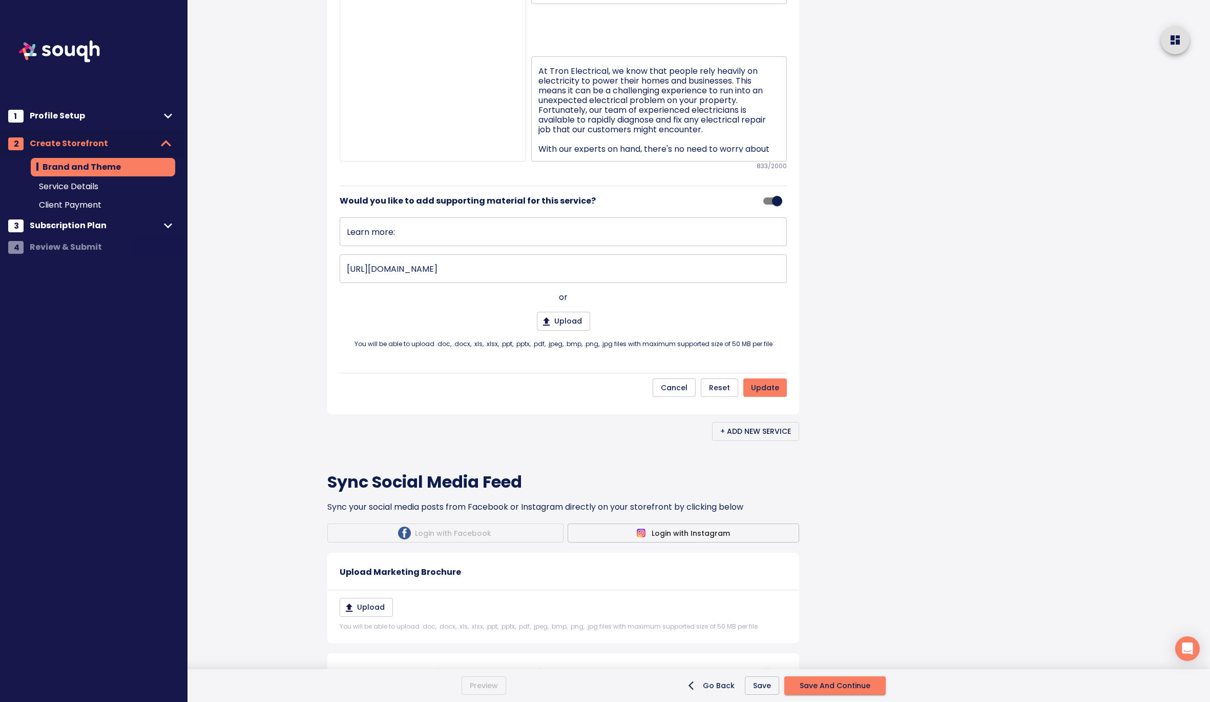
scroll to position [682, 0]
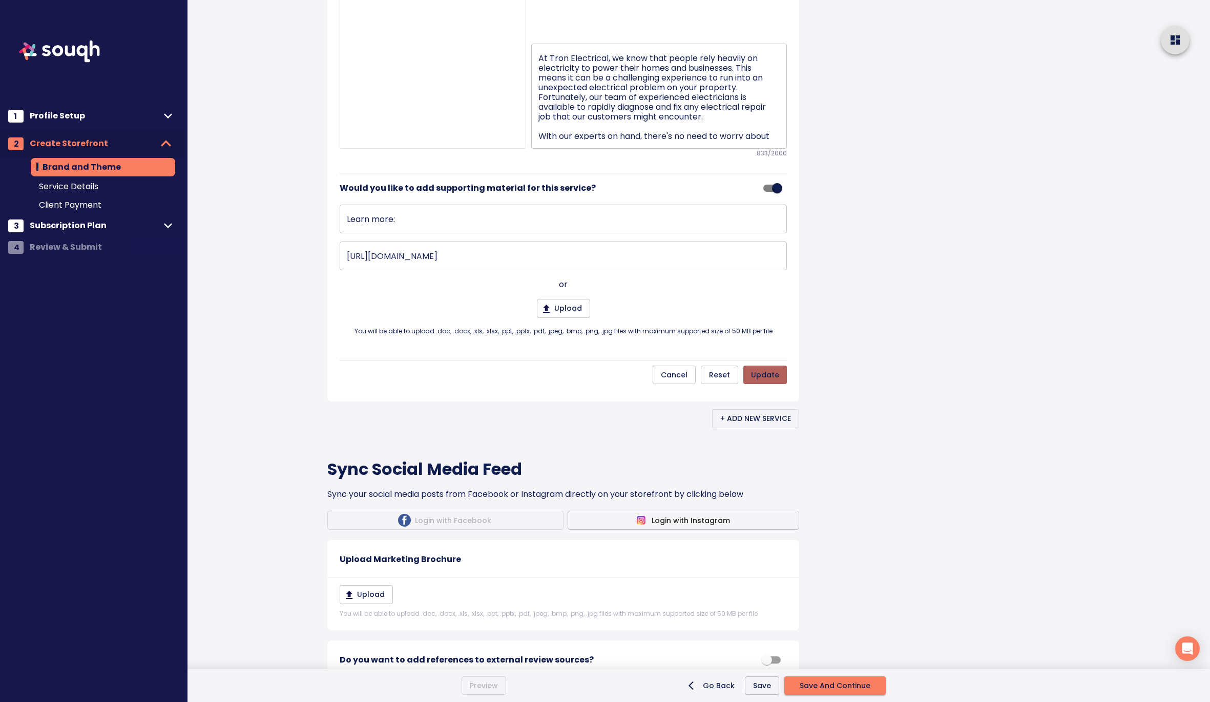
click at [759, 381] on span "update" at bounding box center [765, 374] width 28 height 13
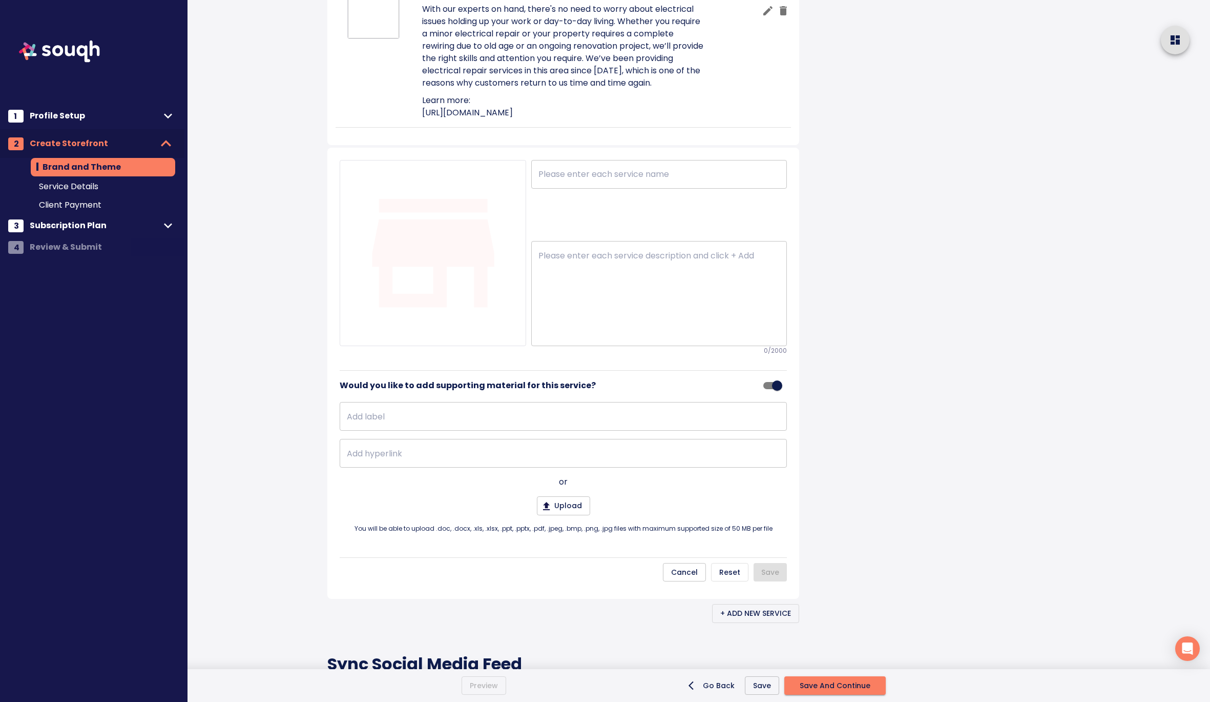
scroll to position [746, 0]
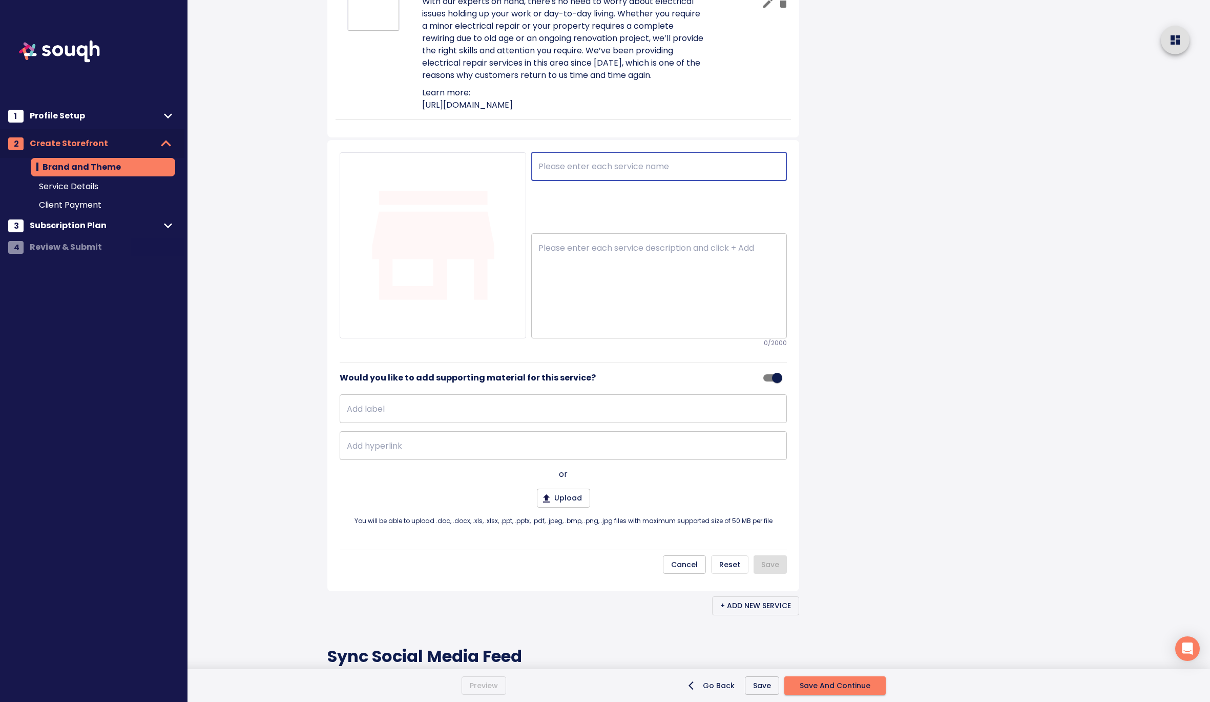
click at [677, 181] on input "text" at bounding box center [659, 166] width 256 height 29
type input "Home Automation Services"
click at [577, 329] on textarea at bounding box center [659, 286] width 241 height 86
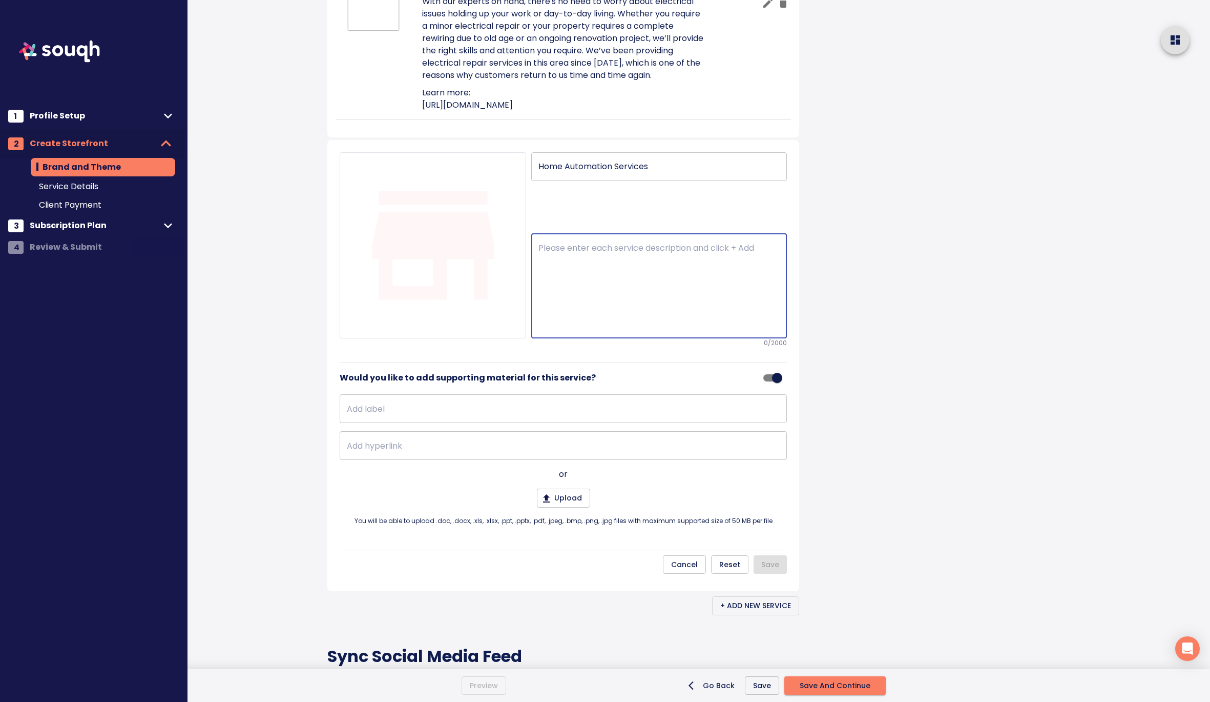
click at [622, 329] on textarea at bounding box center [659, 286] width 241 height 86
paste textarea "As technology becomes more integrated into our daily life, there's no reason no…"
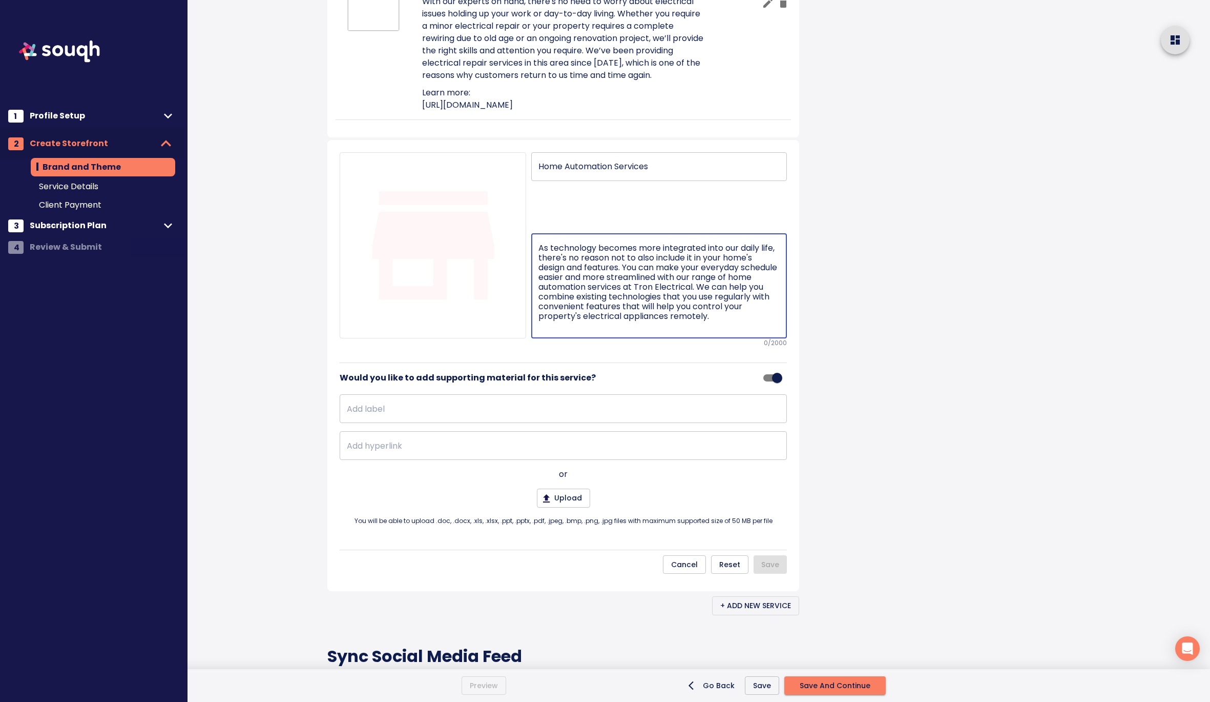
scroll to position [119, 0]
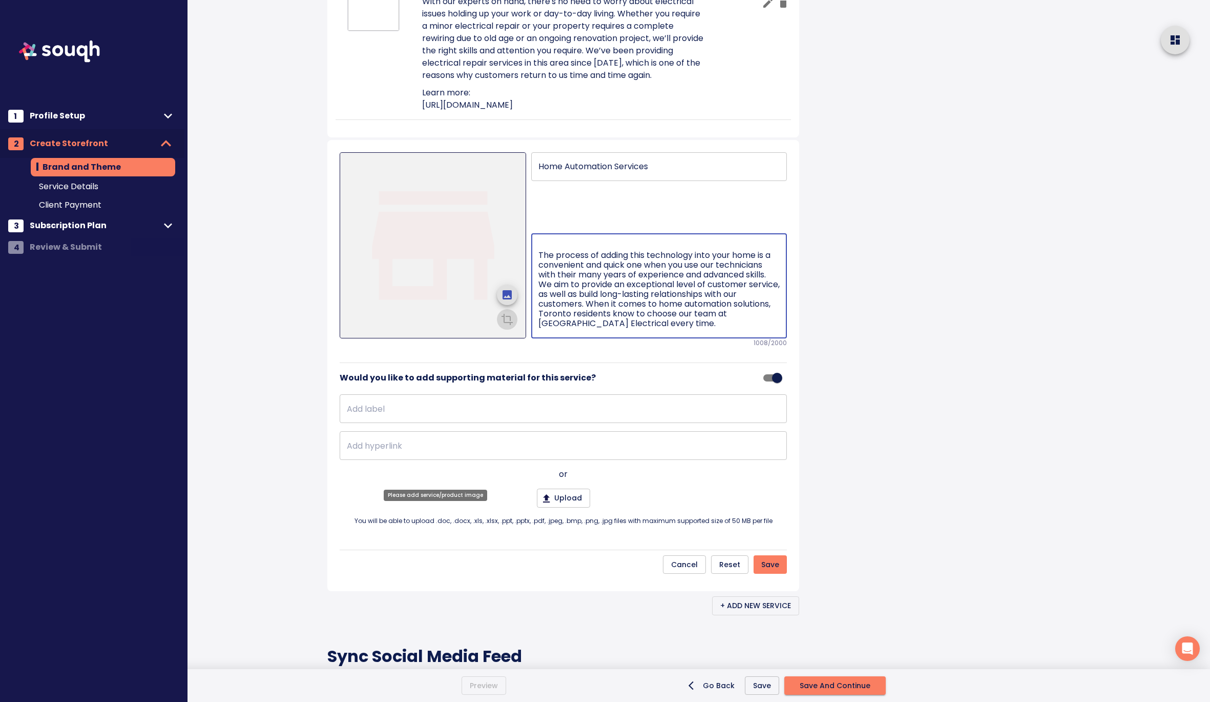
type textarea "As technology becomes more integrated into our daily life, there's no reason no…"
click at [508, 299] on icon "upload picture" at bounding box center [507, 294] width 9 height 9
click at [0, 0] on input "file" at bounding box center [0, 0] width 0 height 0
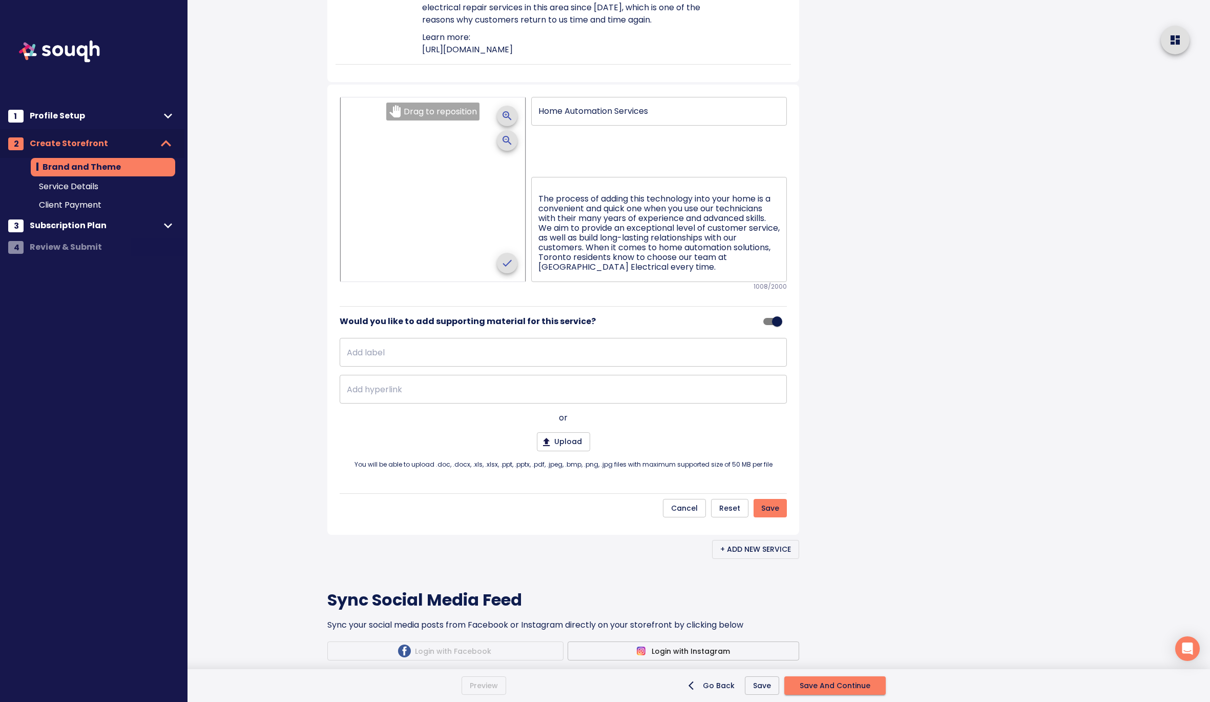
scroll to position [836, 0]
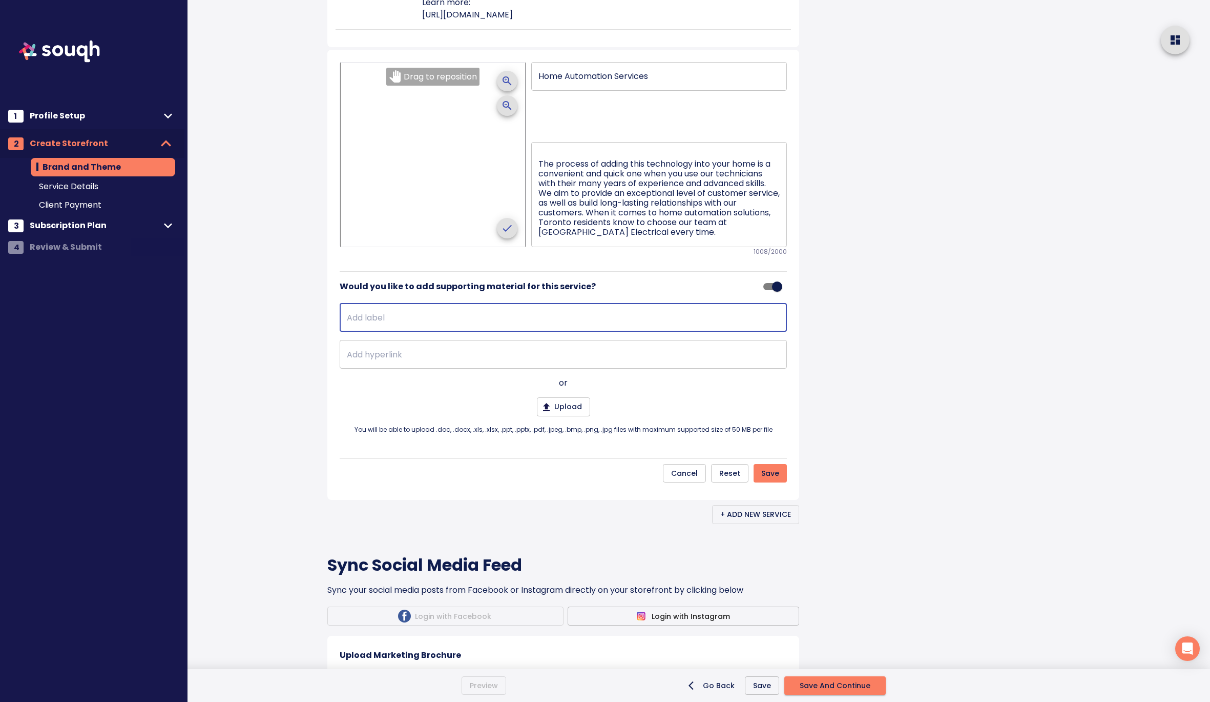
click at [495, 332] on input "text" at bounding box center [563, 317] width 447 height 29
type input "Learn more:"
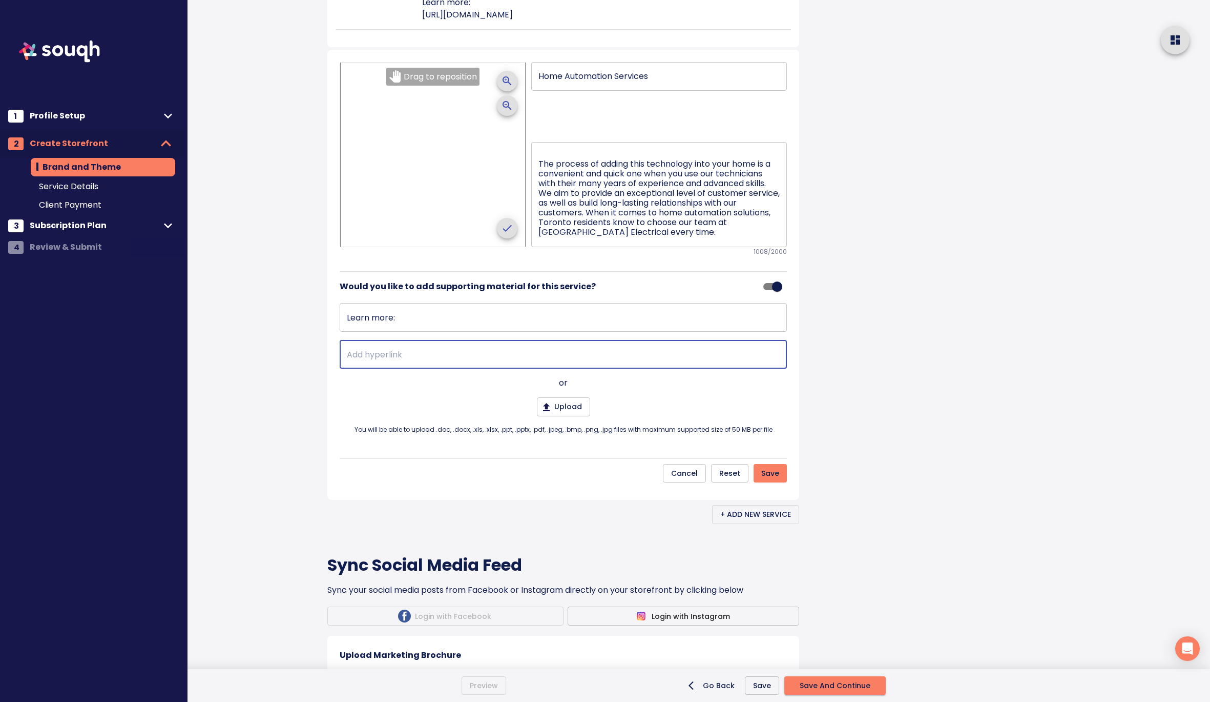
click at [421, 368] on input "text" at bounding box center [563, 354] width 447 height 29
paste input "[URL][DOMAIN_NAME]"
type input "[URL][DOMAIN_NAME]"
click at [771, 480] on span "Save" at bounding box center [770, 473] width 18 height 13
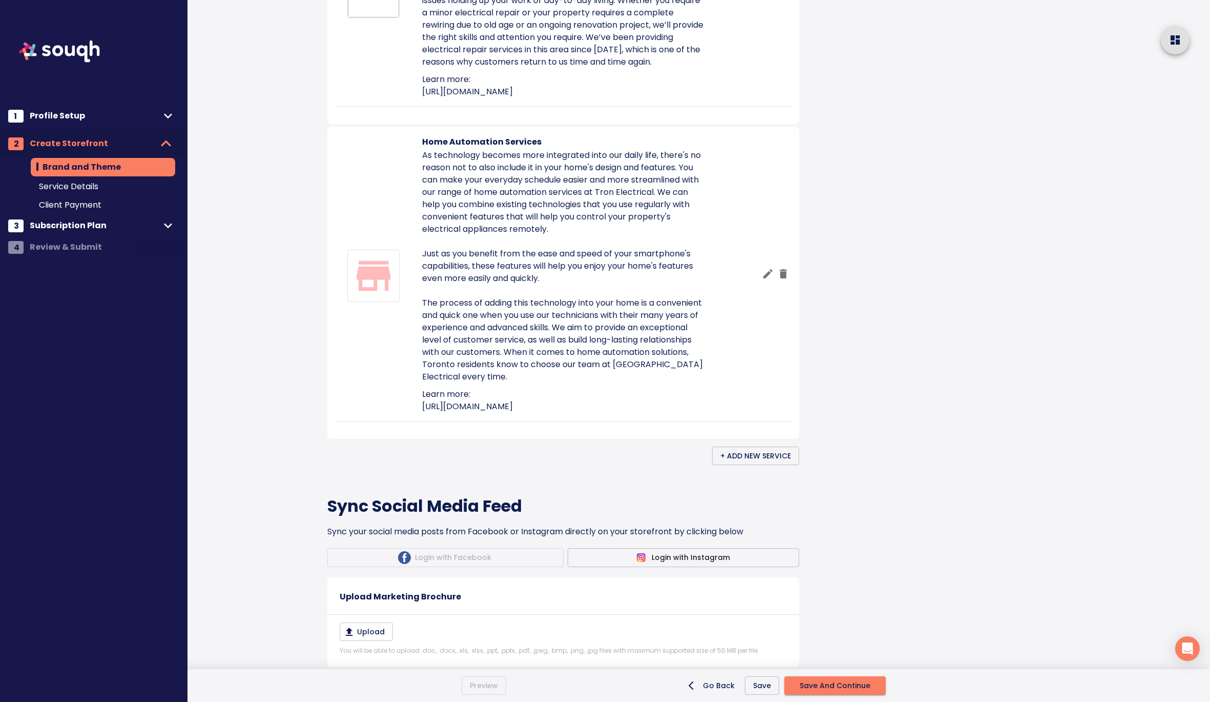
scroll to position [750, 0]
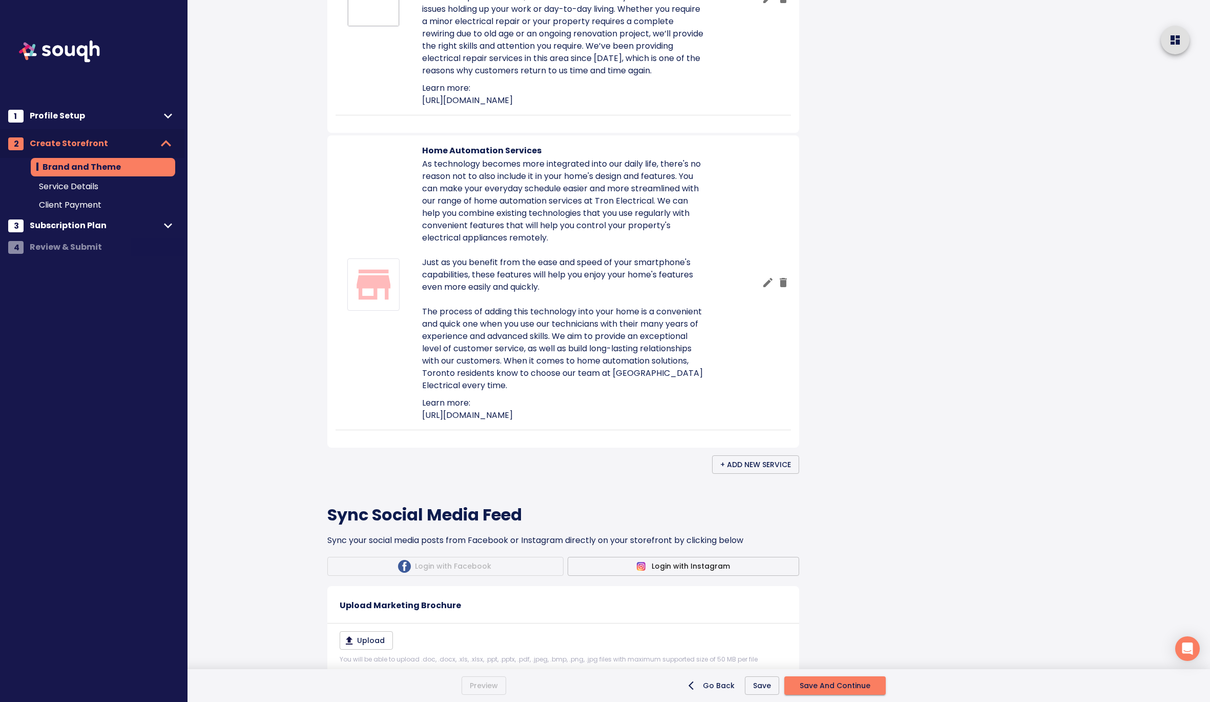
click at [771, 290] on button "button" at bounding box center [767, 282] width 15 height 15
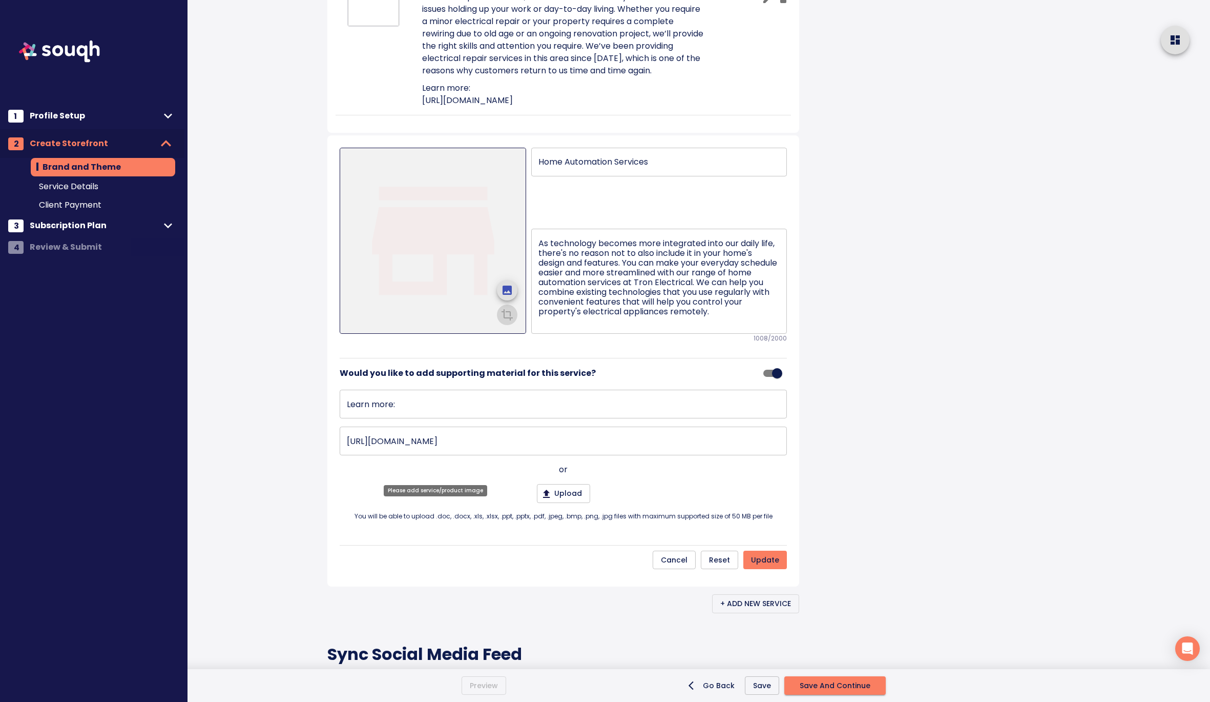
click at [505, 295] on icon "upload picture" at bounding box center [507, 289] width 9 height 9
click at [0, 0] on input "file" at bounding box center [0, 0] width 0 height 0
click at [507, 320] on icon "crop picture" at bounding box center [507, 313] width 12 height 12
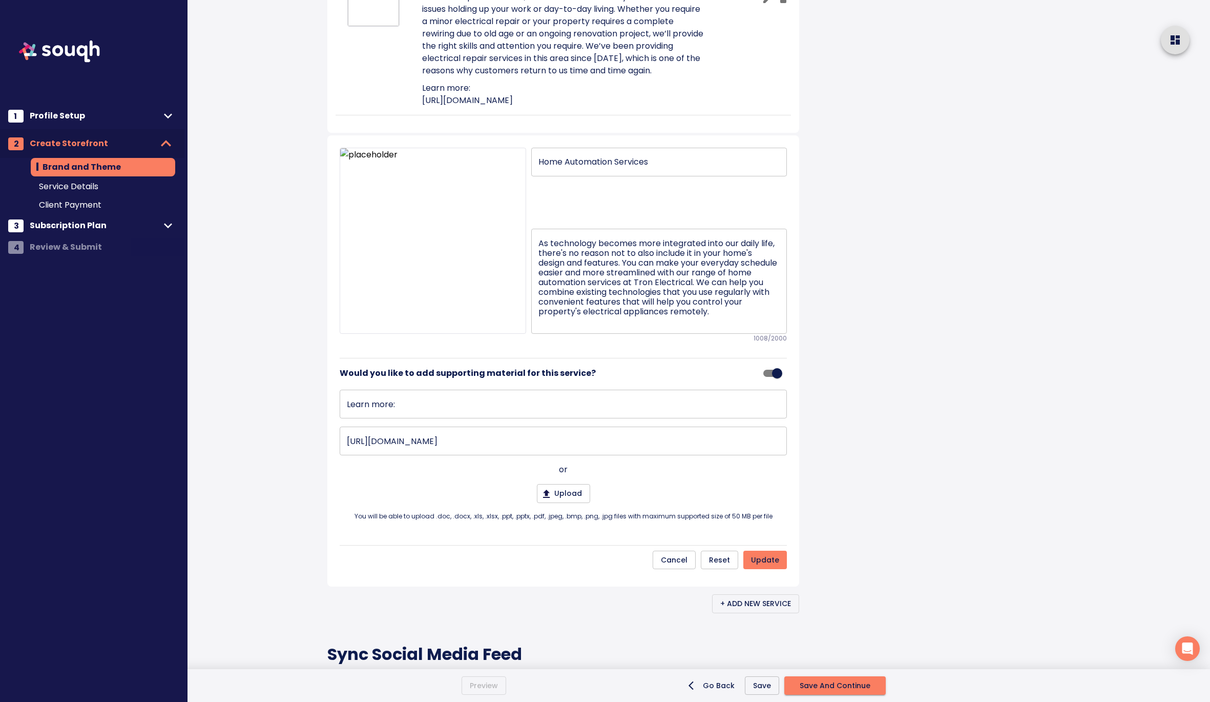
click at [845, 484] on div "Brand and Theme Skip This Step Your Storefront What is a storefront? Tron Elect…" at bounding box center [586, 185] width 542 height 1871
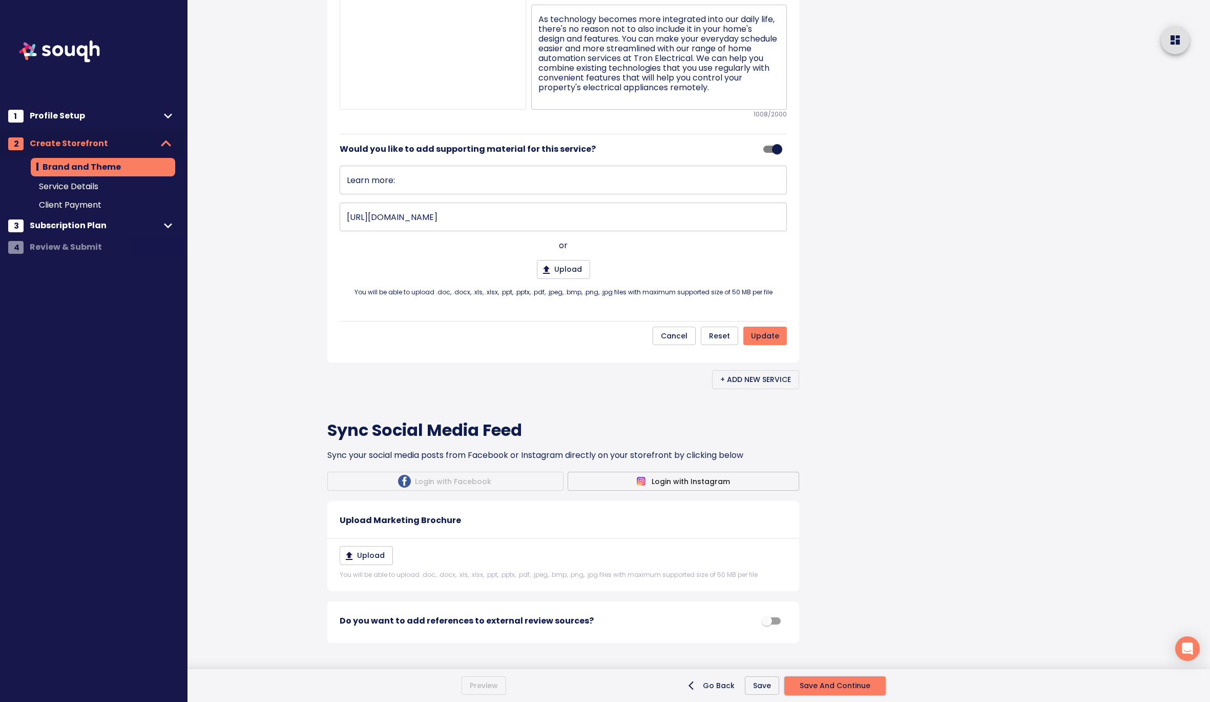
scroll to position [975, 0]
click at [762, 342] on span "update" at bounding box center [765, 335] width 28 height 13
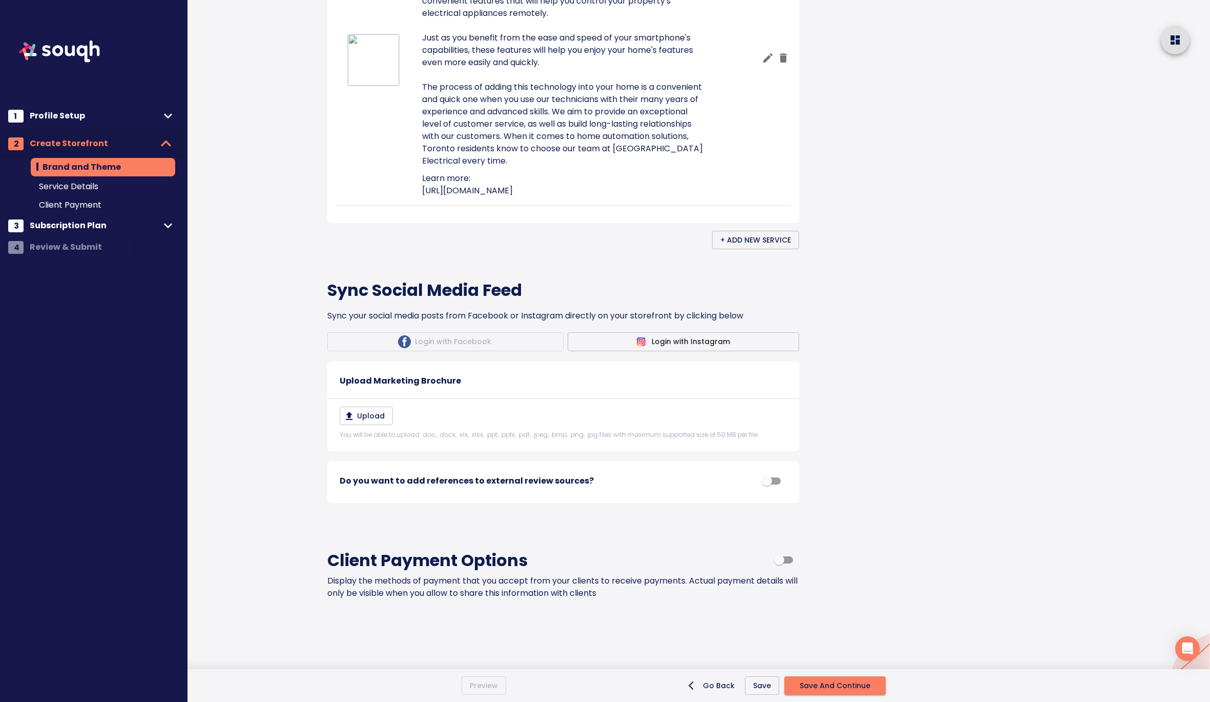
click at [772, 246] on span "+ Add New Service" at bounding box center [755, 240] width 71 height 13
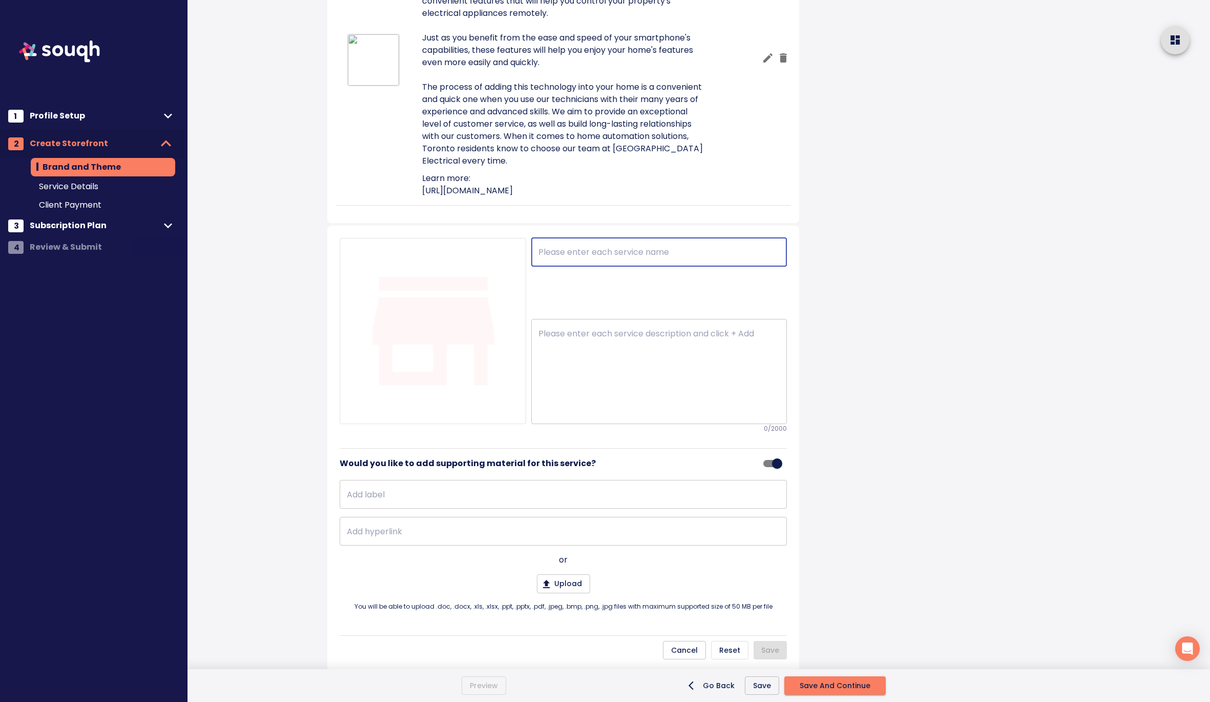
click at [580, 266] on input "text" at bounding box center [659, 252] width 256 height 29
type input "EV Chargers"
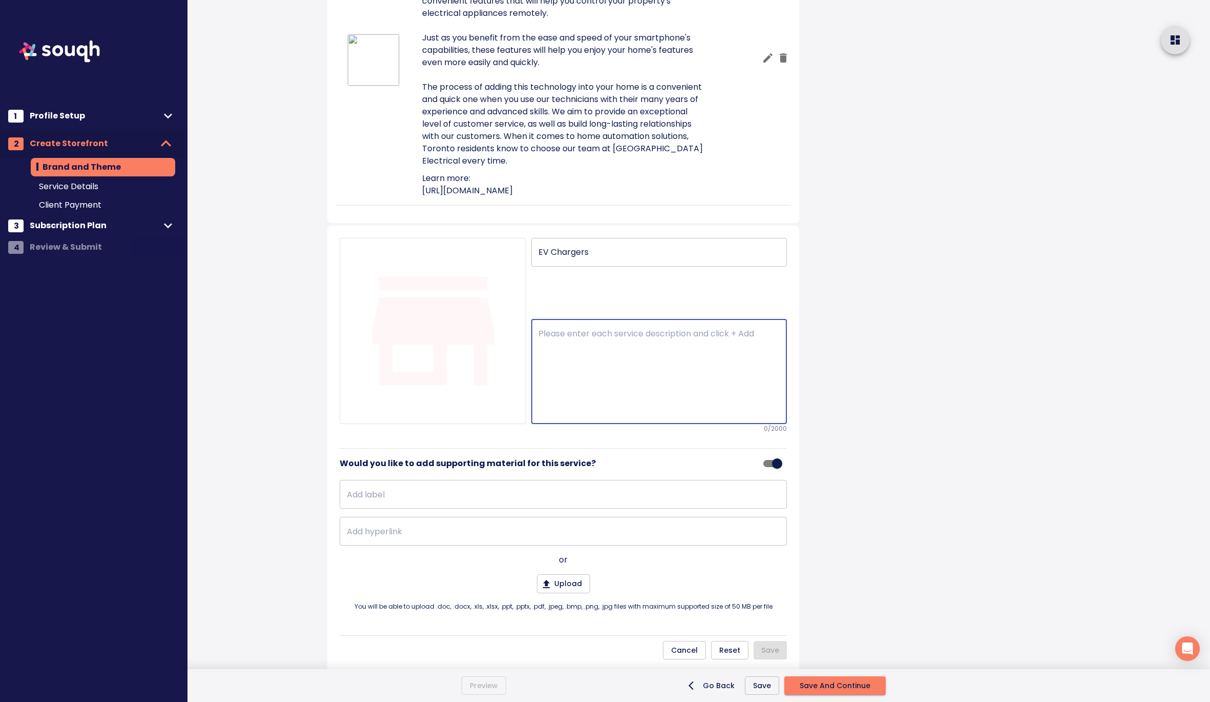
click at [589, 415] on textarea at bounding box center [659, 371] width 241 height 86
click at [620, 415] on textarea at bounding box center [659, 371] width 241 height 86
paste textarea "At Tron Electrical, we have developed a high level of expertise in EV charger i…"
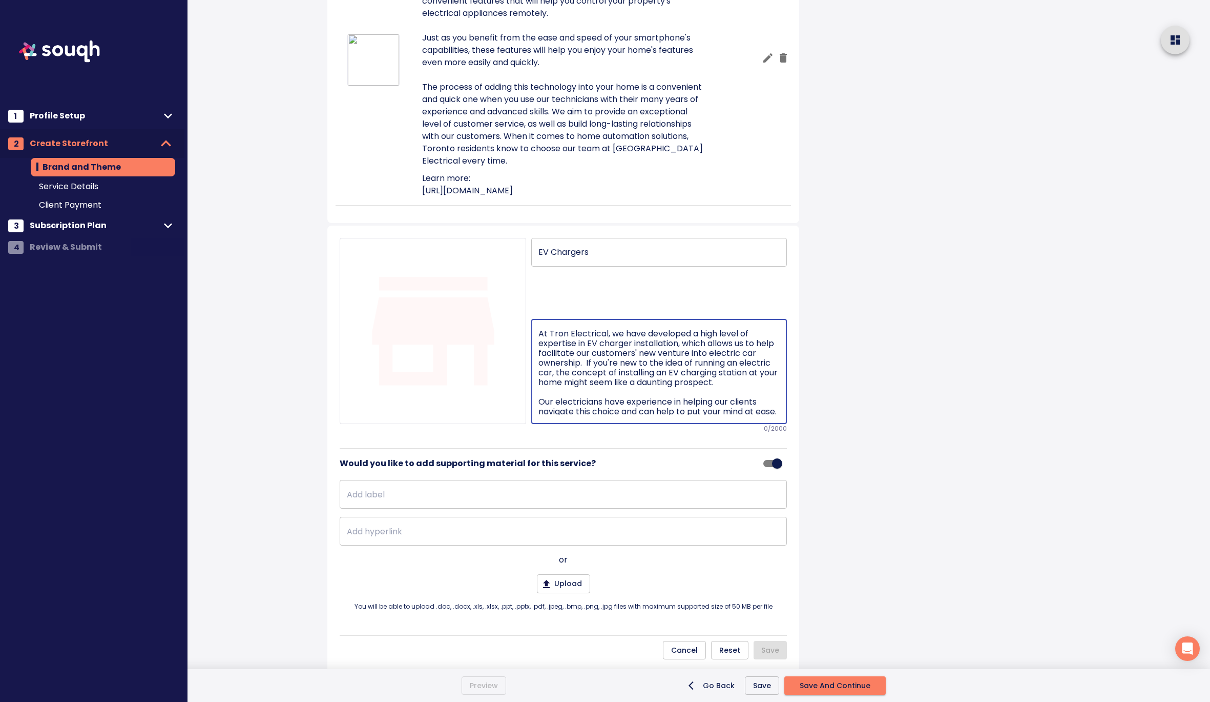
scroll to position [100, 0]
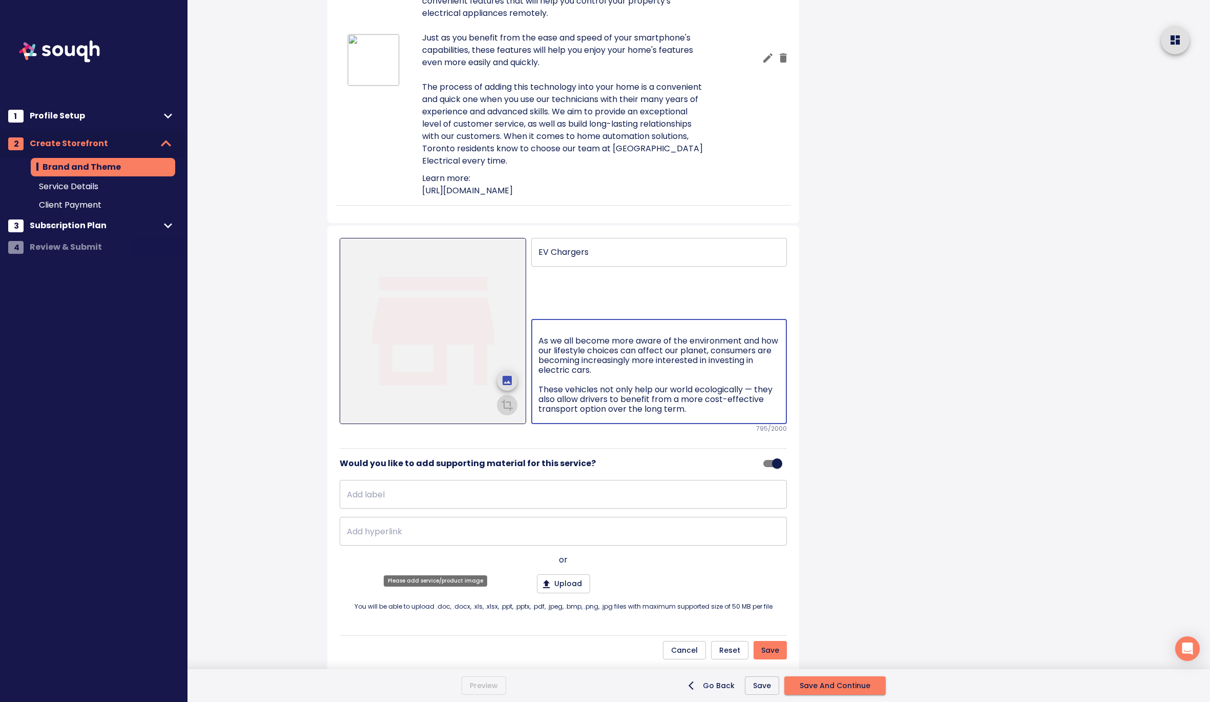
type textarea "At Tron Electrical, we have developed a high level of expertise in EV charger i…"
click at [505, 385] on icon "upload picture" at bounding box center [507, 380] width 9 height 9
click at [0, 0] on input "file" at bounding box center [0, 0] width 0 height 0
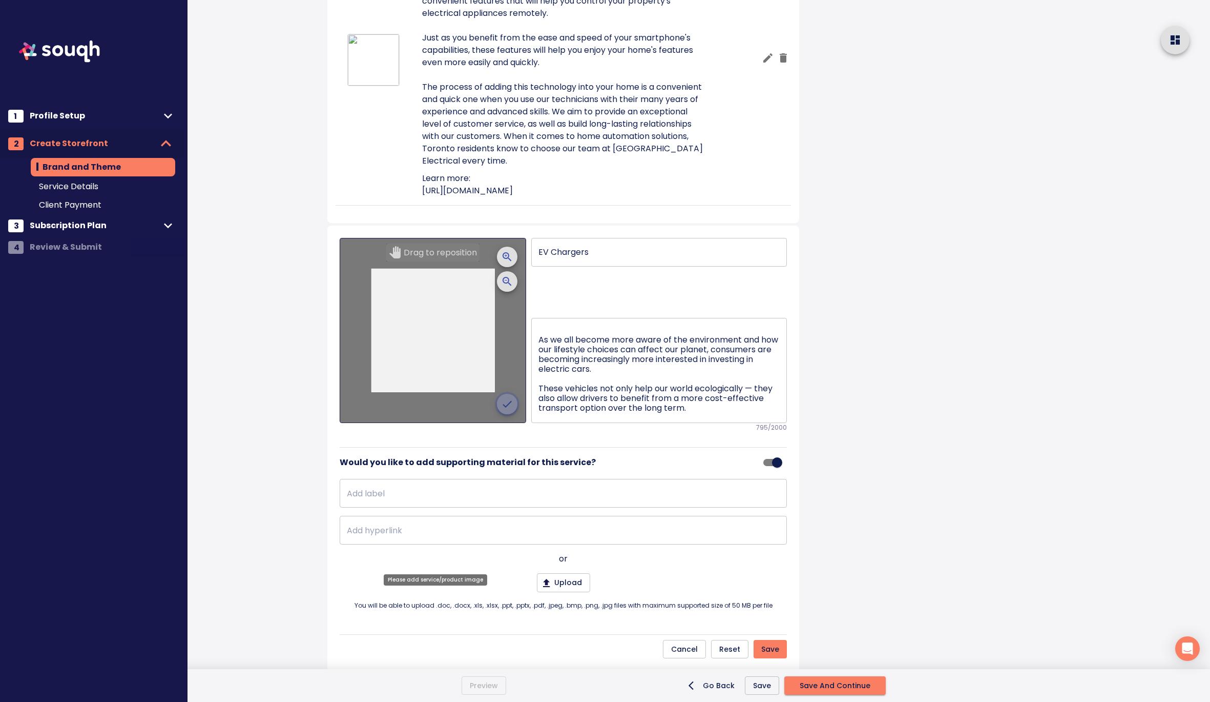
click at [505, 410] on icon "crop picture" at bounding box center [507, 404] width 12 height 12
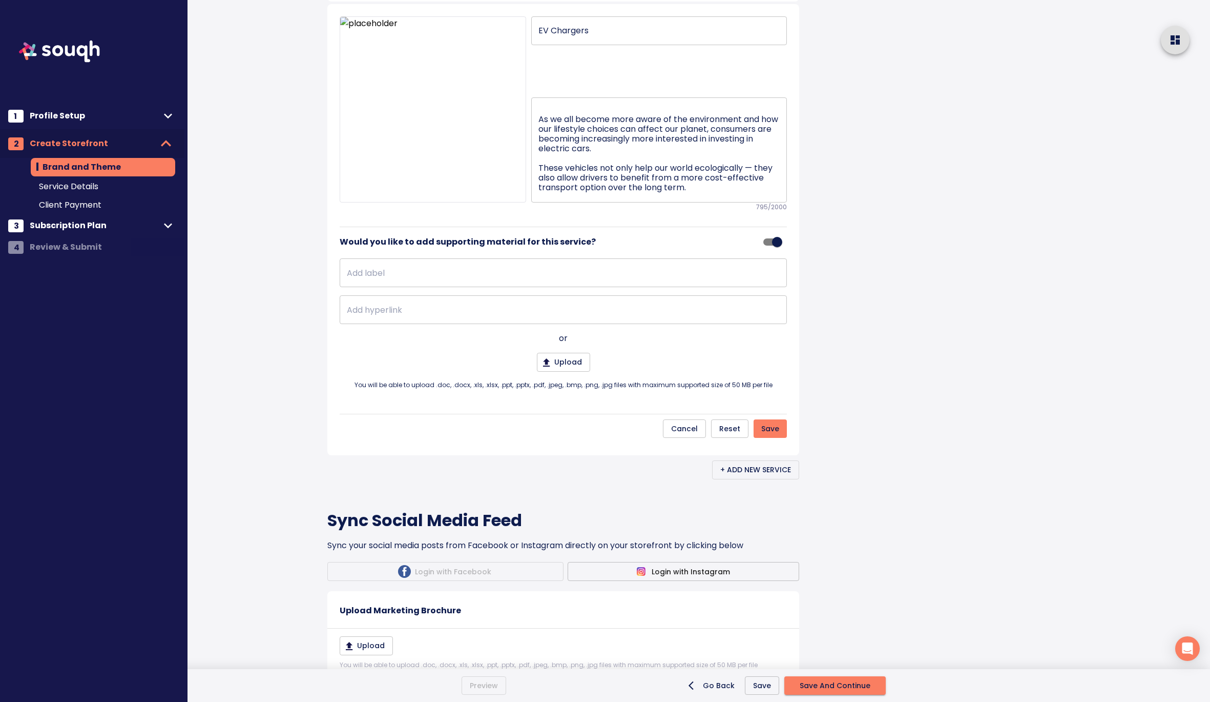
scroll to position [1218, 0]
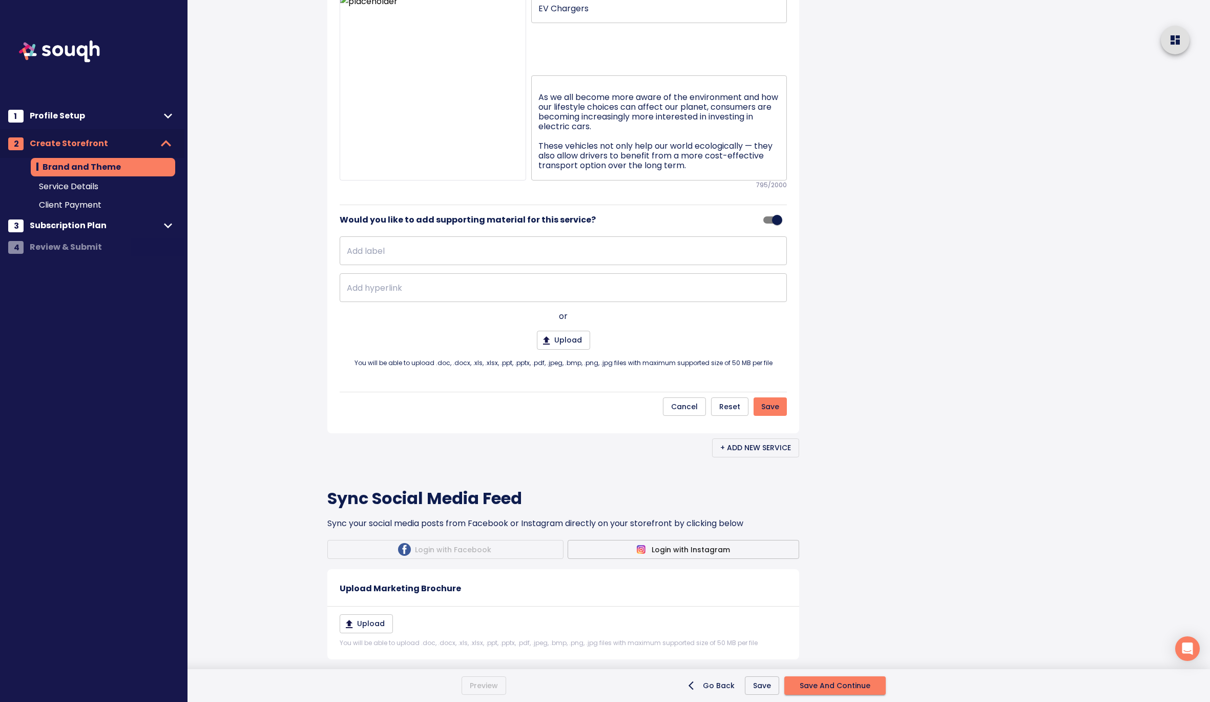
click at [430, 265] on input "text" at bounding box center [563, 250] width 447 height 29
type input "Learn more:"
click at [383, 302] on input "text" at bounding box center [563, 287] width 447 height 29
paste input "[URL][DOMAIN_NAME]"
type input "[URL][DOMAIN_NAME]"
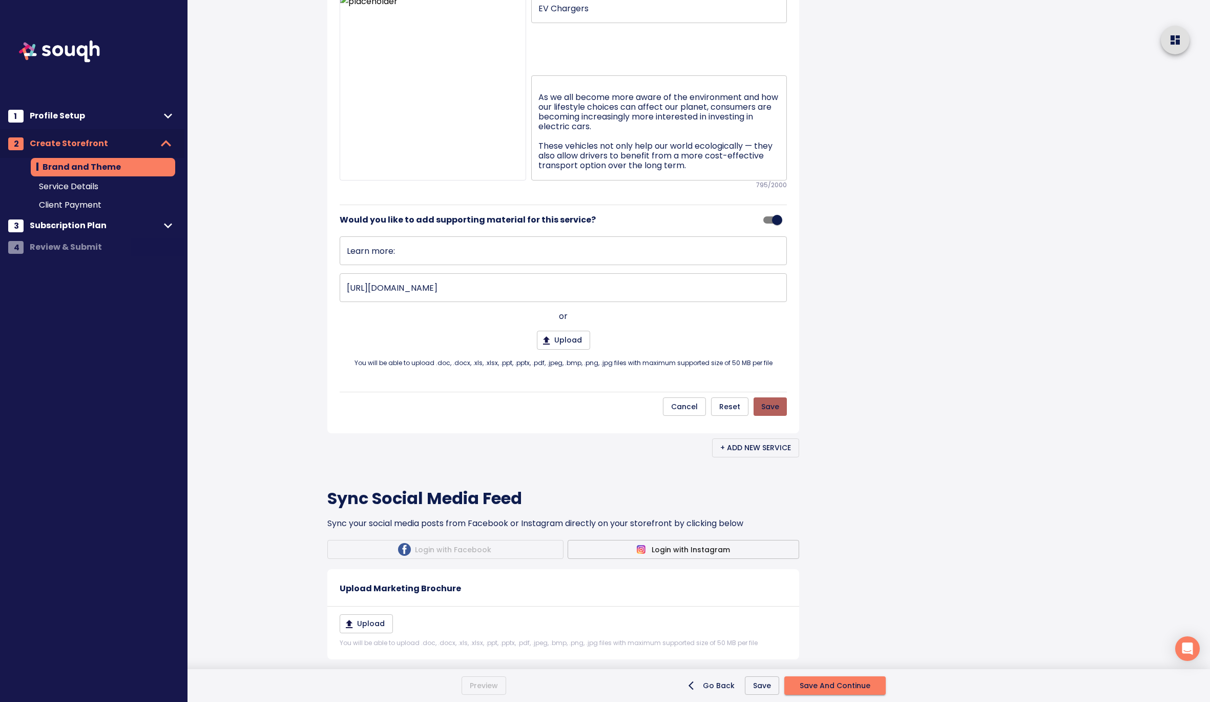
click at [781, 416] on button "Save" at bounding box center [770, 406] width 33 height 19
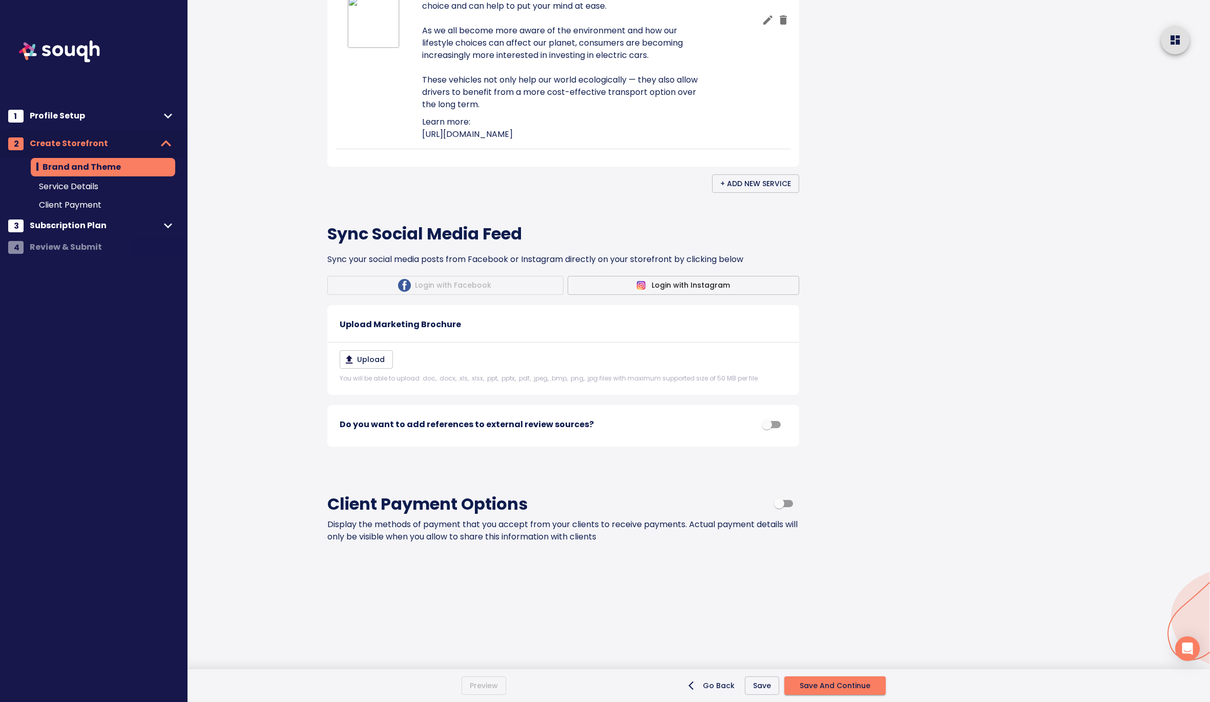
scroll to position [1426, 0]
click at [772, 434] on input "checkbox" at bounding box center [767, 424] width 58 height 19
checkbox input "true"
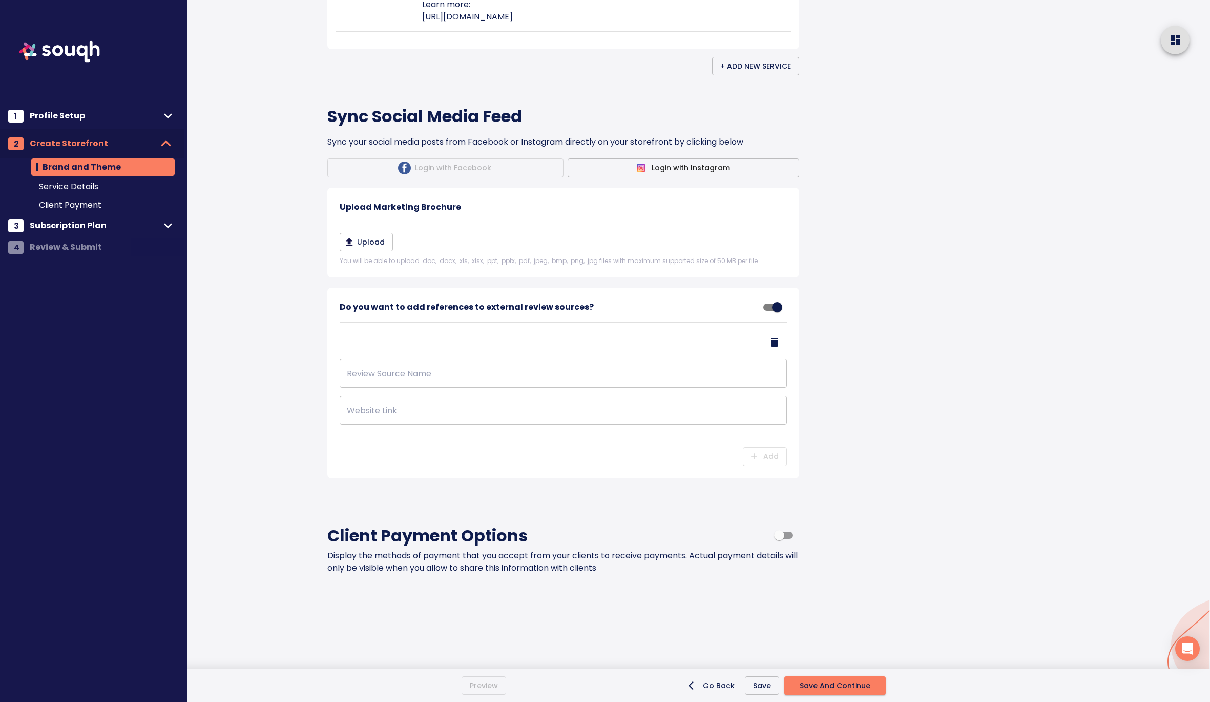
click at [389, 387] on input "text" at bounding box center [563, 373] width 447 height 29
type input "Google Reviews"
click at [391, 424] on input "text" at bounding box center [563, 410] width 447 height 29
paste input "[URL][DOMAIN_NAME]"
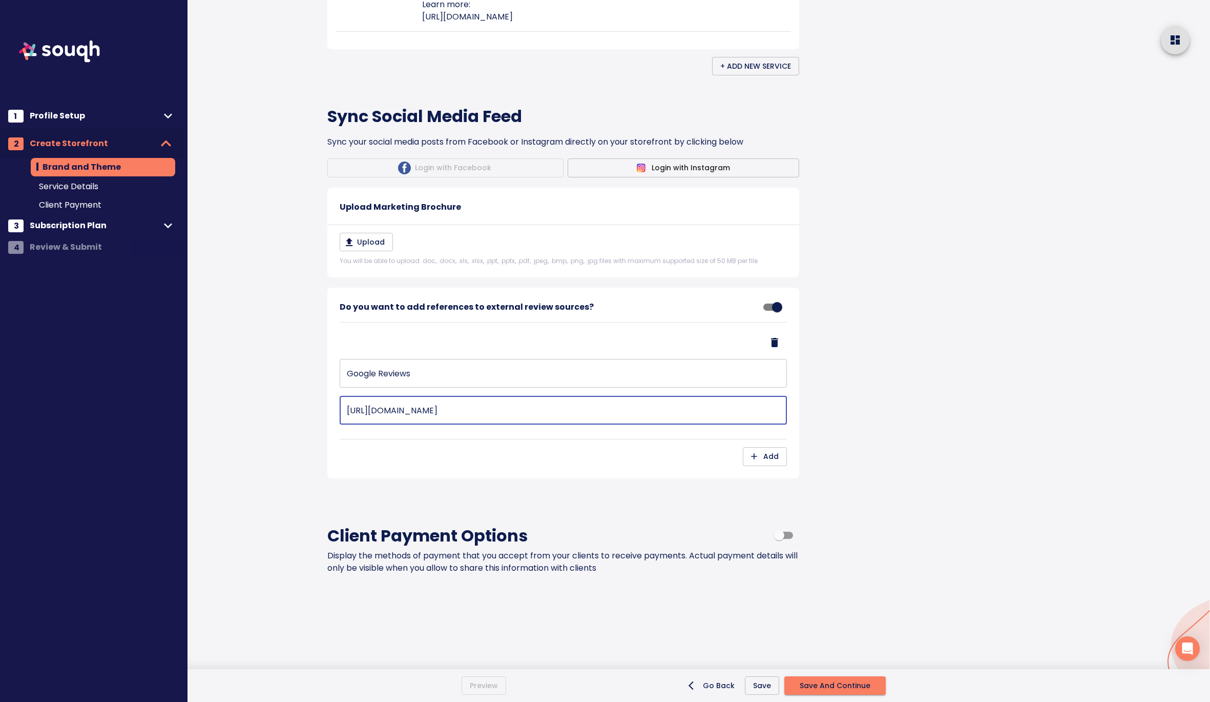
type input "[URL][DOMAIN_NAME]"
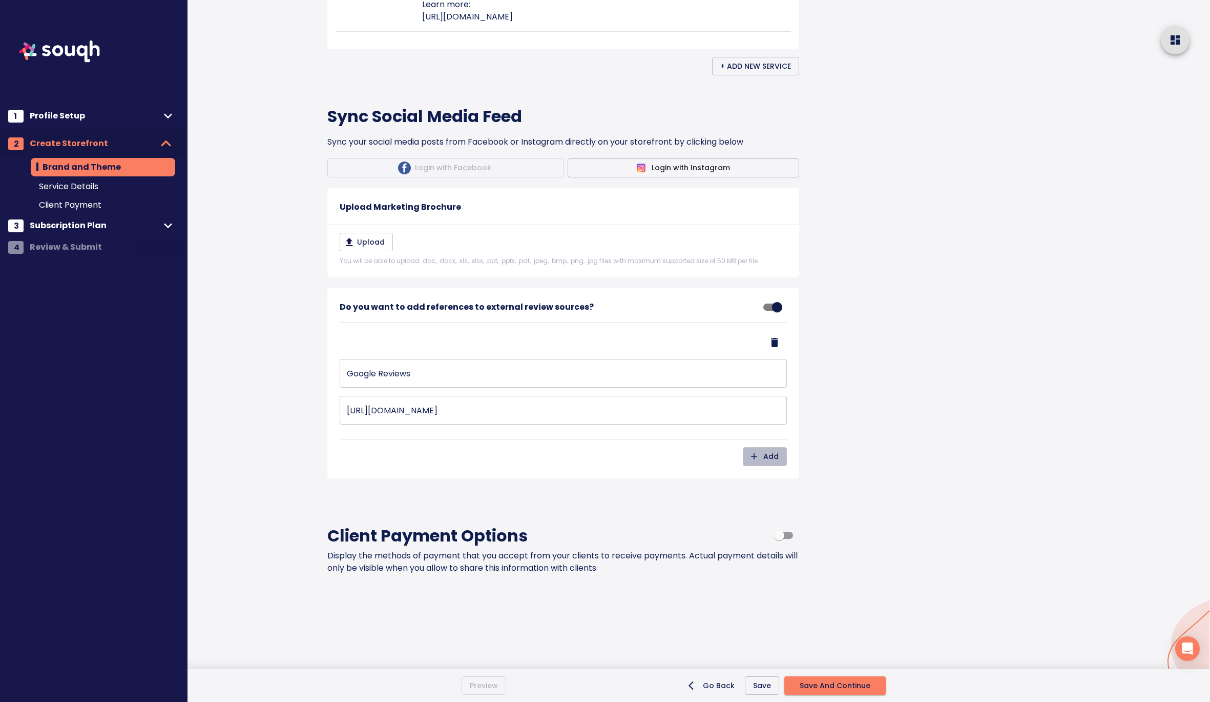
click at [774, 463] on span "Add" at bounding box center [765, 456] width 28 height 13
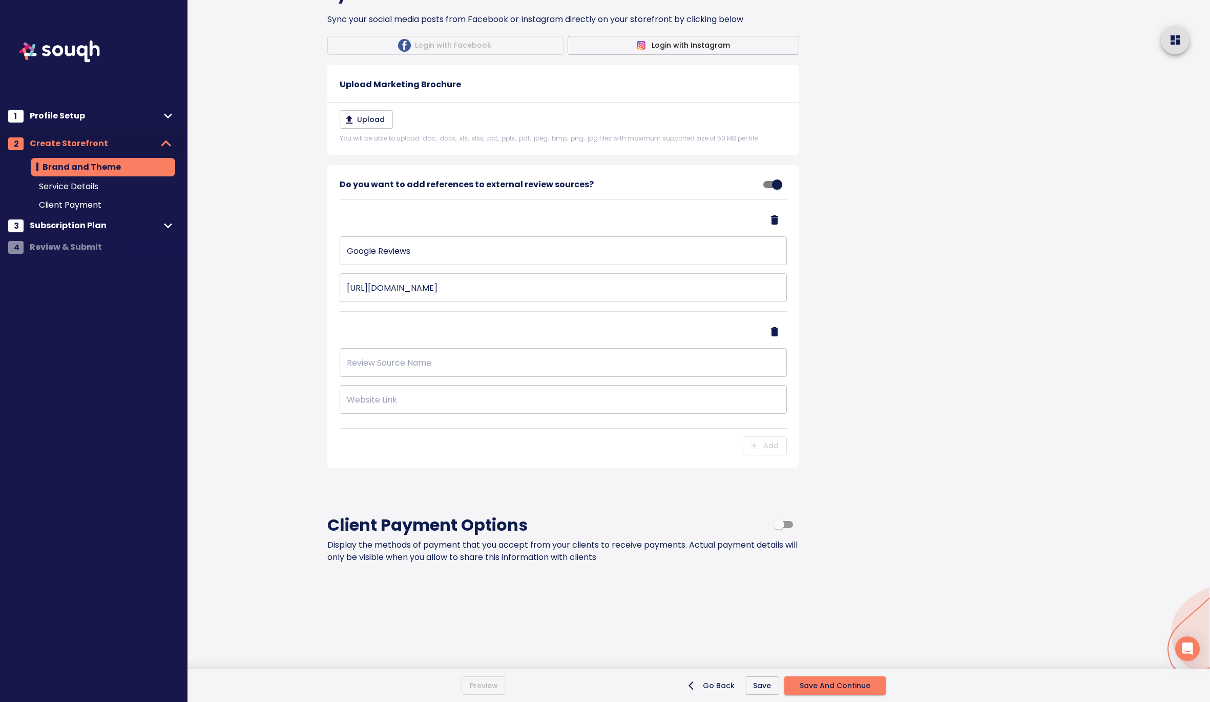
scroll to position [1589, 0]
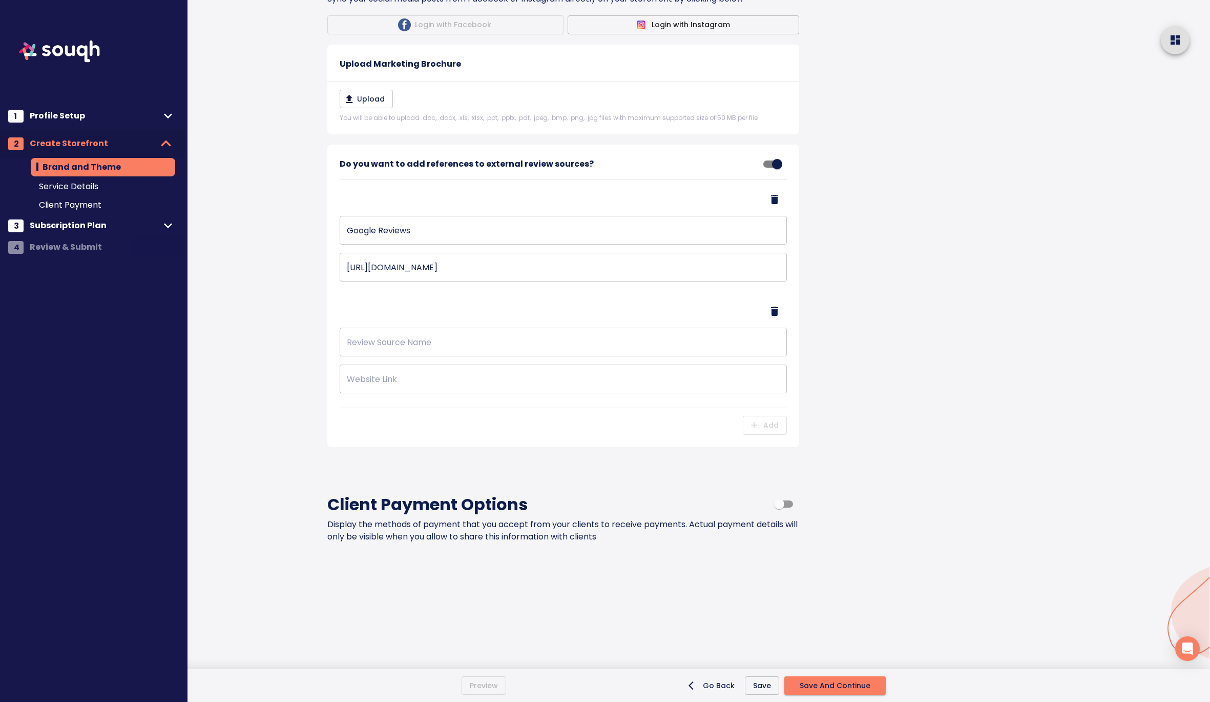
click at [384, 356] on input "text" at bounding box center [563, 341] width 447 height 29
type input "Homestar Reviews"
click at [403, 393] on input "text" at bounding box center [563, 378] width 447 height 29
paste input "[URL][DOMAIN_NAME]"
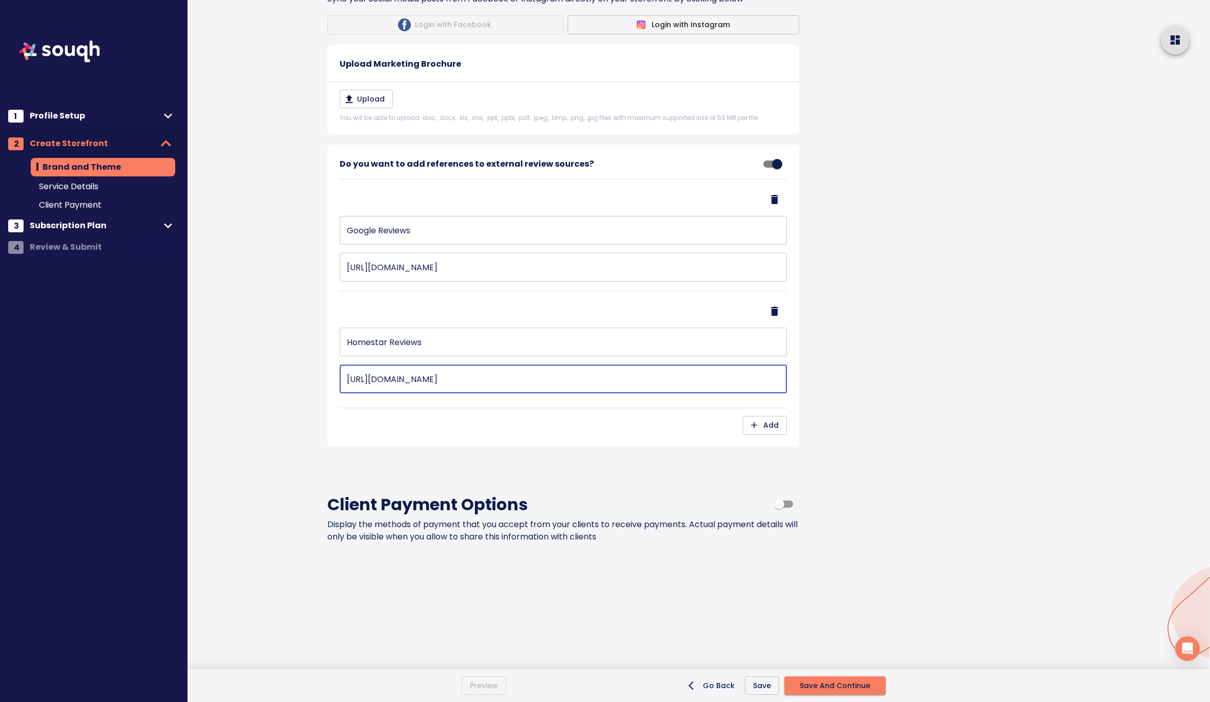
type input "[URL][DOMAIN_NAME]"
click at [778, 431] on span "Add" at bounding box center [765, 425] width 28 height 13
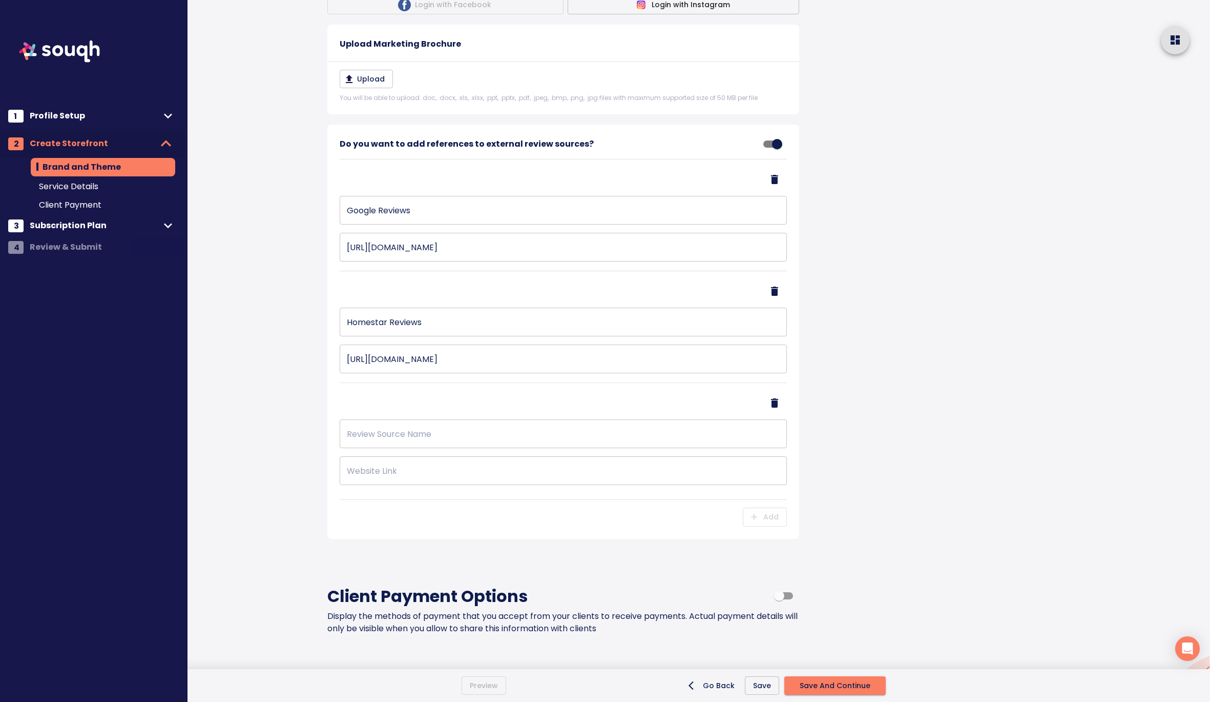
click at [399, 448] on input "text" at bounding box center [563, 433] width 447 height 29
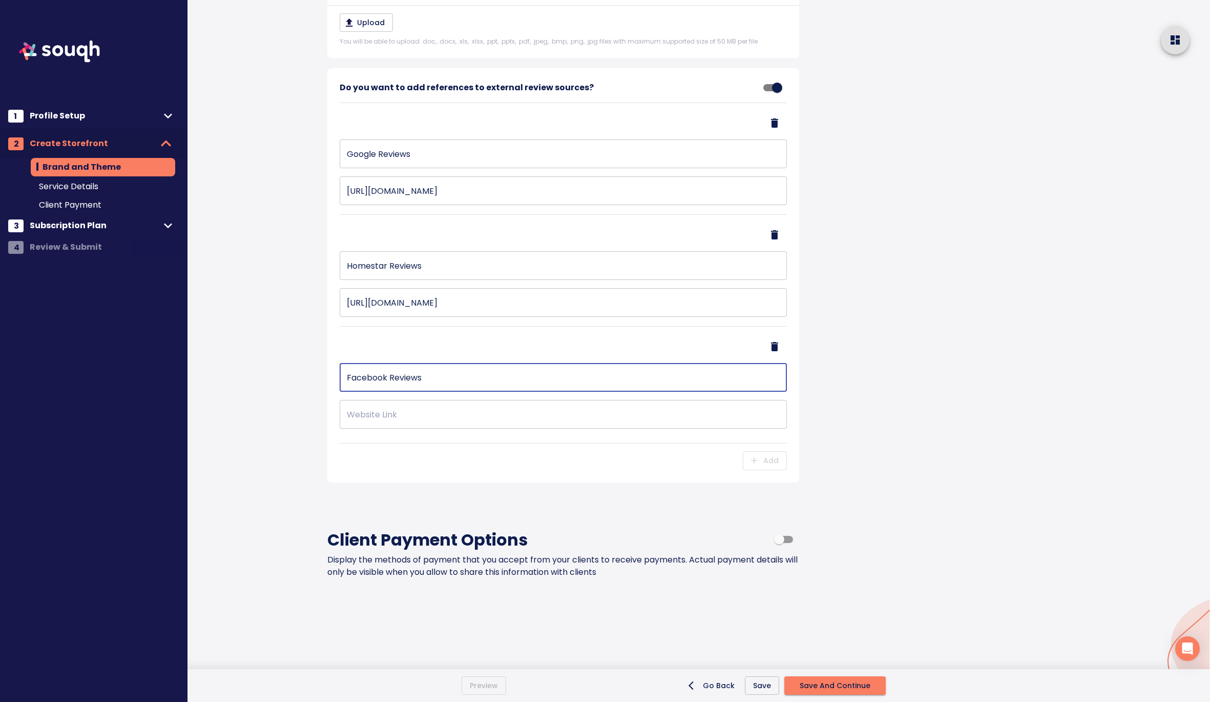
scroll to position [1658, 0]
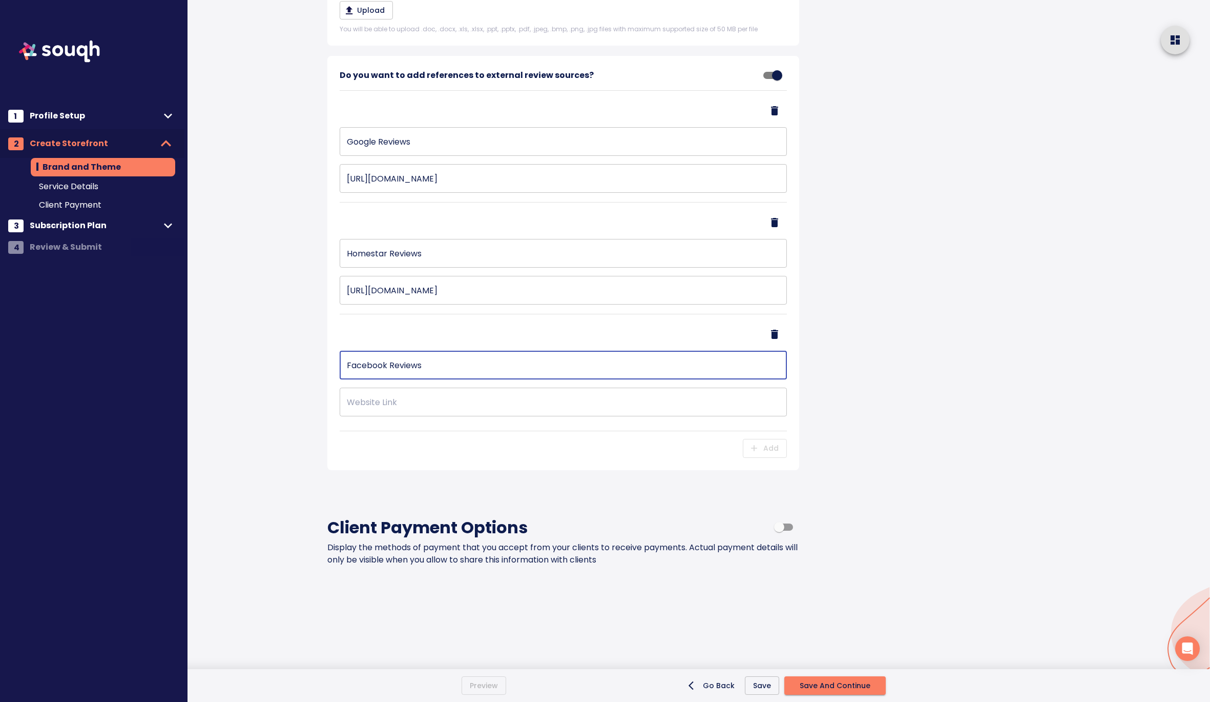
type input "Facebook Reviews"
click at [426, 416] on input "text" at bounding box center [563, 401] width 447 height 29
paste input "[URL][DOMAIN_NAME]"
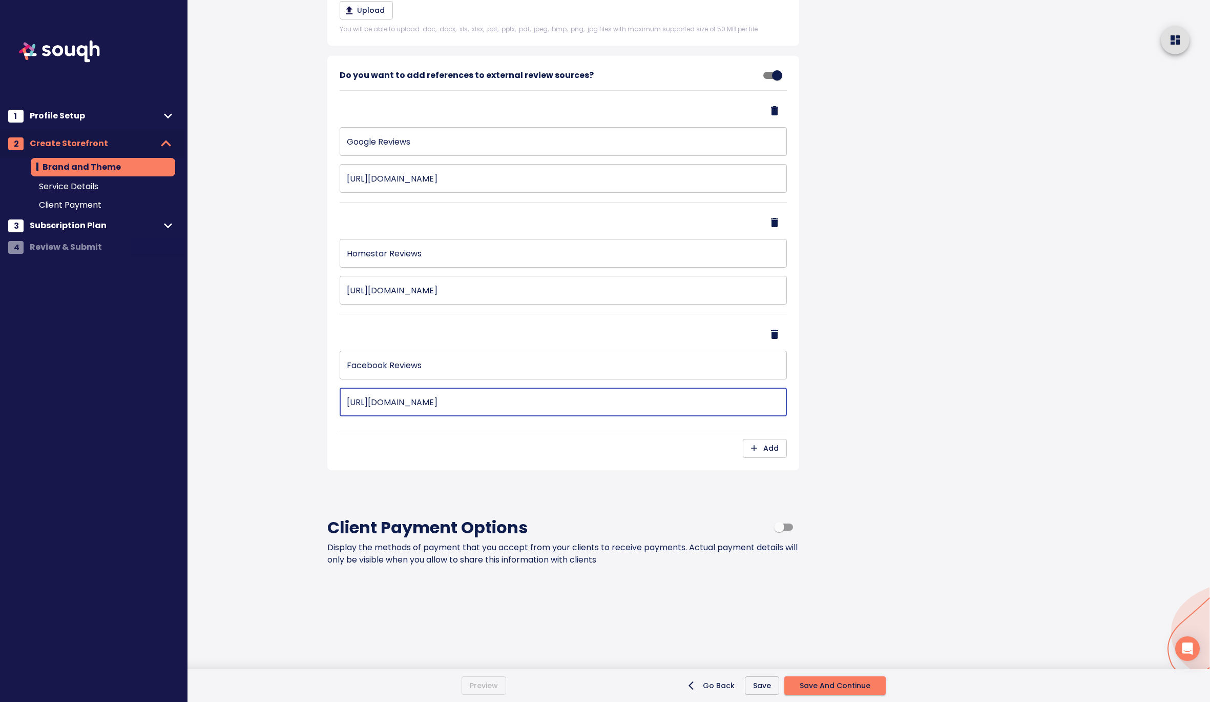
type input "[URL][DOMAIN_NAME]"
click at [768, 455] on span "Add" at bounding box center [765, 448] width 28 height 13
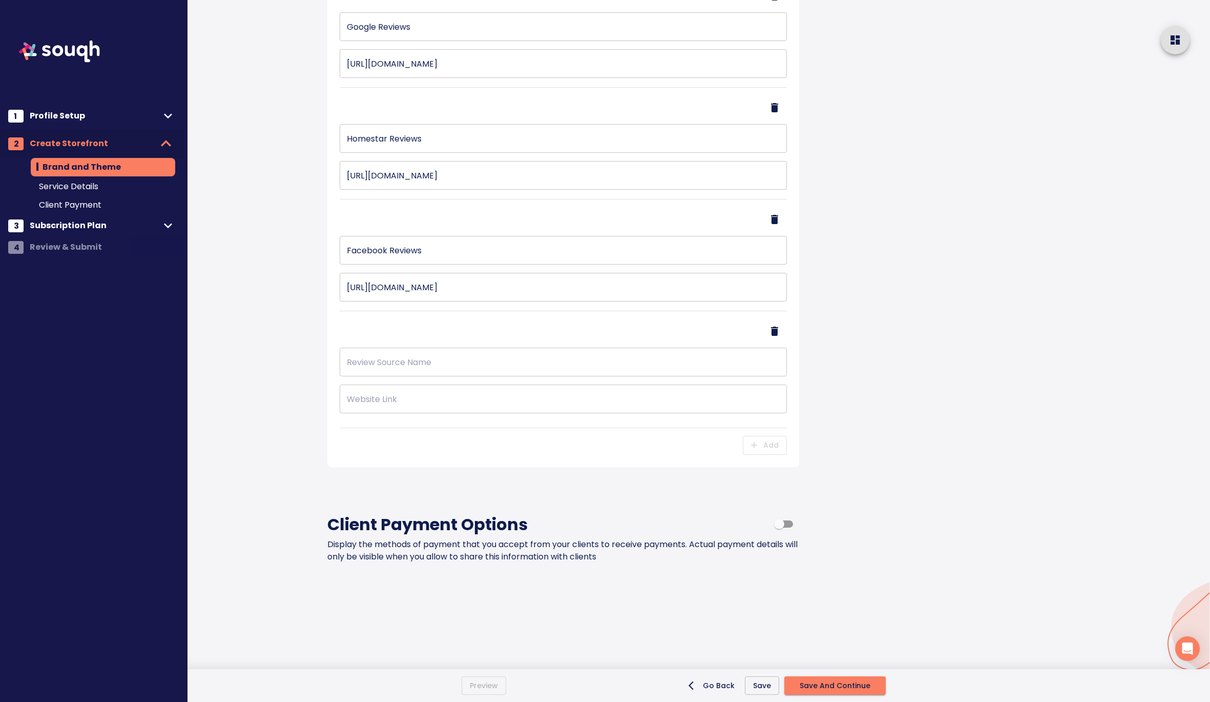
scroll to position [1857, 0]
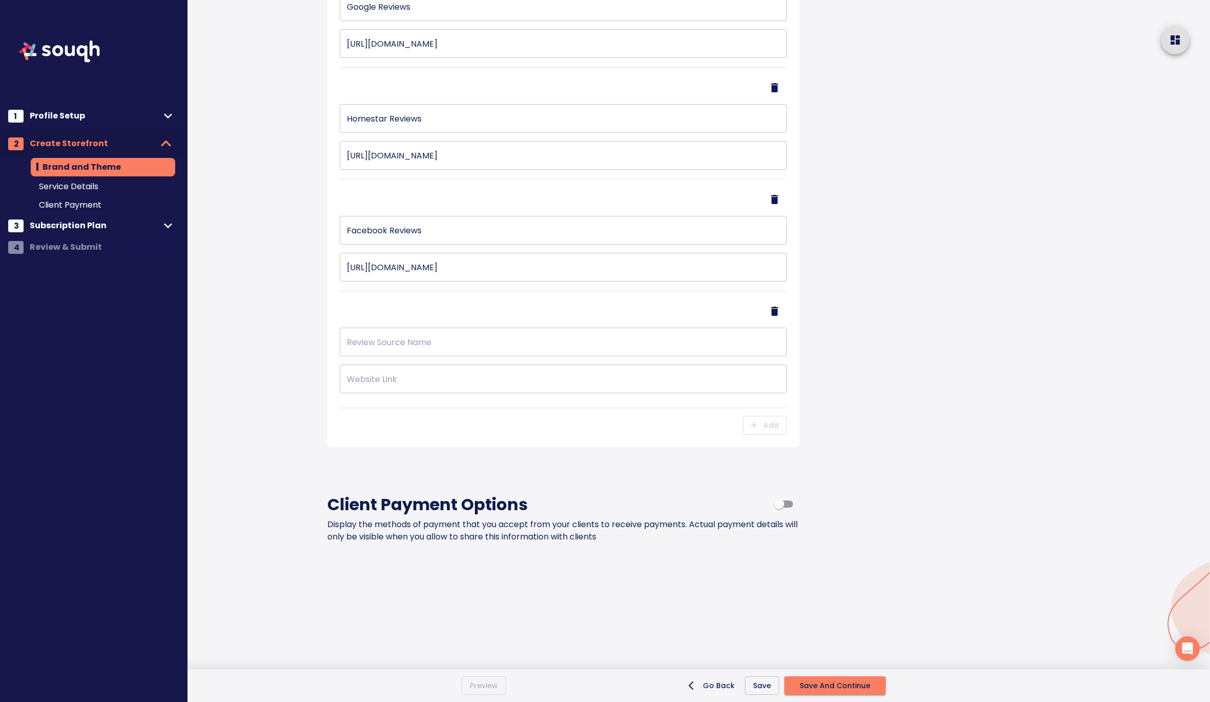
click at [439, 356] on input "text" at bounding box center [563, 341] width 447 height 29
type input "Bark Reviews"
click at [411, 393] on input "text" at bounding box center [563, 378] width 447 height 29
paste input "[URL][DOMAIN_NAME]"
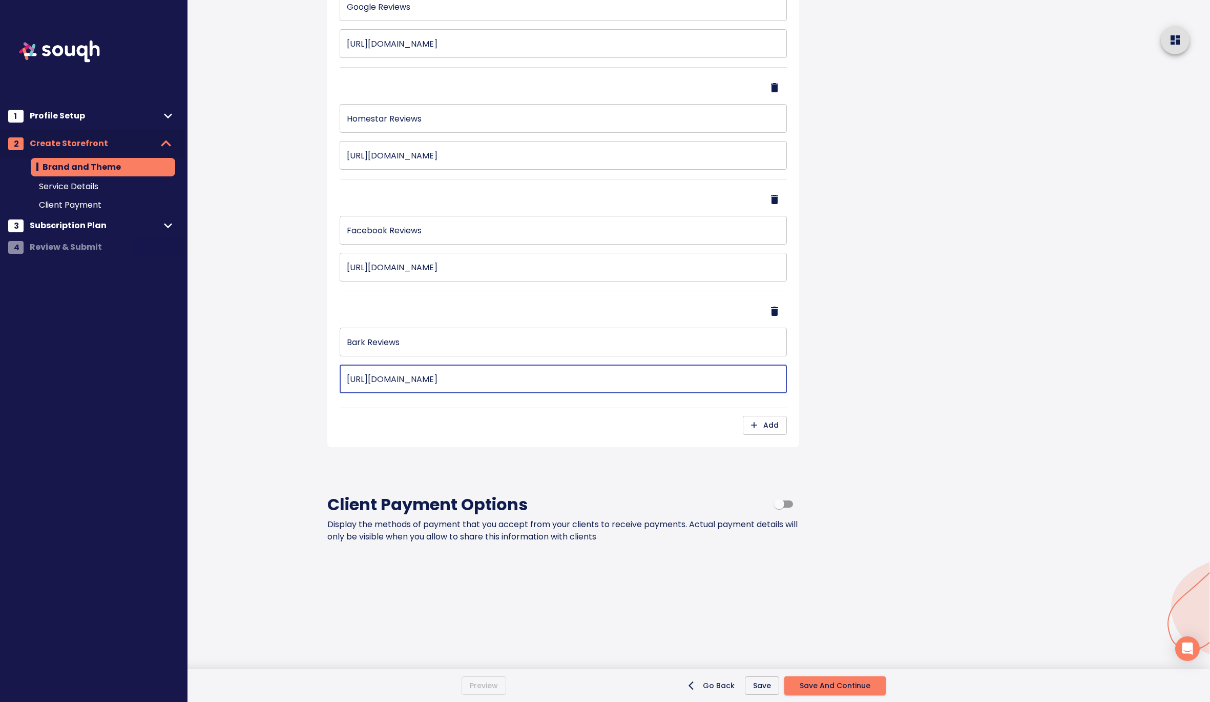
type input "[URL][DOMAIN_NAME]"
click at [762, 687] on span "Save" at bounding box center [762, 685] width 18 height 13
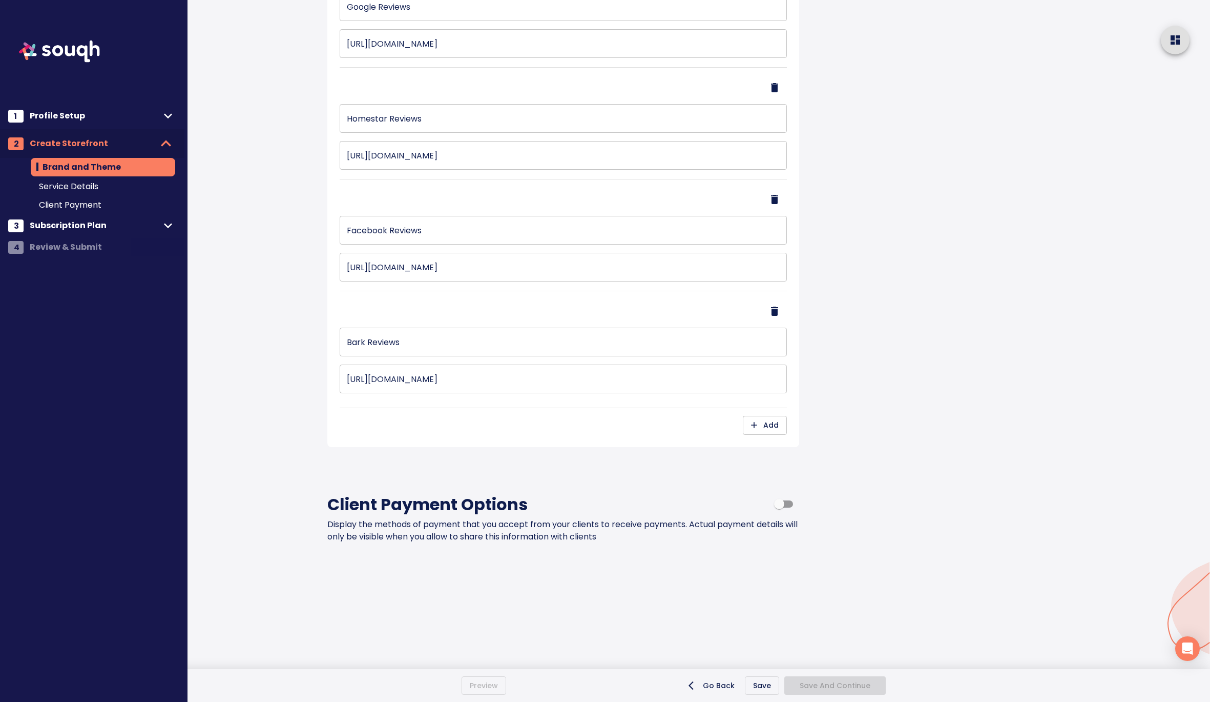
click at [764, 684] on div "Go Back Save Save And Continue" at bounding box center [852, 685] width 692 height 19
click at [764, 686] on div "Go Back Save Save And Continue" at bounding box center [852, 685] width 692 height 19
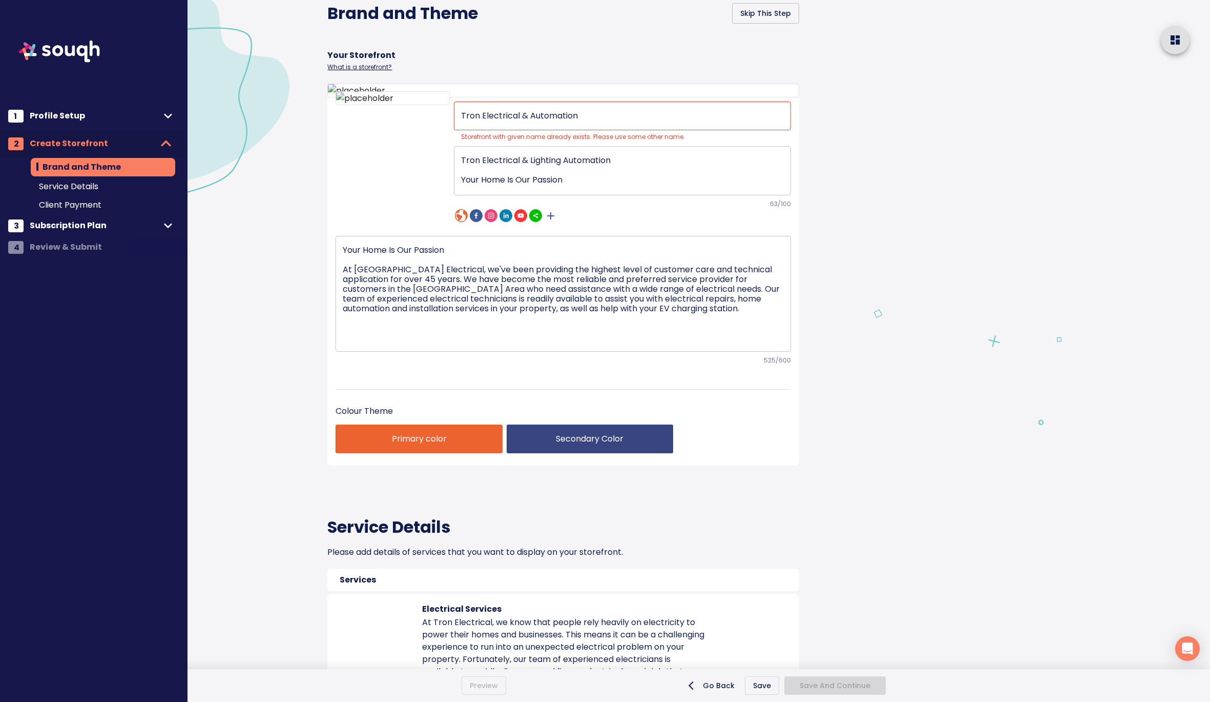
scroll to position [51, 0]
click at [576, 129] on input "Tron Electrical & Automation" at bounding box center [623, 114] width 338 height 29
click at [526, 129] on input "Tron Electrical & Automation" at bounding box center [623, 114] width 338 height 29
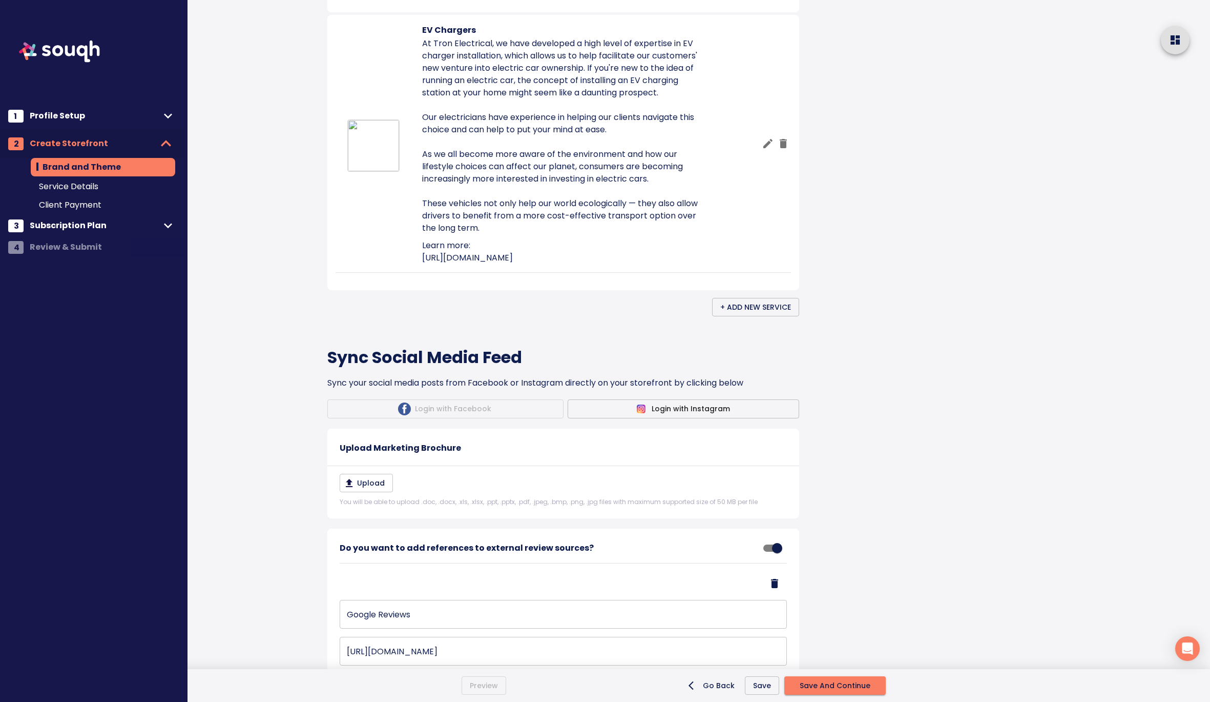
scroll to position [1204, 0]
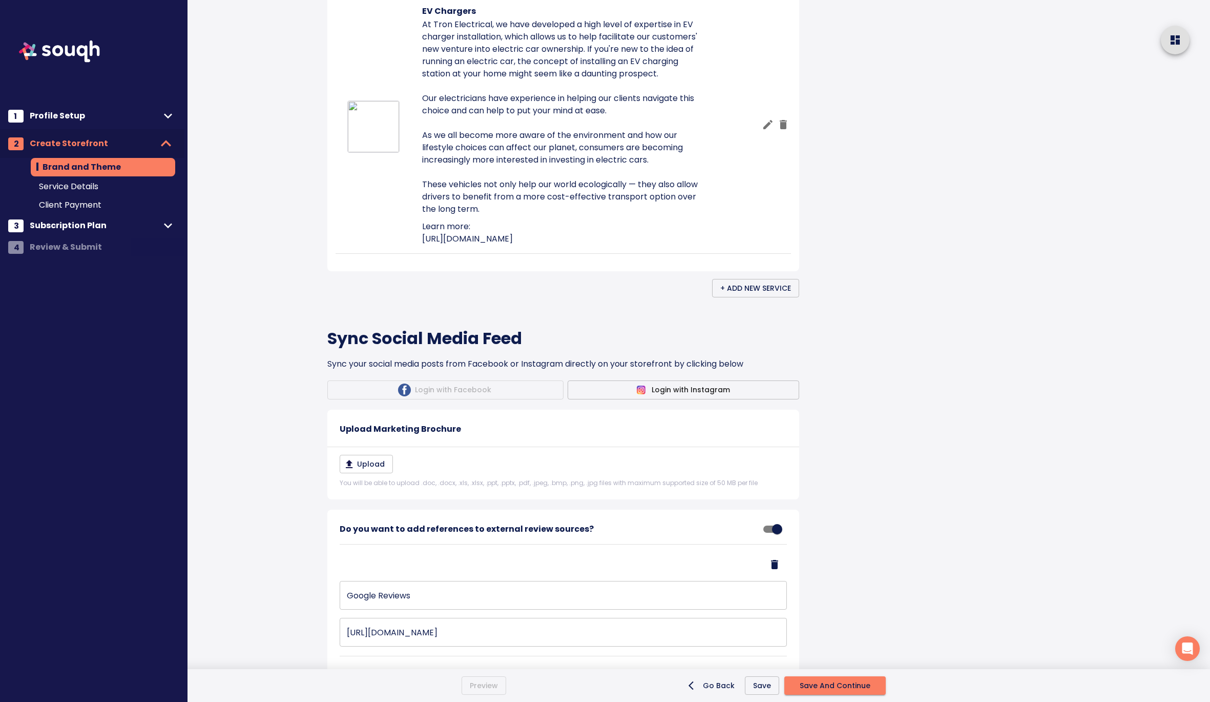
click at [766, 687] on span "Save" at bounding box center [762, 685] width 18 height 13
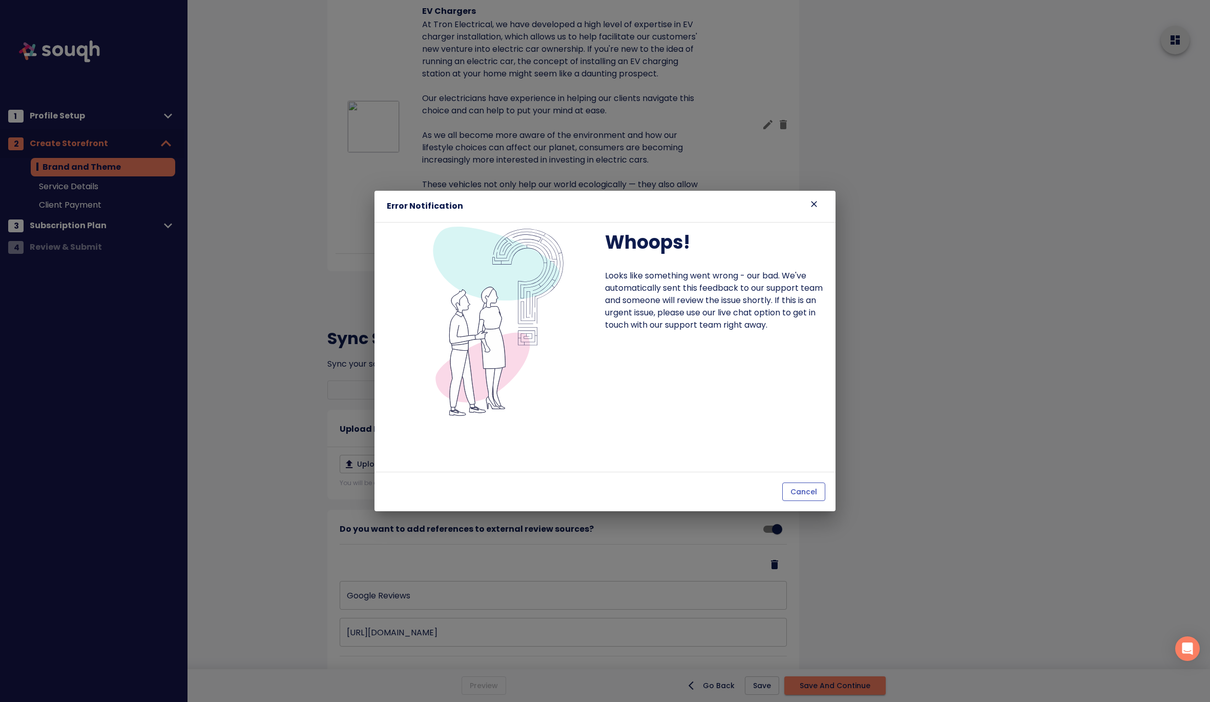
click at [815, 496] on span "Cancel" at bounding box center [804, 491] width 27 height 13
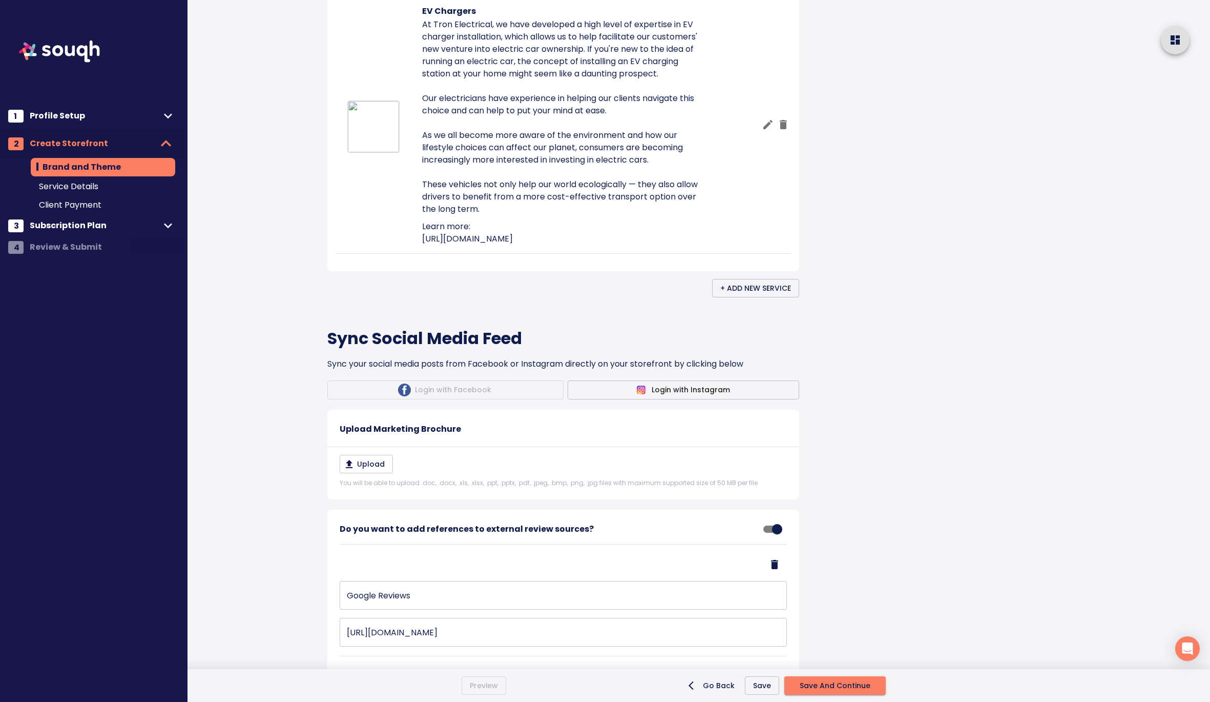
click at [820, 687] on span "Save And Continue" at bounding box center [835, 685] width 71 height 13
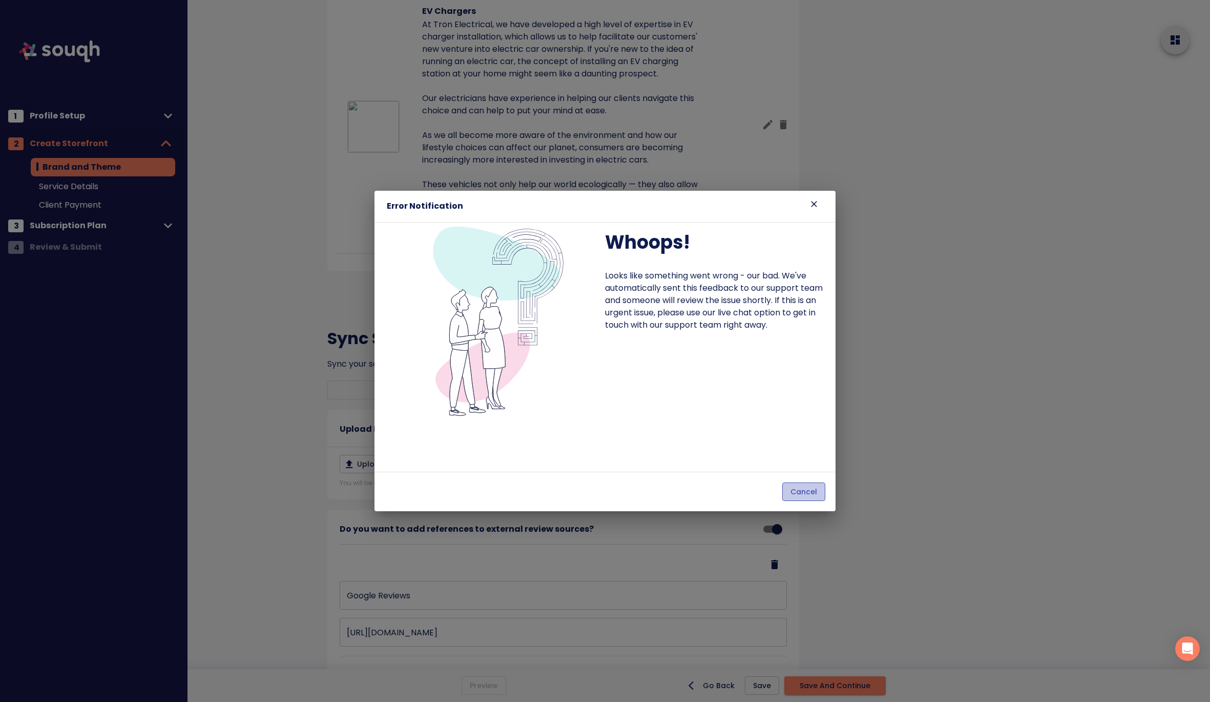
click at [811, 494] on span "Cancel" at bounding box center [804, 491] width 27 height 13
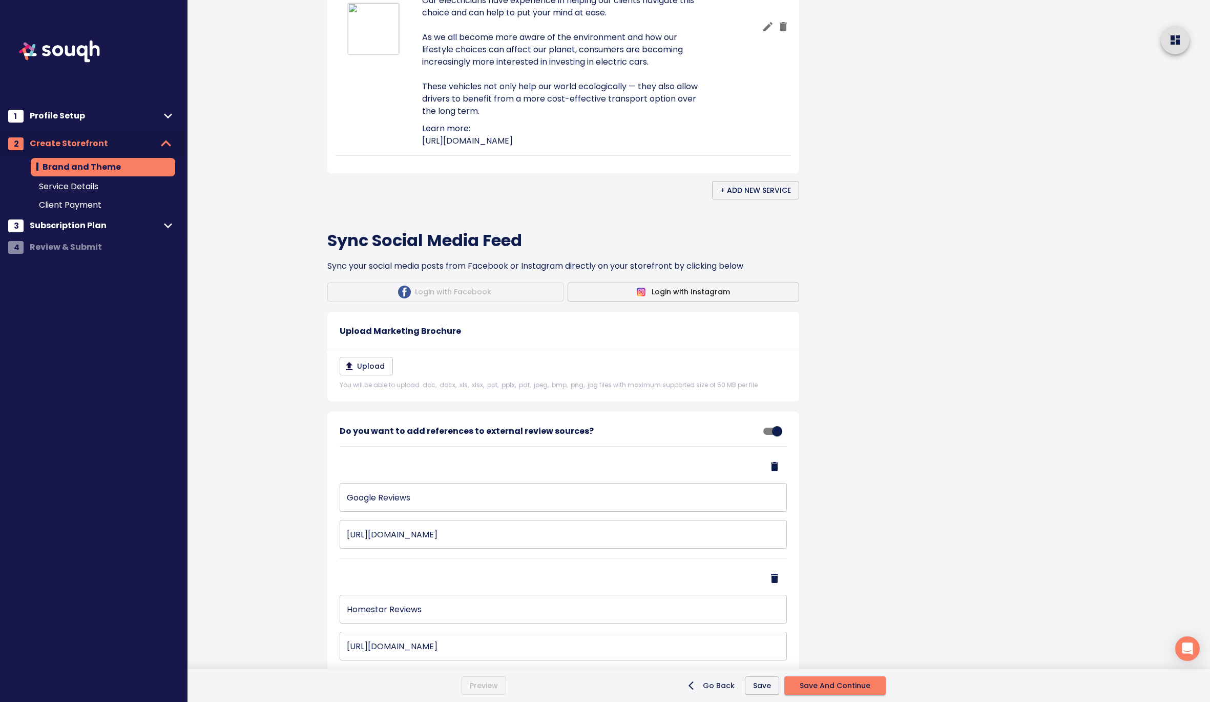
scroll to position [1353, 0]
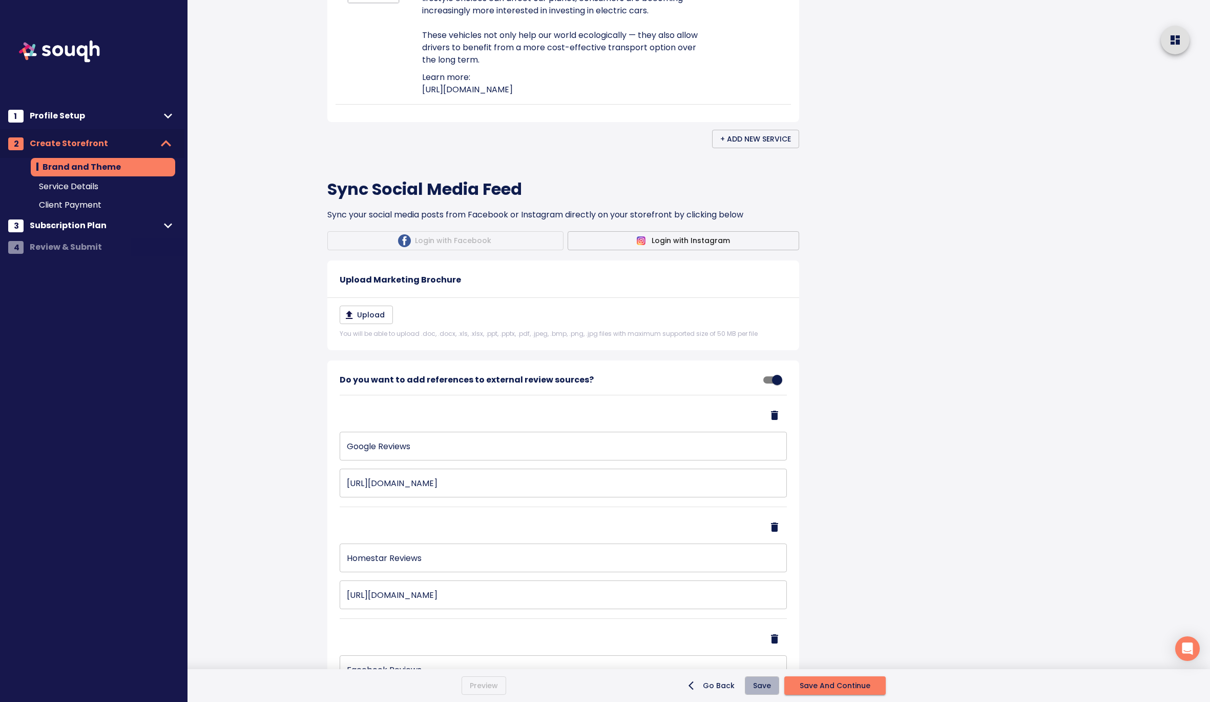
click at [759, 687] on span "Save" at bounding box center [762, 685] width 18 height 13
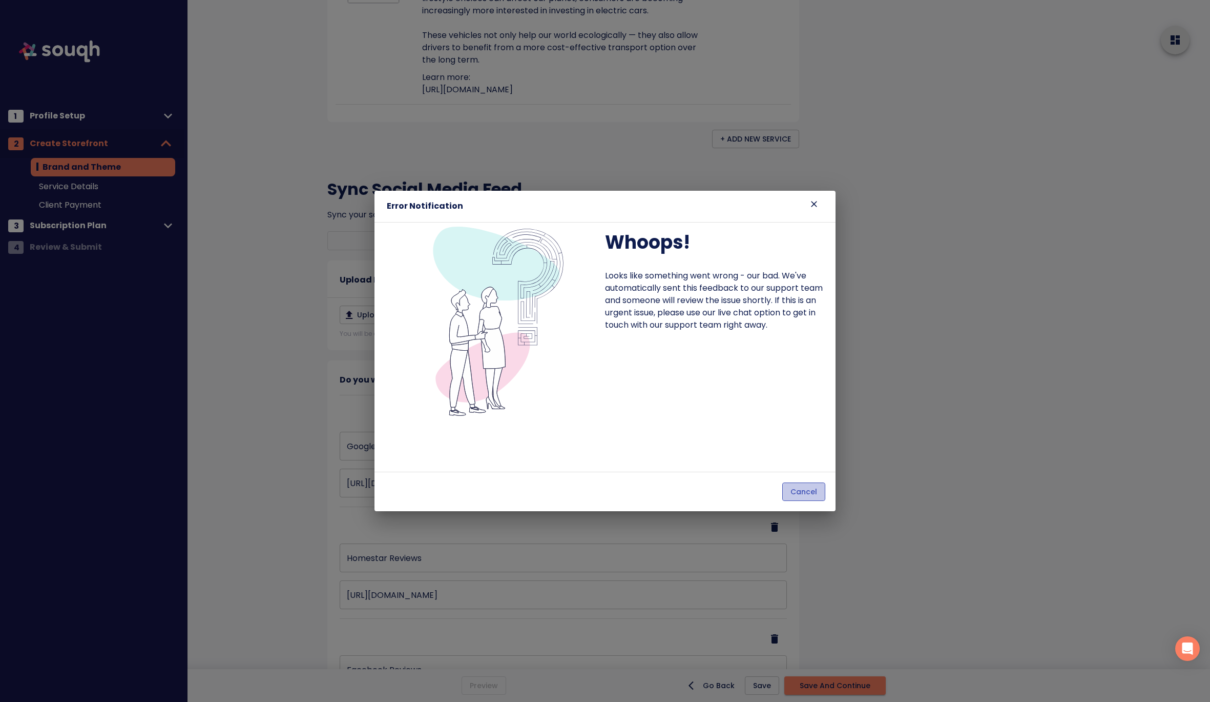
click at [823, 486] on button "Cancel" at bounding box center [803, 491] width 43 height 19
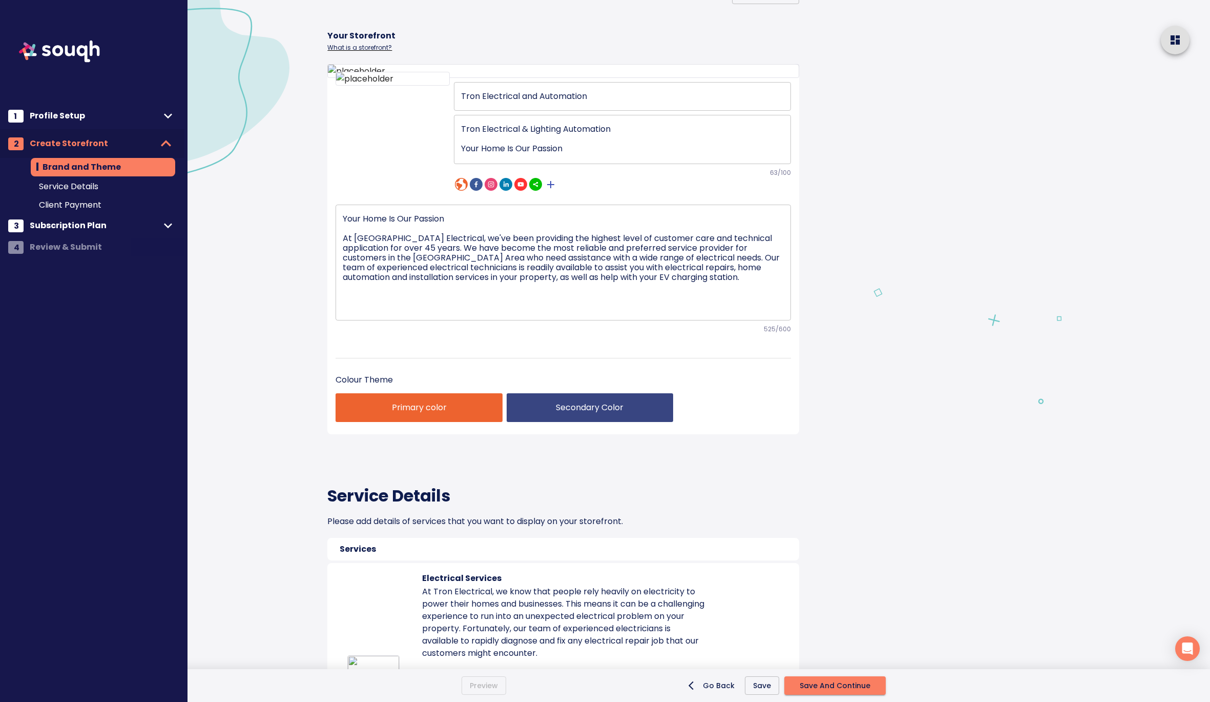
scroll to position [50, 0]
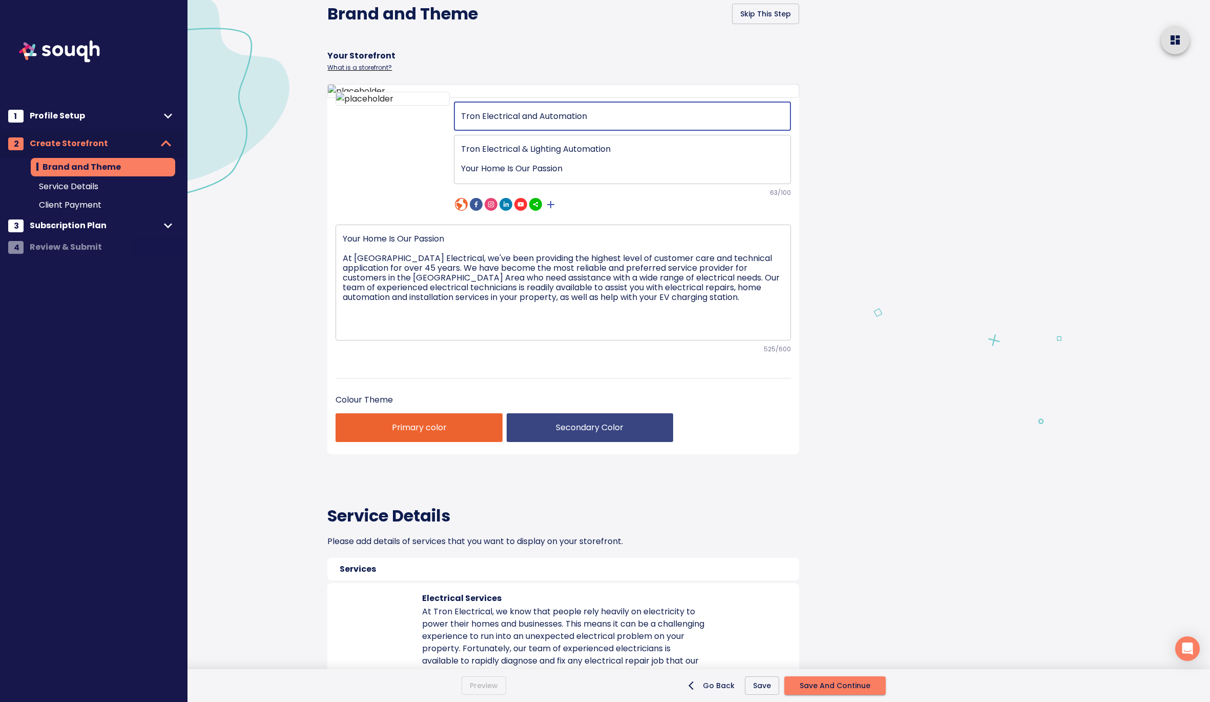
drag, startPoint x: 593, startPoint y: 259, endPoint x: 519, endPoint y: 259, distance: 73.8
click at [519, 131] on input "Tron Electrical and Automation" at bounding box center [623, 116] width 338 height 29
click at [565, 131] on input "Tron Electrical and Automation" at bounding box center [623, 116] width 338 height 29
drag, startPoint x: 617, startPoint y: 295, endPoint x: 444, endPoint y: 294, distance: 173.7
click at [444, 212] on div "Tron Electrical and Automation ​ Tron Electrical & Lighting Automation Your Hom…" at bounding box center [564, 155] width 456 height 114
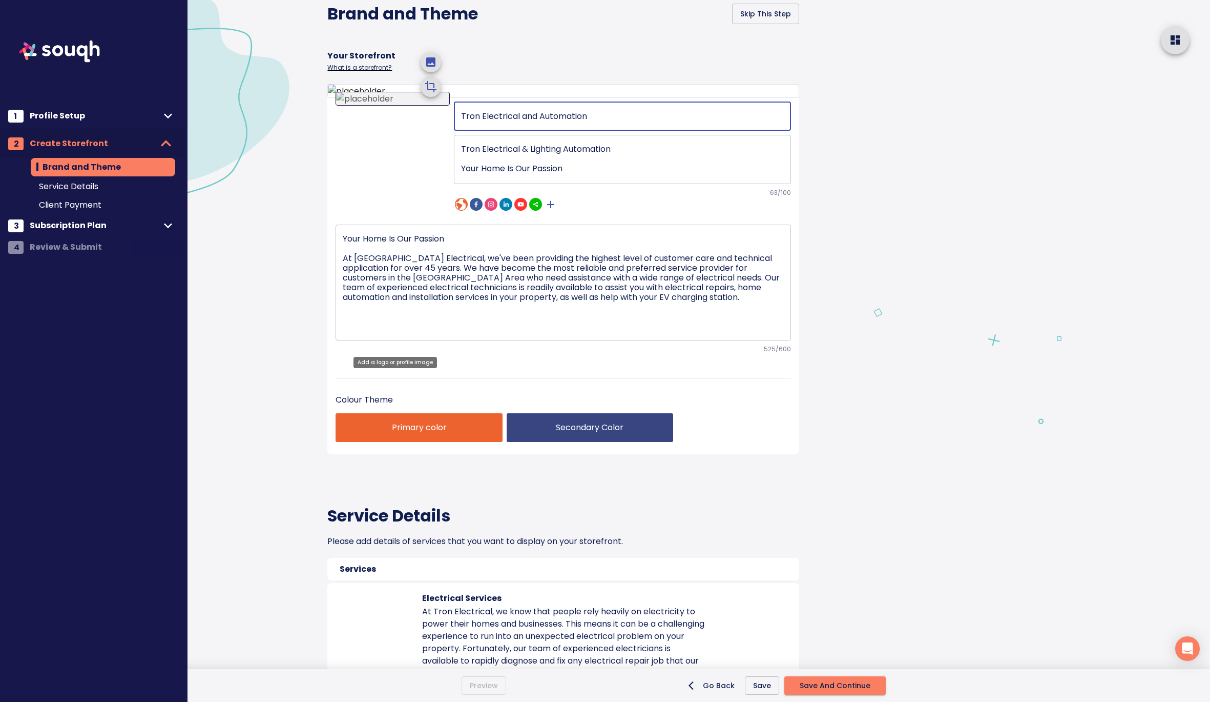
drag, startPoint x: 617, startPoint y: 254, endPoint x: 446, endPoint y: 254, distance: 171.7
click at [446, 212] on div "Tron Electrical and Automation ​ Tron Electrical & Lighting Automation Your Hom…" at bounding box center [564, 155] width 456 height 114
drag, startPoint x: 627, startPoint y: 261, endPoint x: 427, endPoint y: 261, distance: 199.3
click at [427, 212] on div "Tron Electrical and Automation ​ Tron Electrical & Lighting Automation Your Hom…" at bounding box center [564, 155] width 456 height 114
paste input "& Lighting"
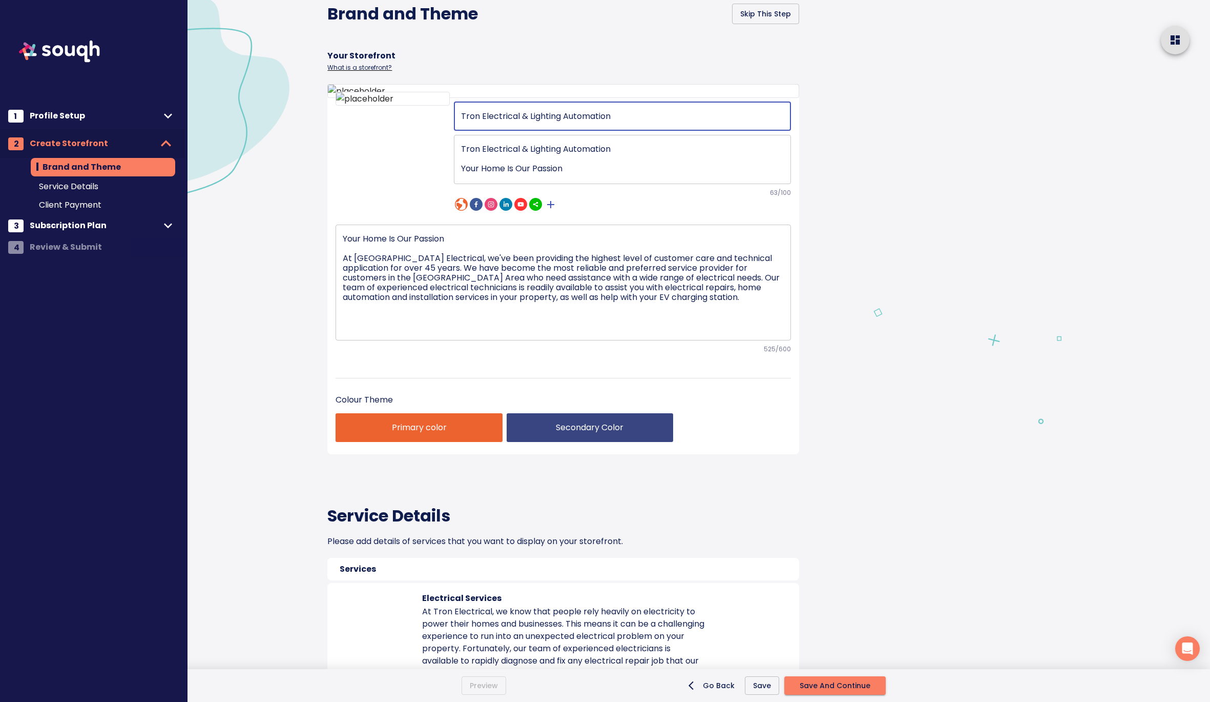
type input "Tron Electrical & Lighting Automation"
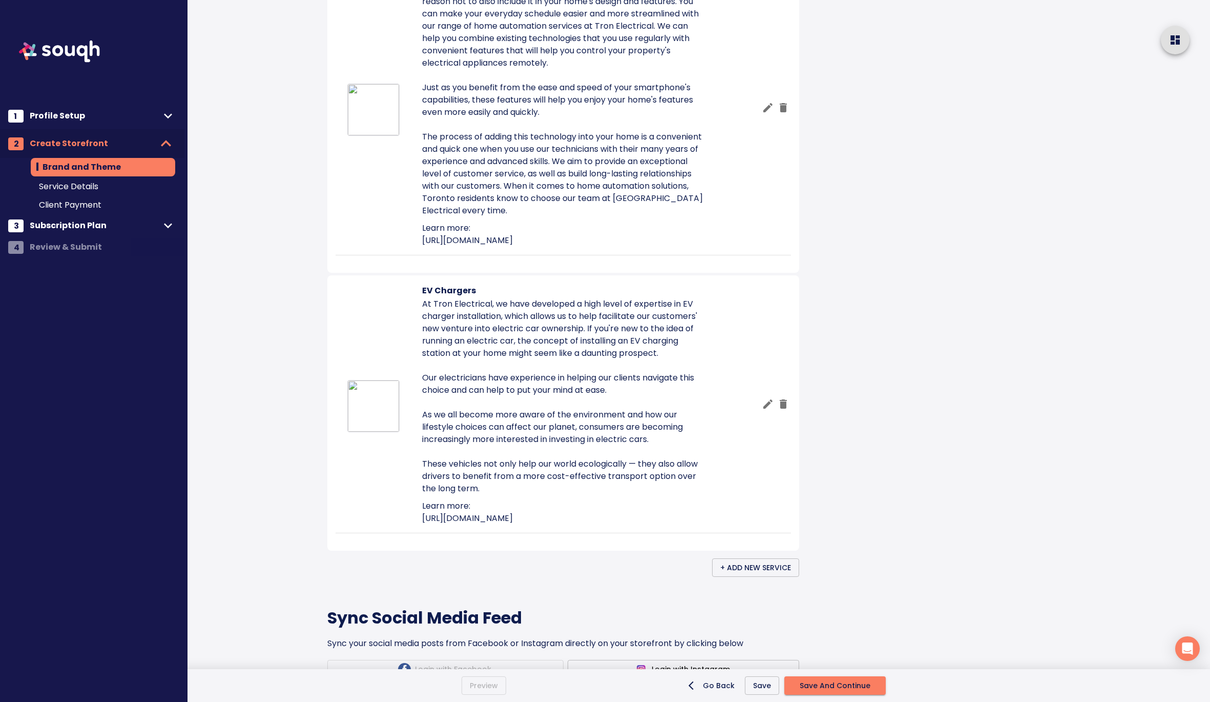
scroll to position [1029, 0]
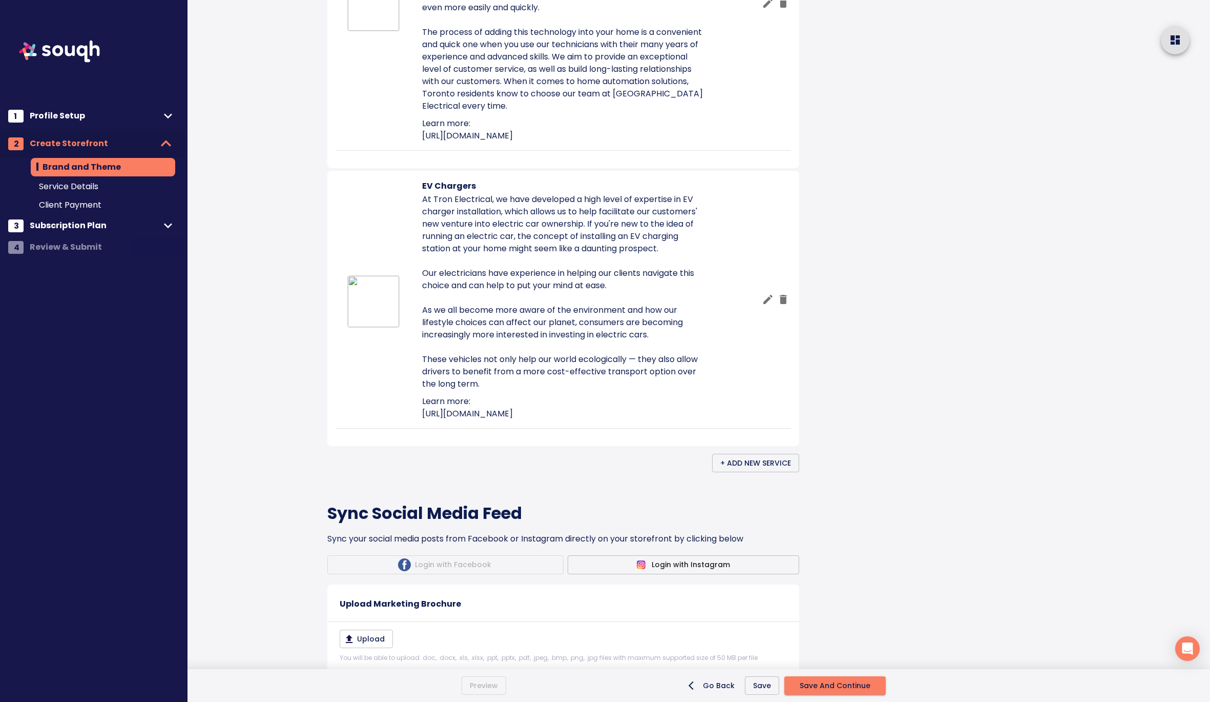
click at [764, 690] on span "Save" at bounding box center [762, 685] width 18 height 13
click at [849, 681] on span "Save And Continue" at bounding box center [835, 685] width 71 height 13
